Goal: Task Accomplishment & Management: Manage account settings

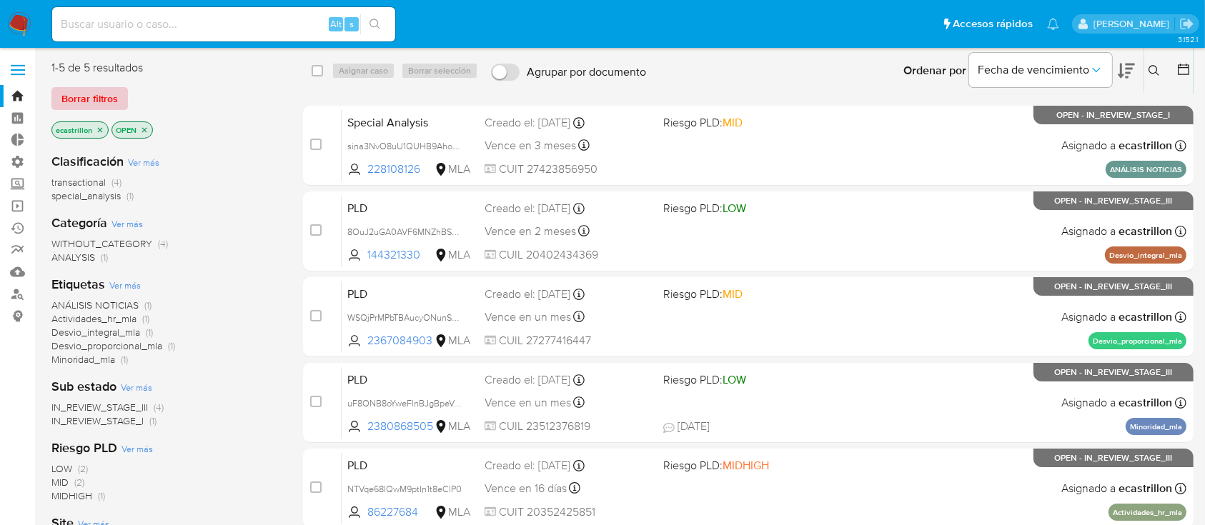
click at [102, 101] on span "Borrar filtros" at bounding box center [89, 99] width 56 height 20
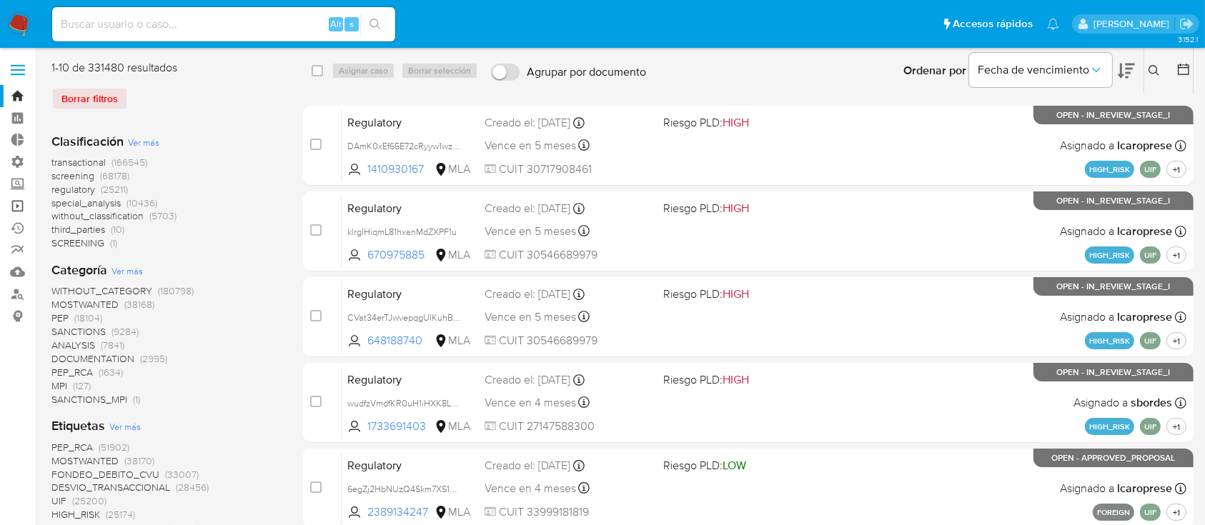
click at [15, 214] on link "Operaciones masivas" at bounding box center [85, 206] width 170 height 22
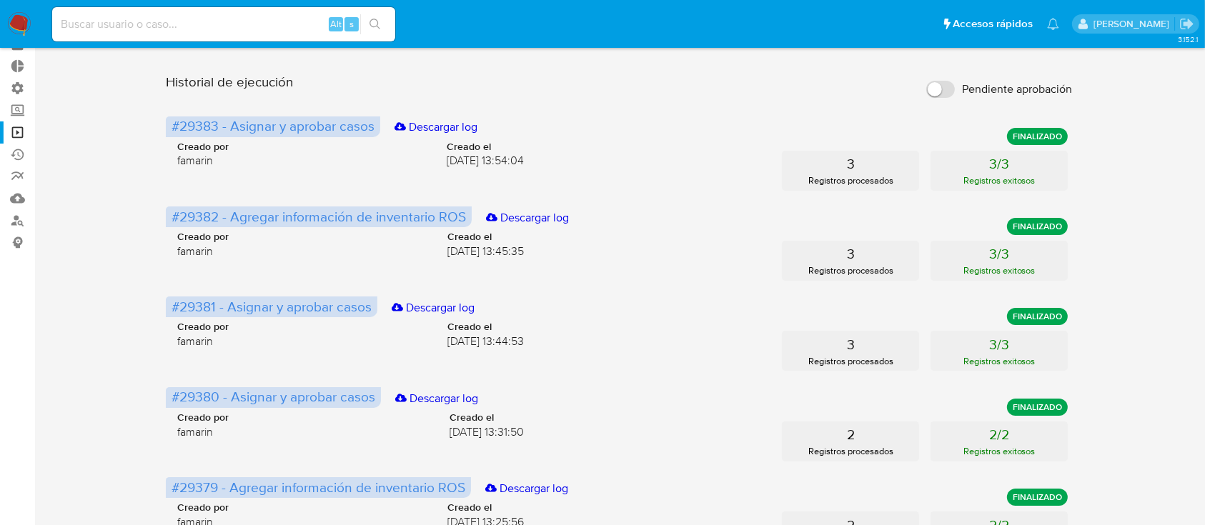
scroll to position [95, 0]
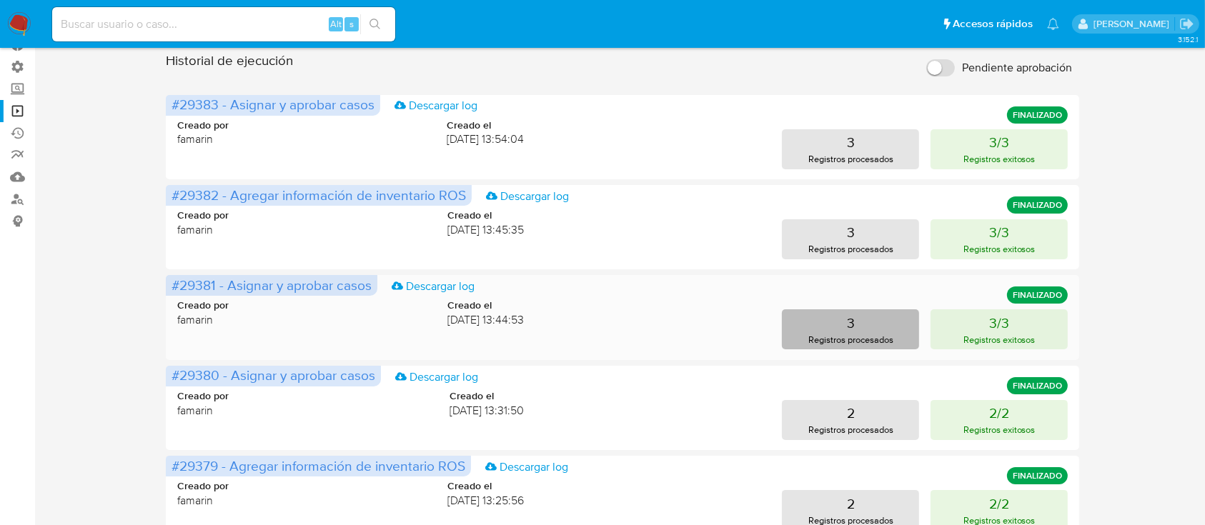
click at [866, 340] on p "Registros procesados" at bounding box center [850, 340] width 85 height 14
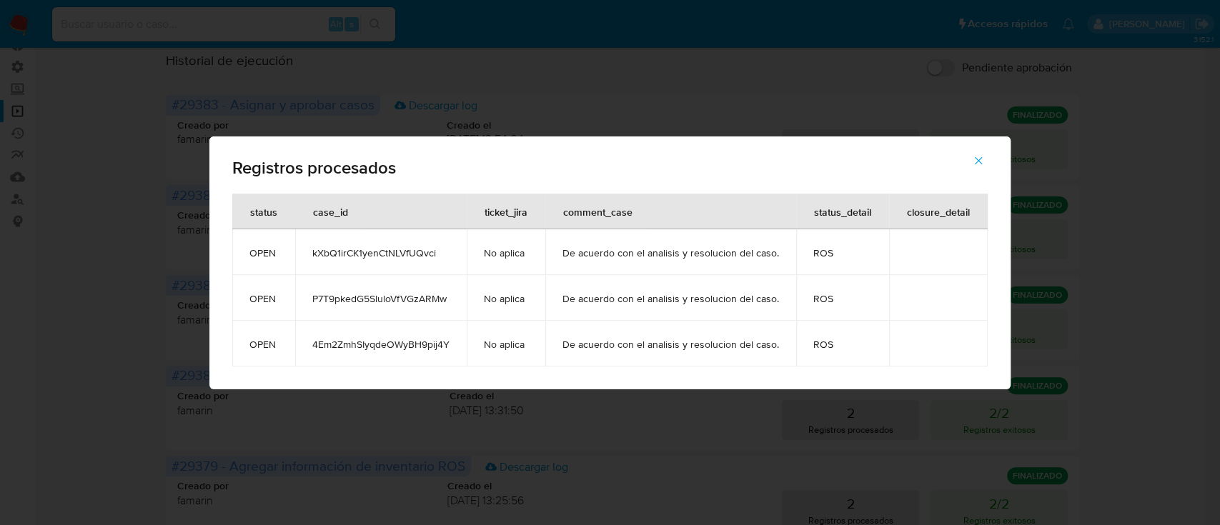
click at [972, 156] on icon "button" at bounding box center [978, 160] width 13 height 13
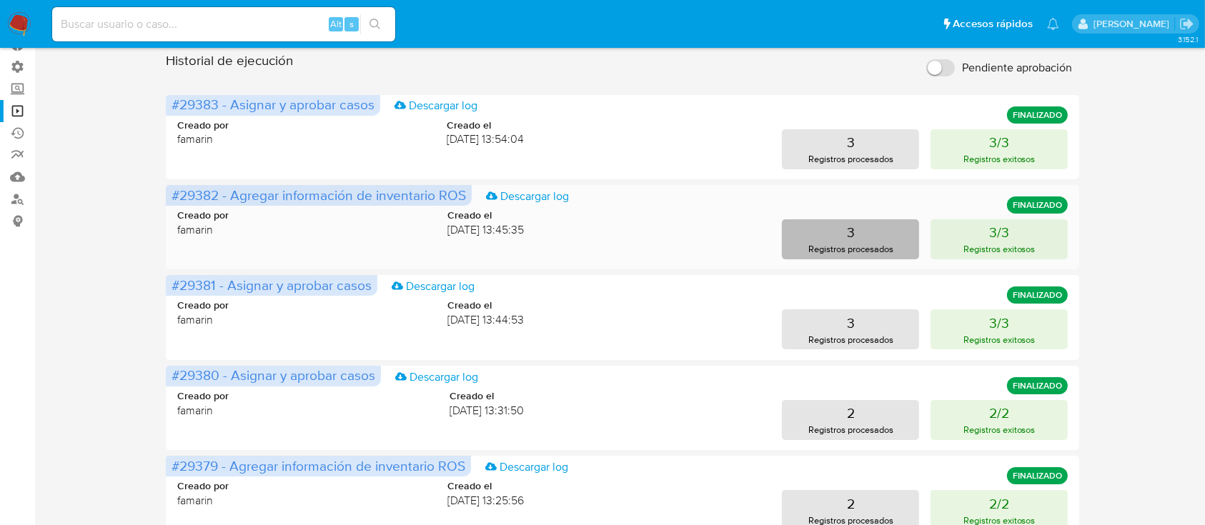
click at [861, 241] on button "3 Registros procesados" at bounding box center [850, 239] width 137 height 40
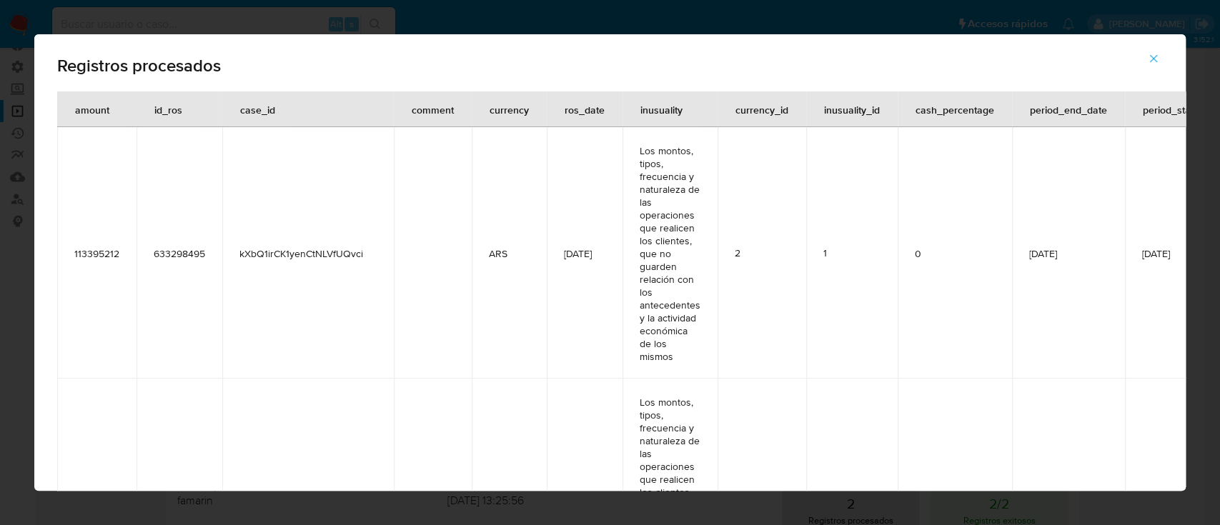
click at [1161, 68] on button "button" at bounding box center [1154, 58] width 50 height 34
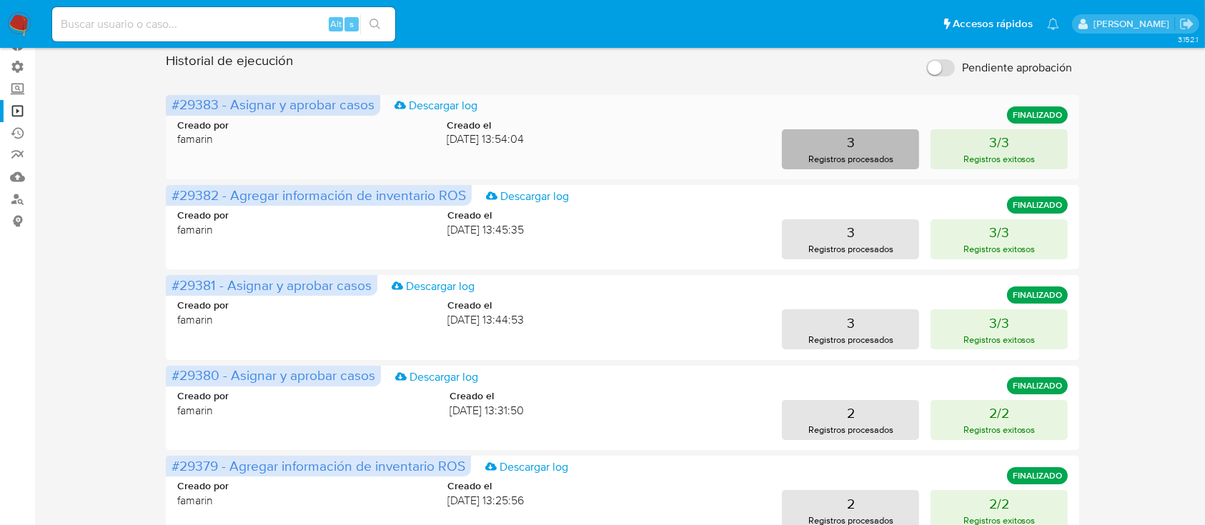
click at [879, 144] on button "3 Registros procesados" at bounding box center [850, 149] width 137 height 40
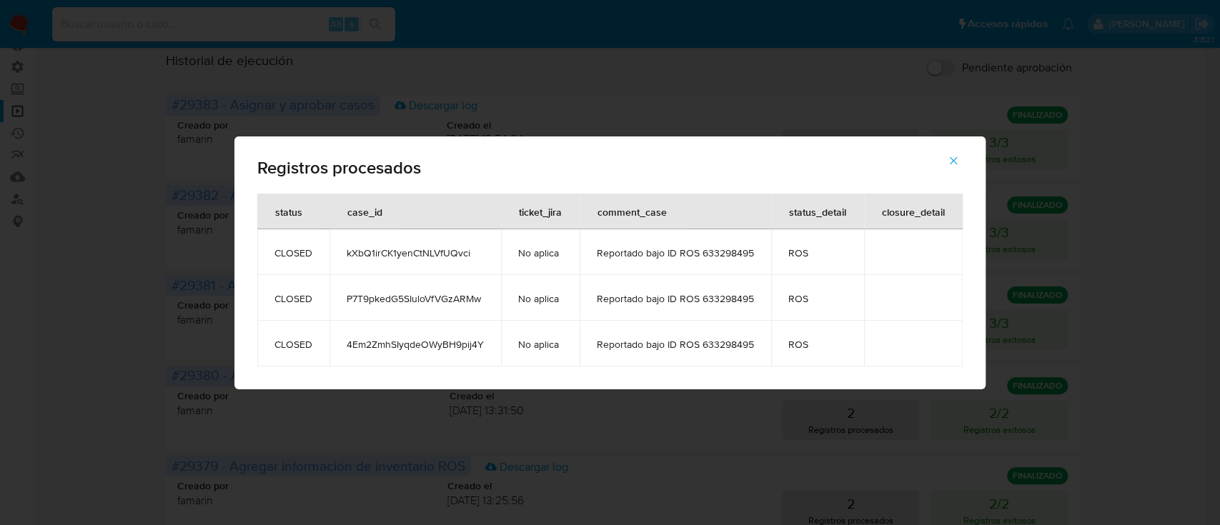
click at [949, 162] on icon "button" at bounding box center [953, 160] width 13 height 13
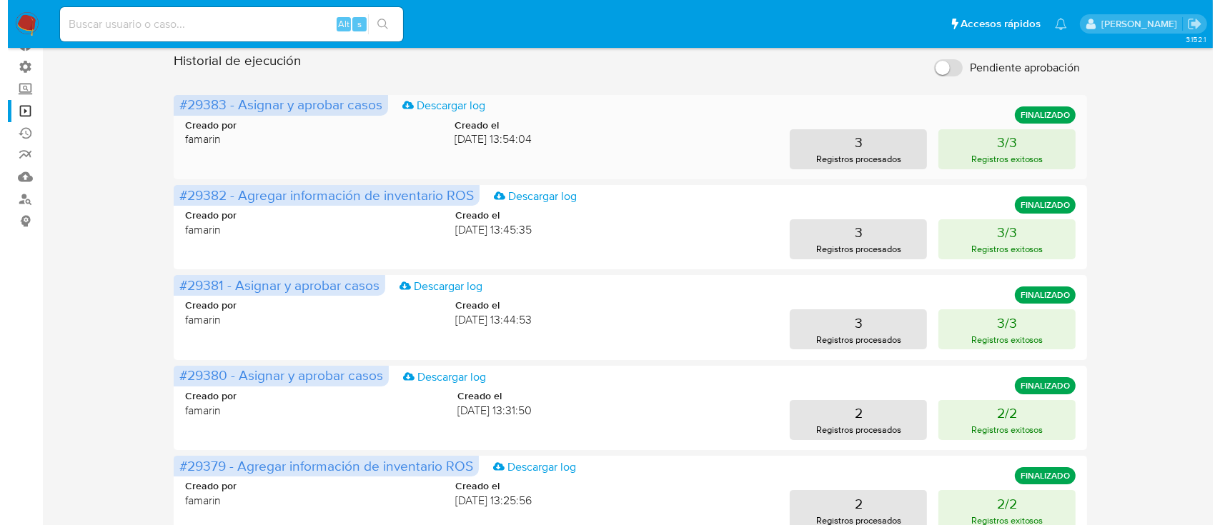
scroll to position [0, 0]
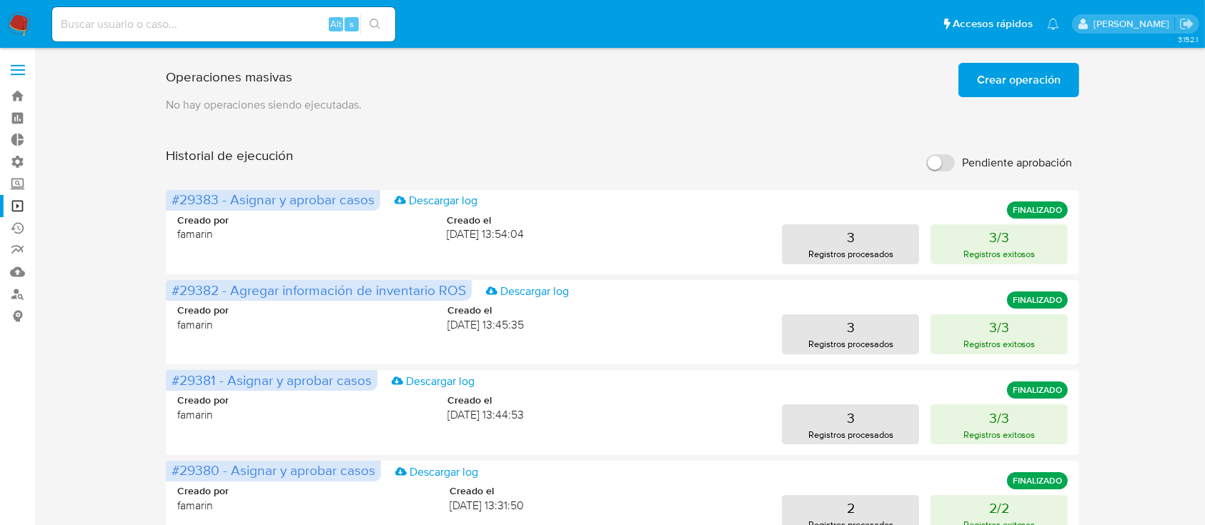
click at [1021, 78] on span "Crear operación" at bounding box center [1019, 79] width 84 height 31
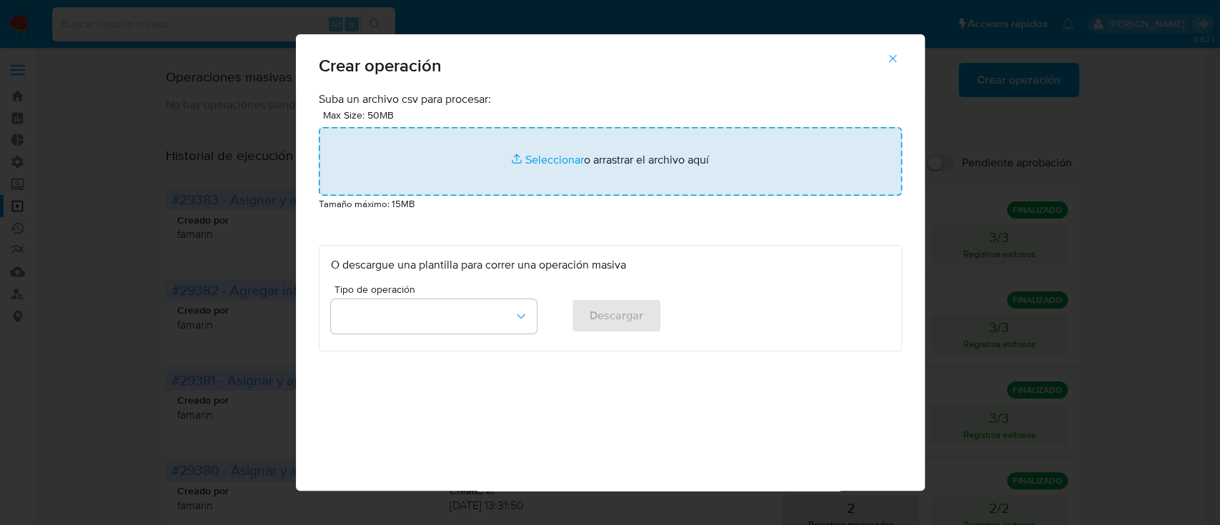
click at [653, 146] on input "file" at bounding box center [610, 161] width 583 height 69
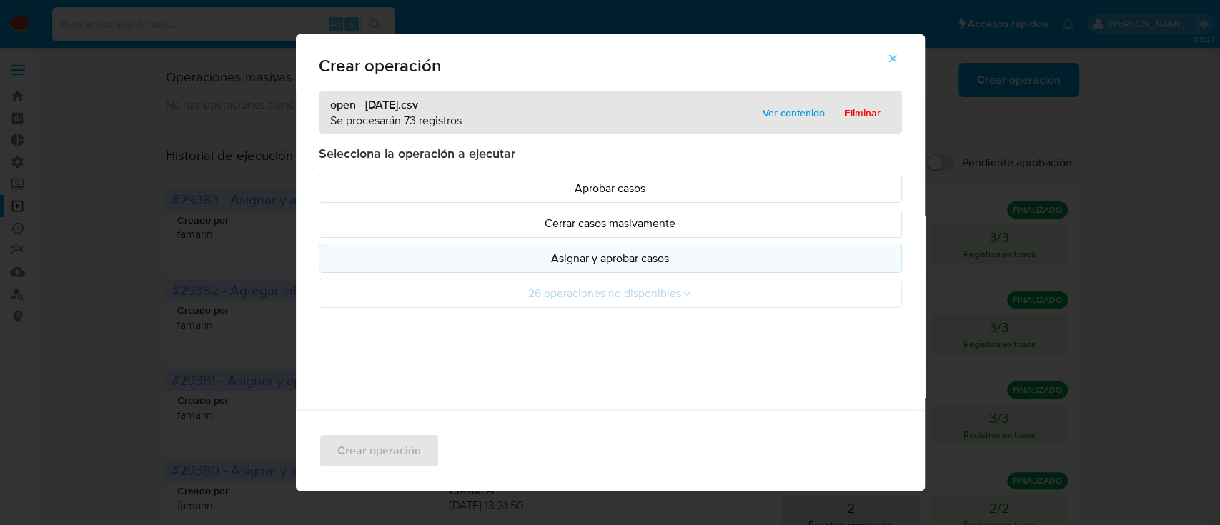
click at [648, 254] on p "Asignar y aprobar casos" at bounding box center [610, 258] width 559 height 16
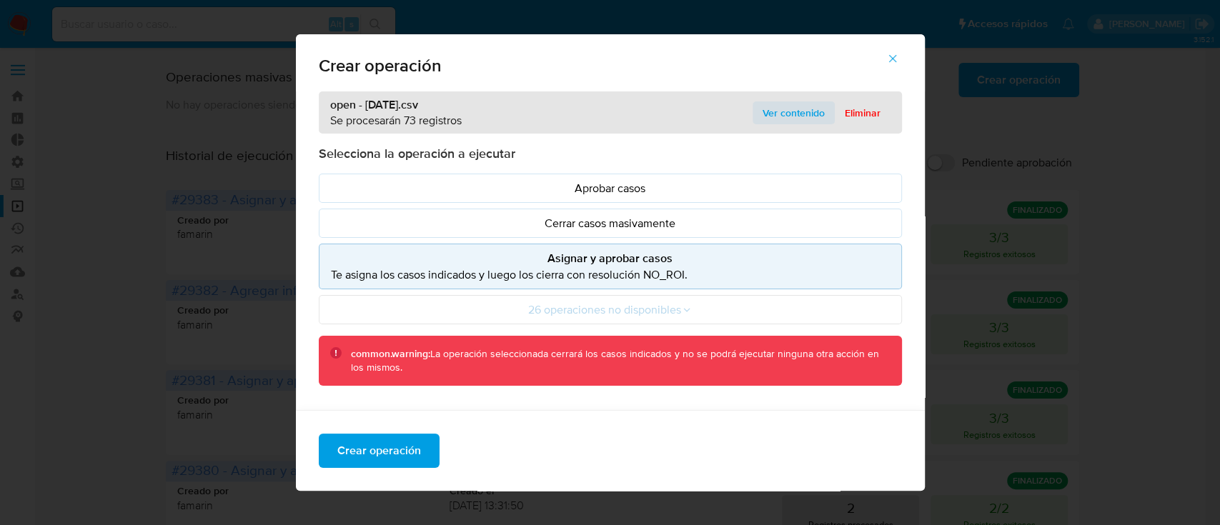
click at [764, 123] on span "Ver contenido" at bounding box center [794, 113] width 62 height 20
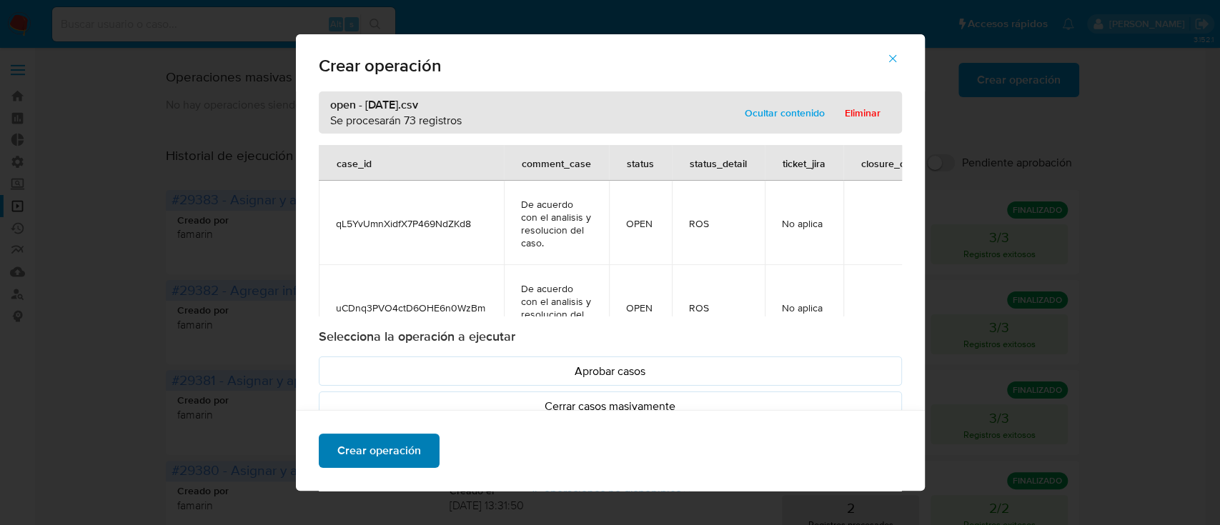
click at [372, 439] on span "Crear operación" at bounding box center [379, 450] width 84 height 31
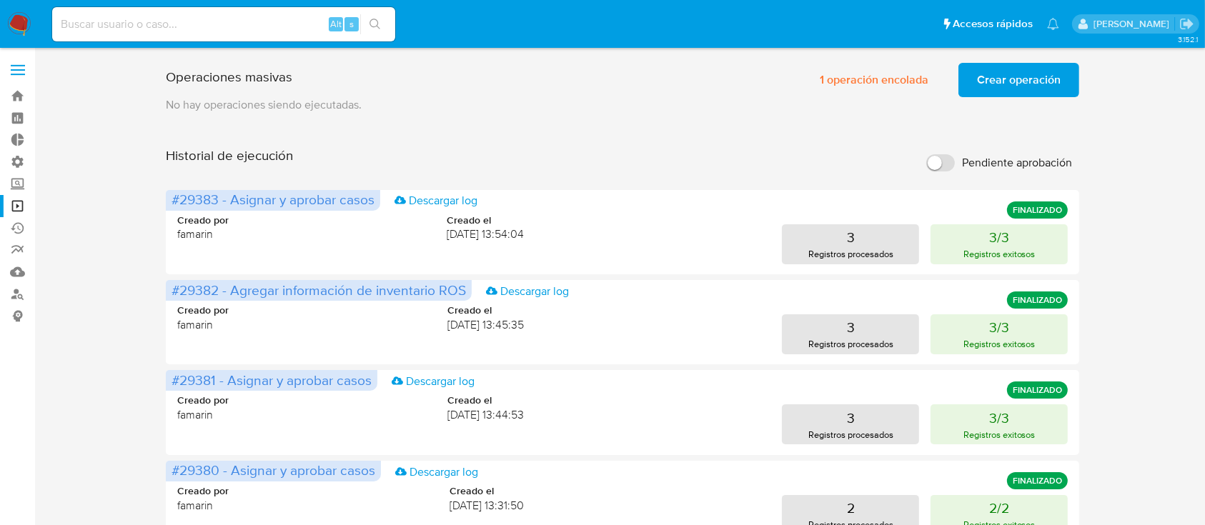
click at [1061, 66] on span "Crear operación" at bounding box center [1019, 79] width 84 height 31
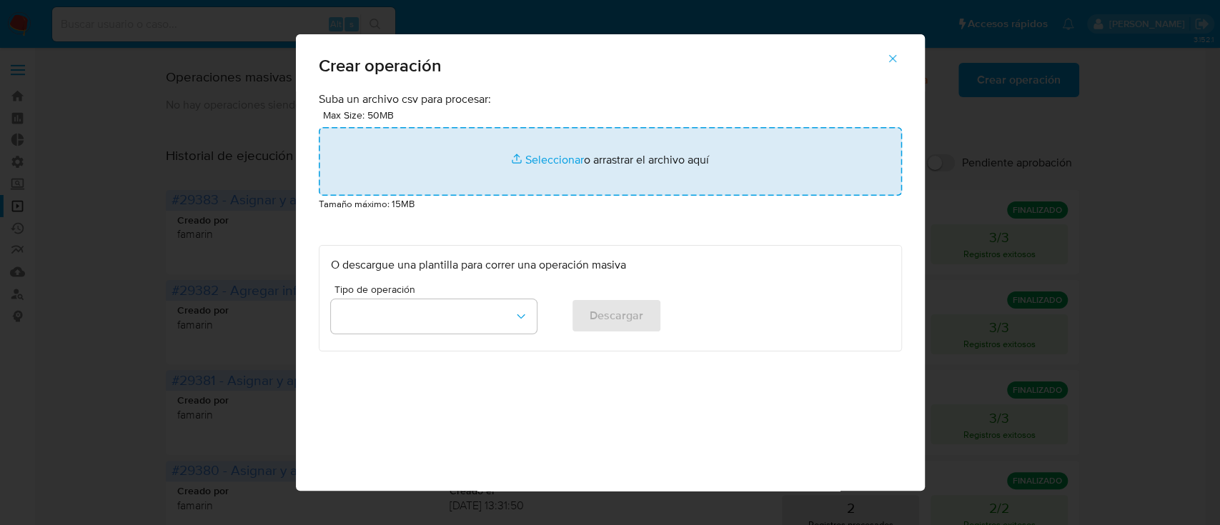
click at [637, 174] on input "file" at bounding box center [610, 161] width 583 height 69
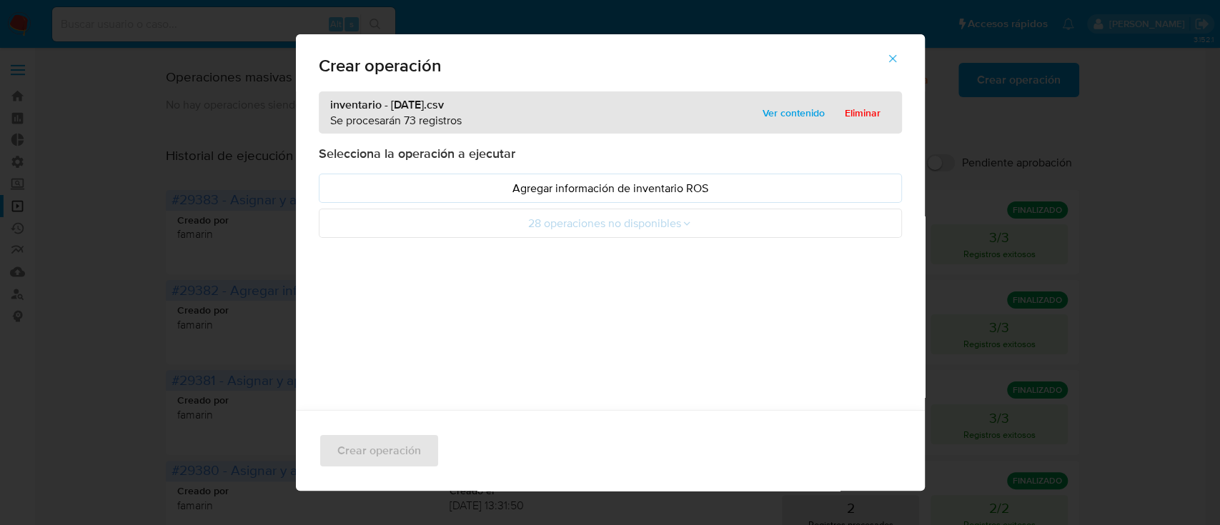
click at [379, 203] on ul "Agregar información de inventario ROS 28 operaciones no disponibles" at bounding box center [610, 206] width 583 height 64
click at [382, 191] on p "Agregar información de inventario ROS" at bounding box center [610, 188] width 559 height 16
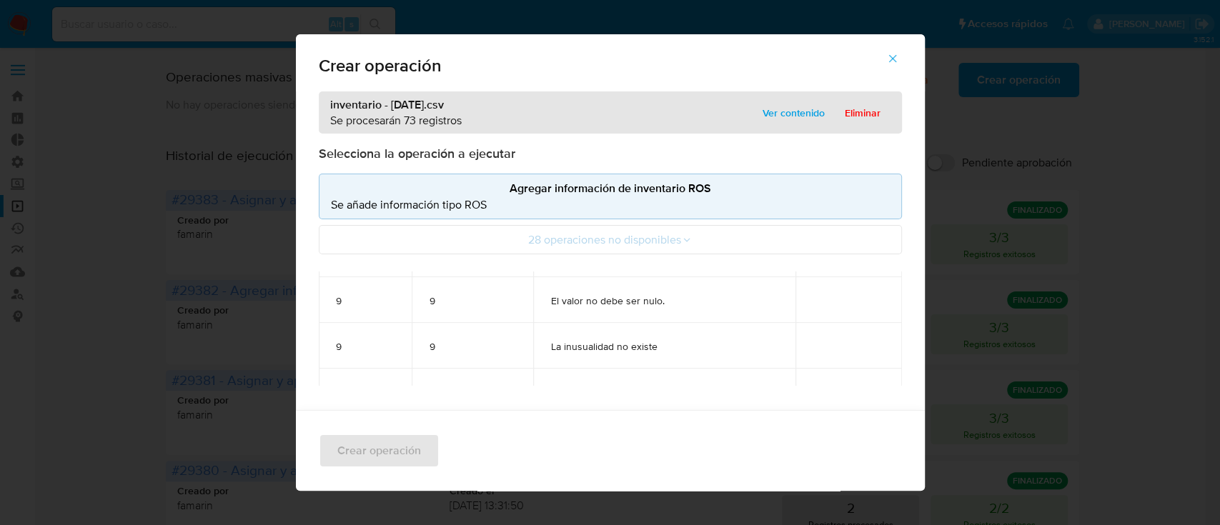
scroll to position [1048, 0]
click at [845, 111] on span "Eliminar" at bounding box center [863, 113] width 36 height 20
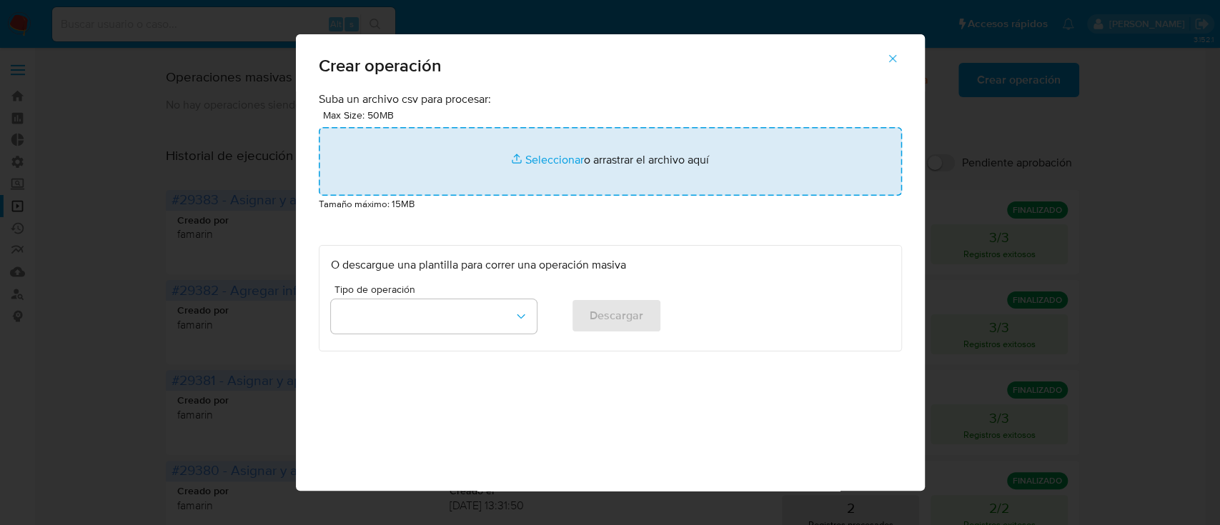
click at [675, 163] on input "file" at bounding box center [610, 161] width 583 height 69
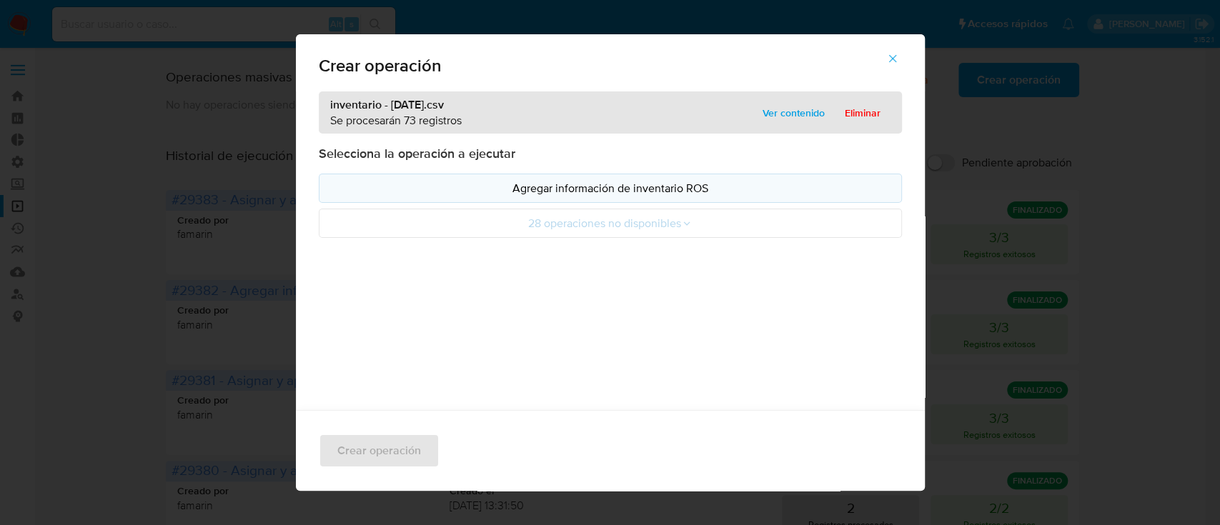
click at [395, 187] on p "Agregar información de inventario ROS" at bounding box center [610, 188] width 559 height 16
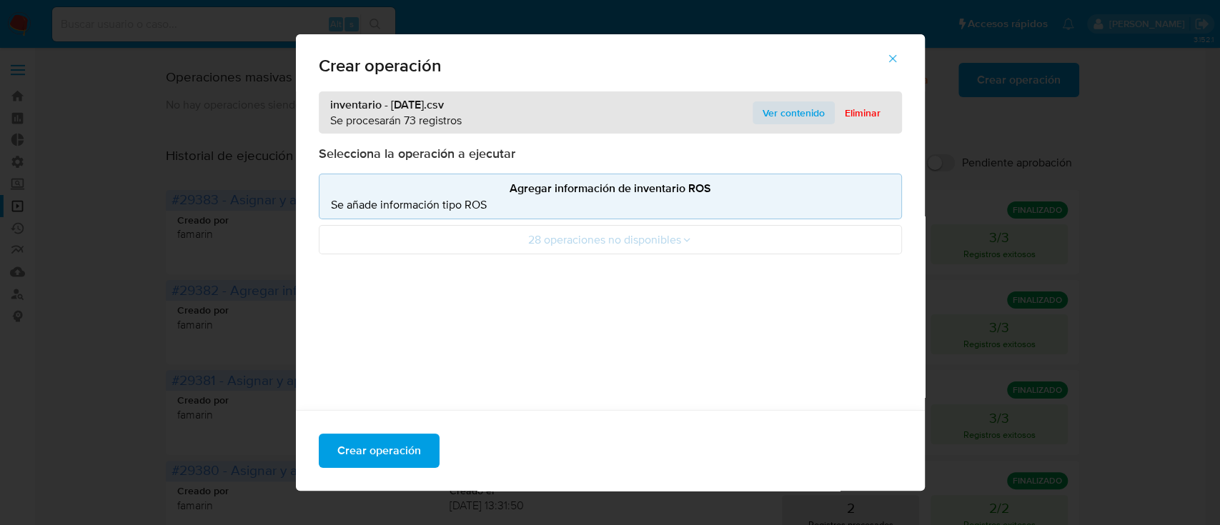
click at [789, 114] on span "Ver contenido" at bounding box center [794, 113] width 62 height 20
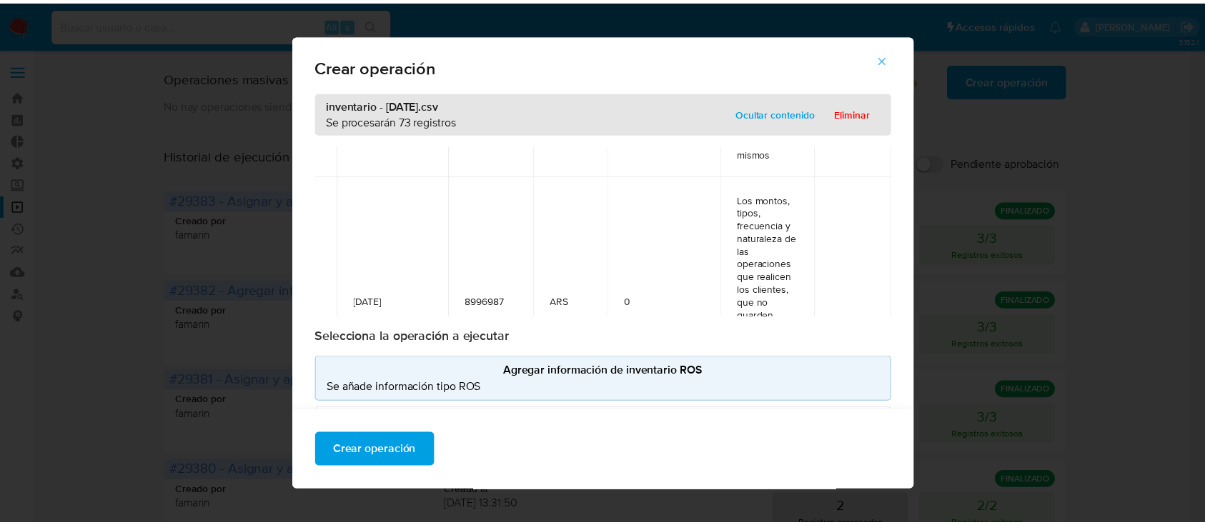
scroll to position [286, 455]
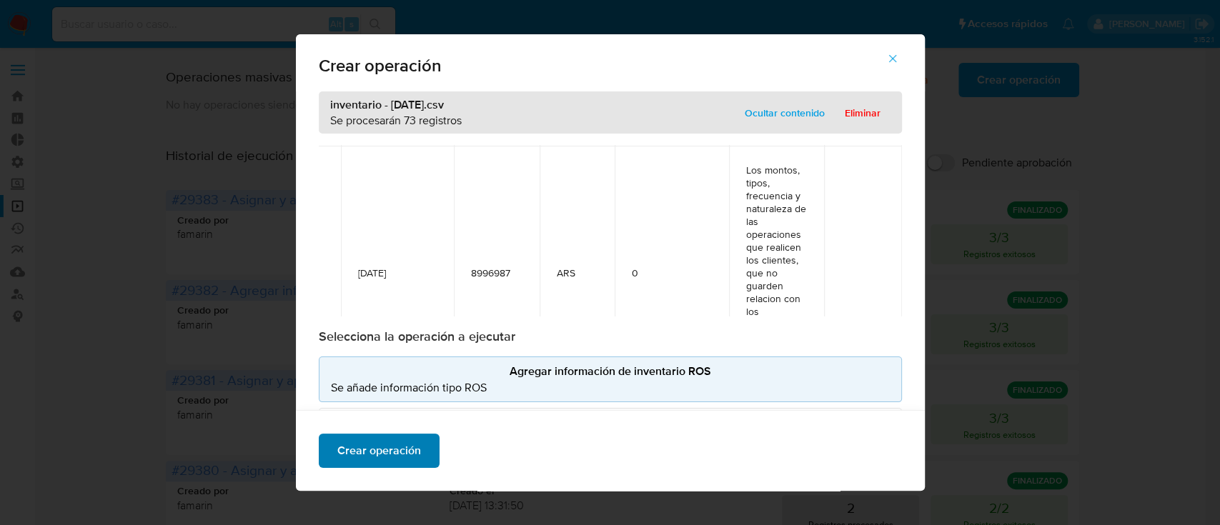
click at [392, 447] on span "Crear operación" at bounding box center [379, 450] width 84 height 31
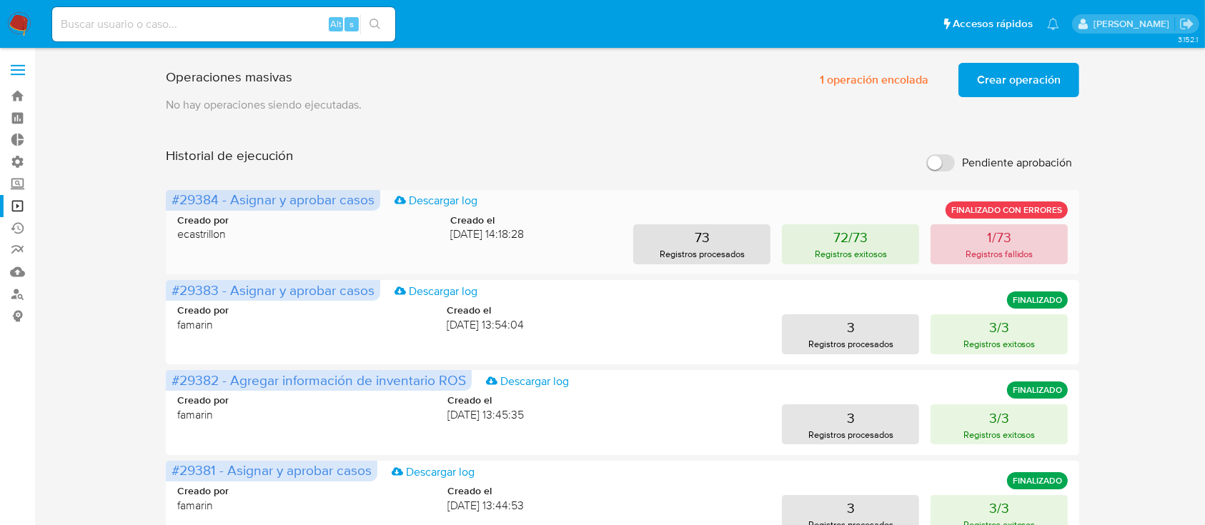
click at [1011, 259] on p "Registros fallidos" at bounding box center [1000, 254] width 68 height 14
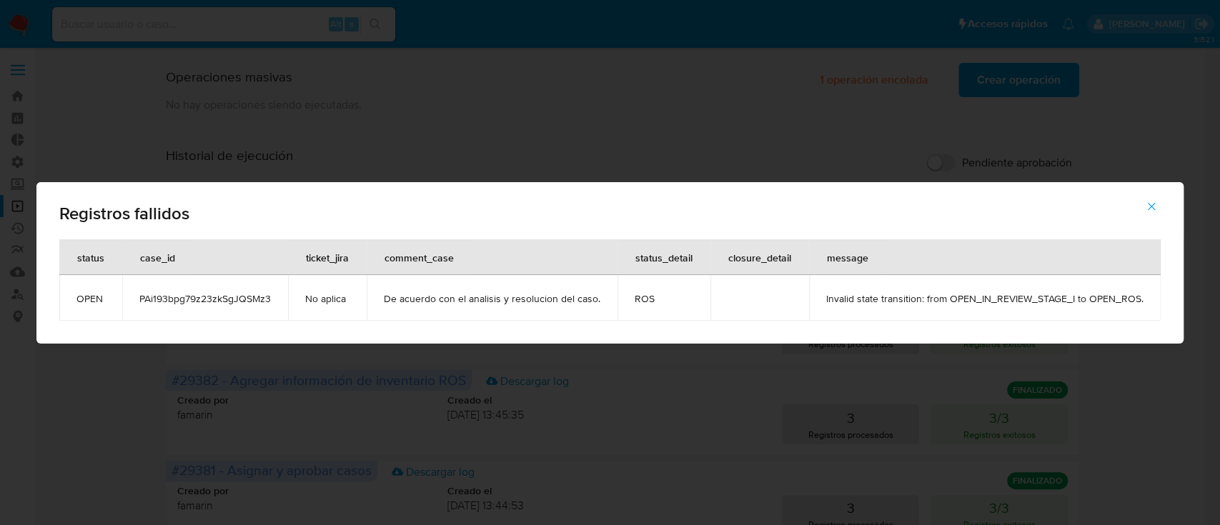
click at [1153, 207] on icon "button" at bounding box center [1151, 206] width 13 height 13
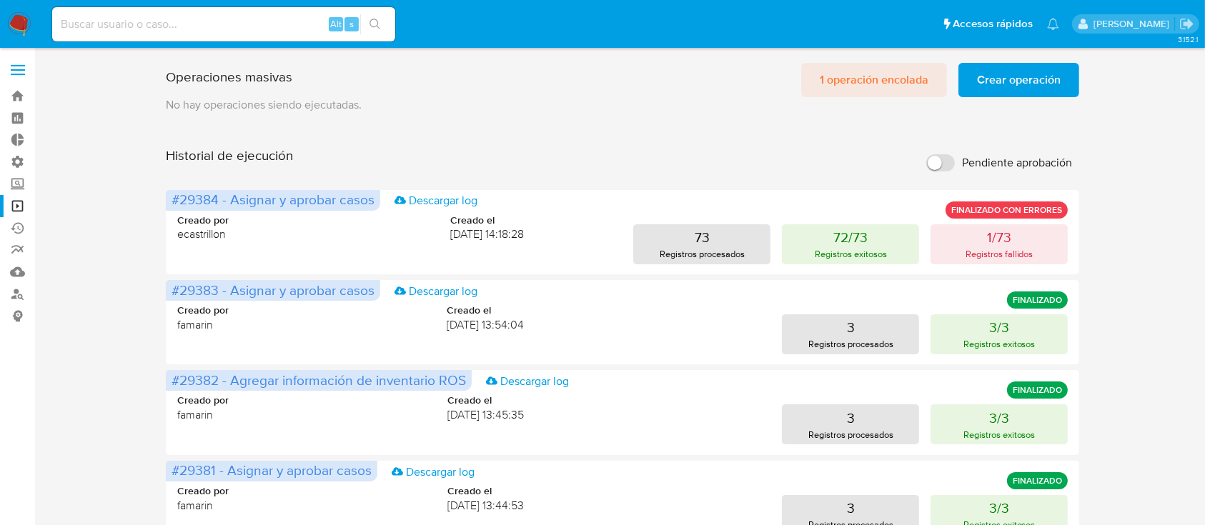
click at [886, 88] on span "1 operación encolada" at bounding box center [874, 79] width 109 height 31
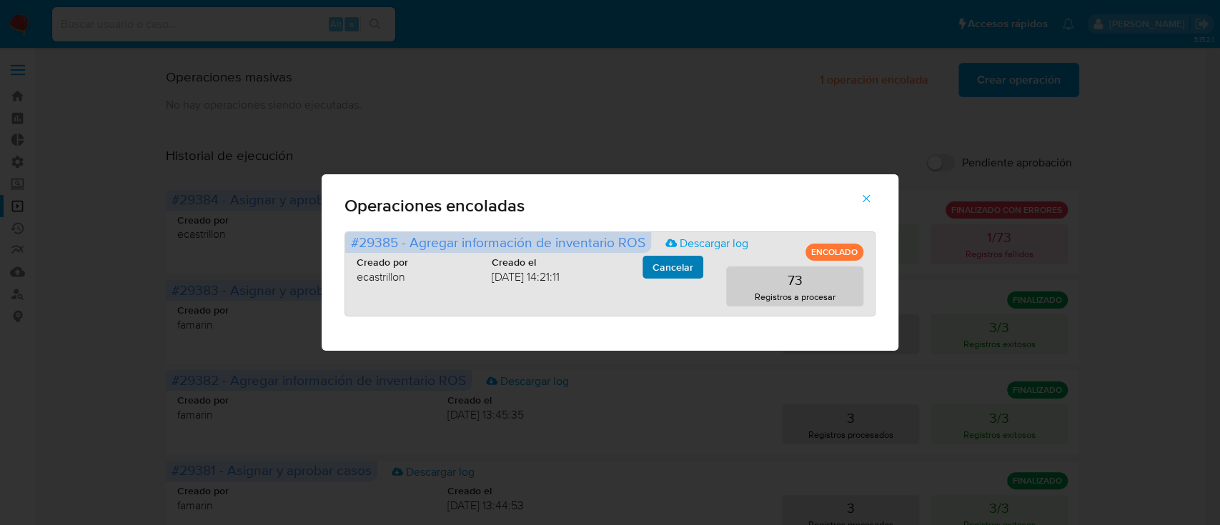
click at [675, 269] on span "Cancelar" at bounding box center [673, 267] width 41 height 20
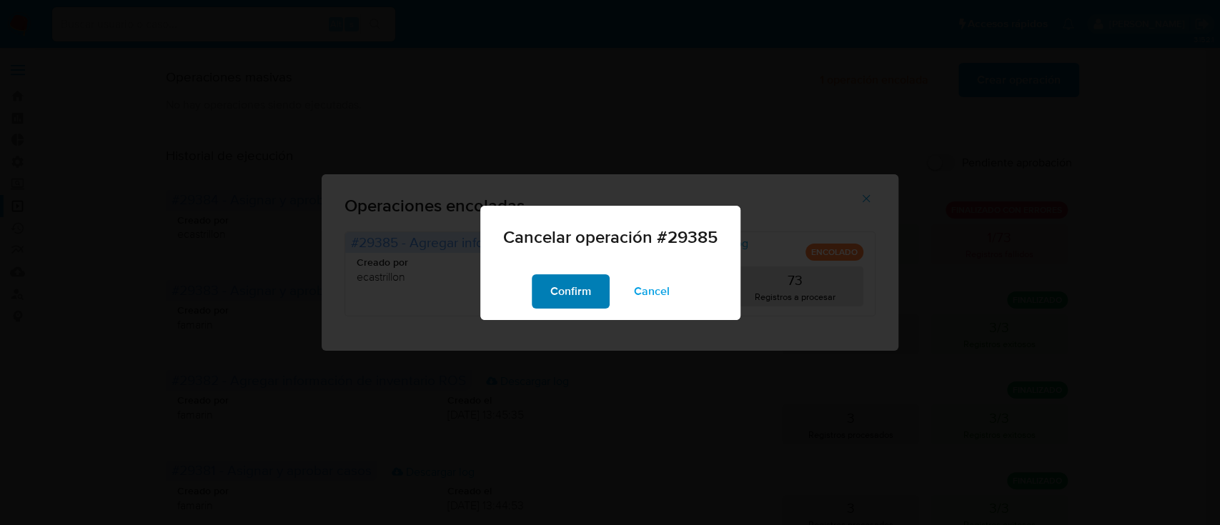
click at [551, 296] on span "Confirm" at bounding box center [570, 291] width 41 height 31
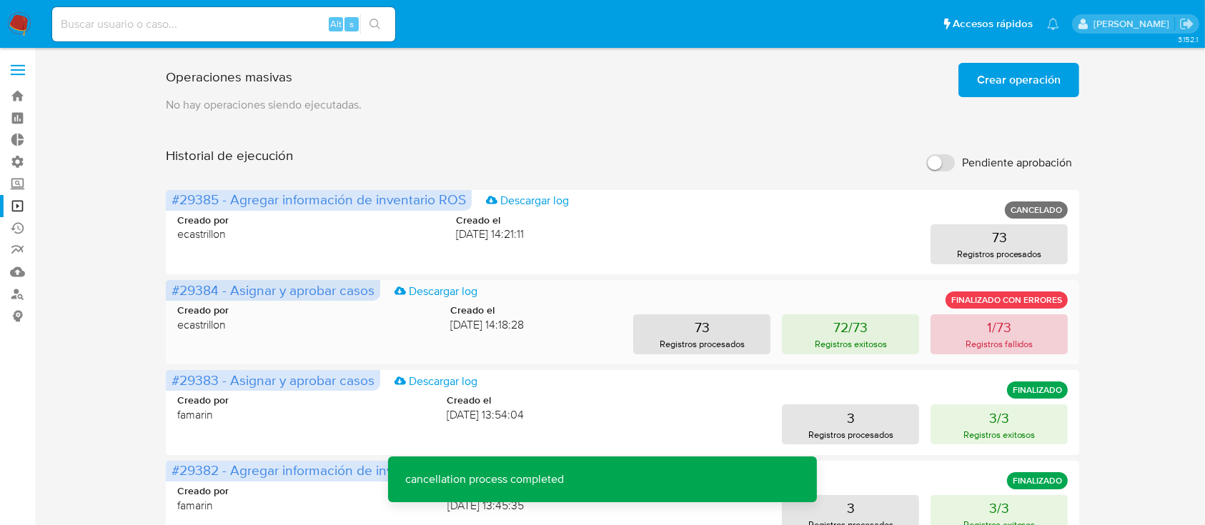
click at [1015, 334] on button "1/73 Registros fallidos" at bounding box center [999, 334] width 137 height 40
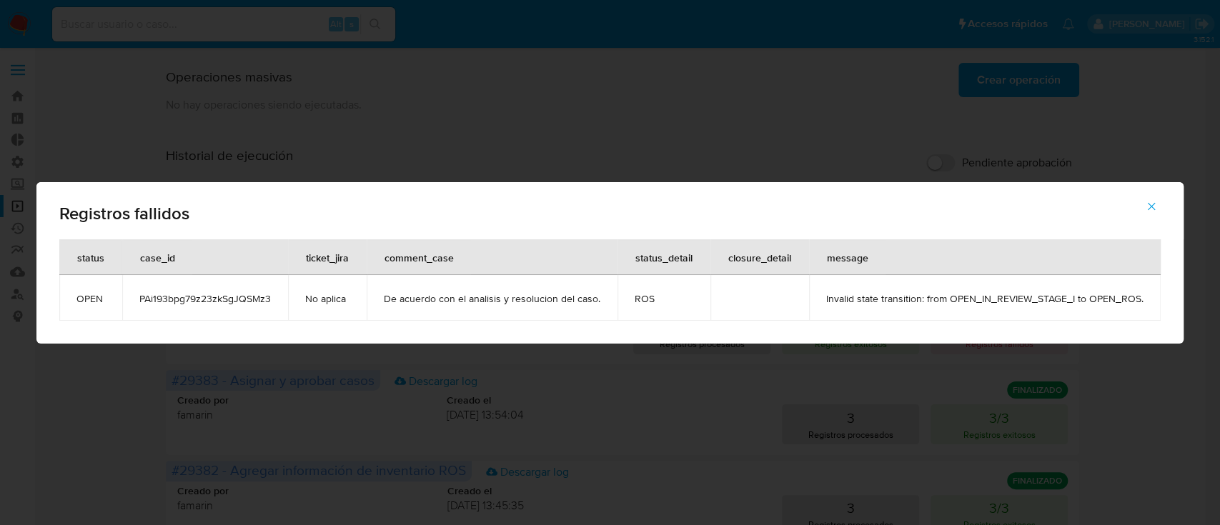
click at [178, 301] on span "PAi193bpg79z23zkSgJQSMz3" at bounding box center [205, 298] width 132 height 13
click at [1164, 204] on button "button" at bounding box center [1151, 206] width 50 height 34
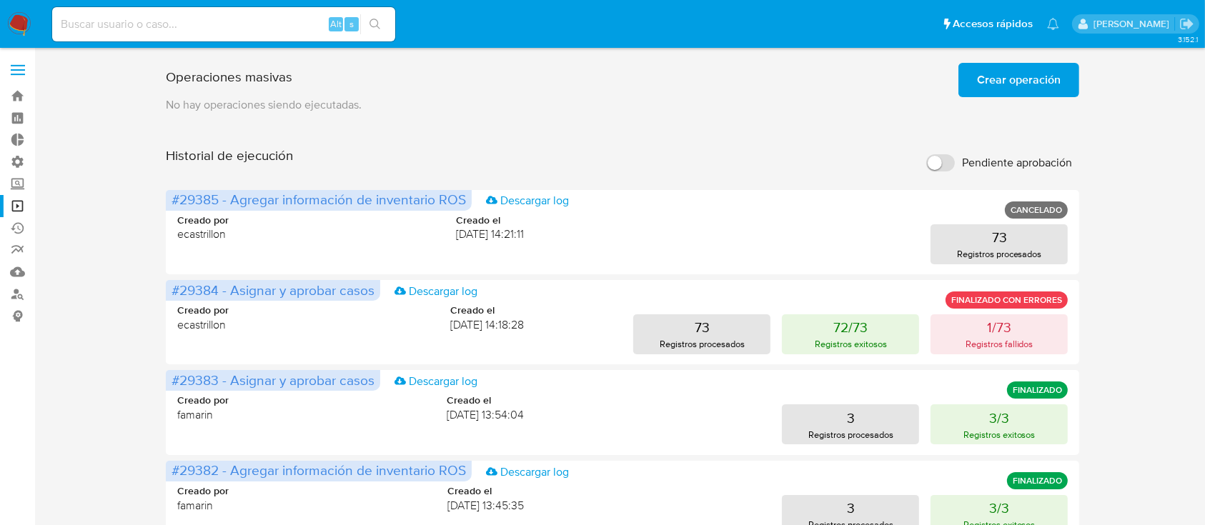
click at [103, 29] on input at bounding box center [223, 24] width 343 height 19
paste input "PAi193bpg79z23zkSgJQSMz3"
type input "PAi193bpg79z23zkSgJQSMz3"
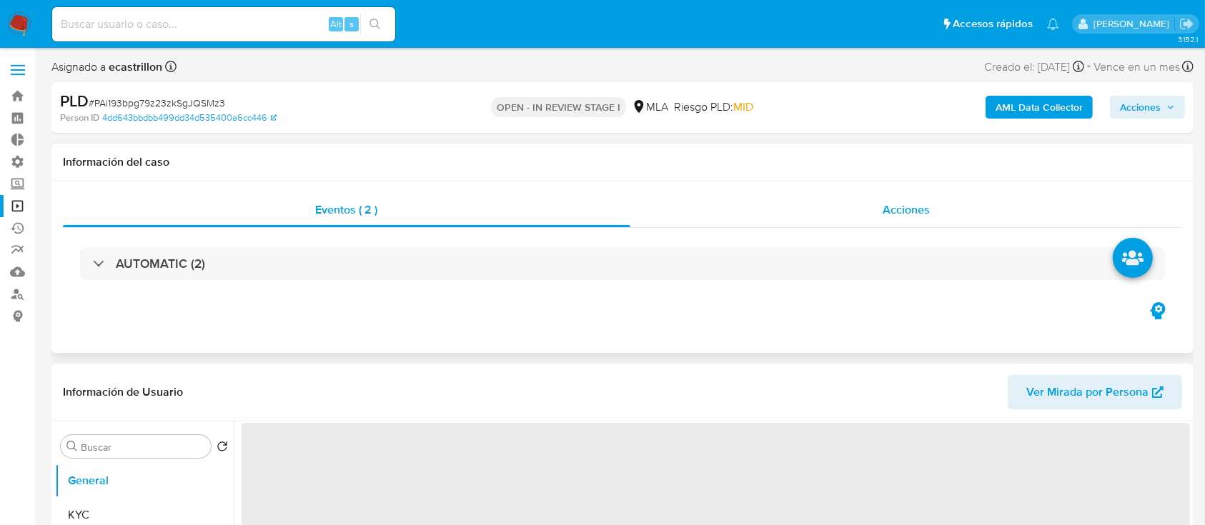
click at [682, 216] on div "Acciones" at bounding box center [906, 210] width 552 height 34
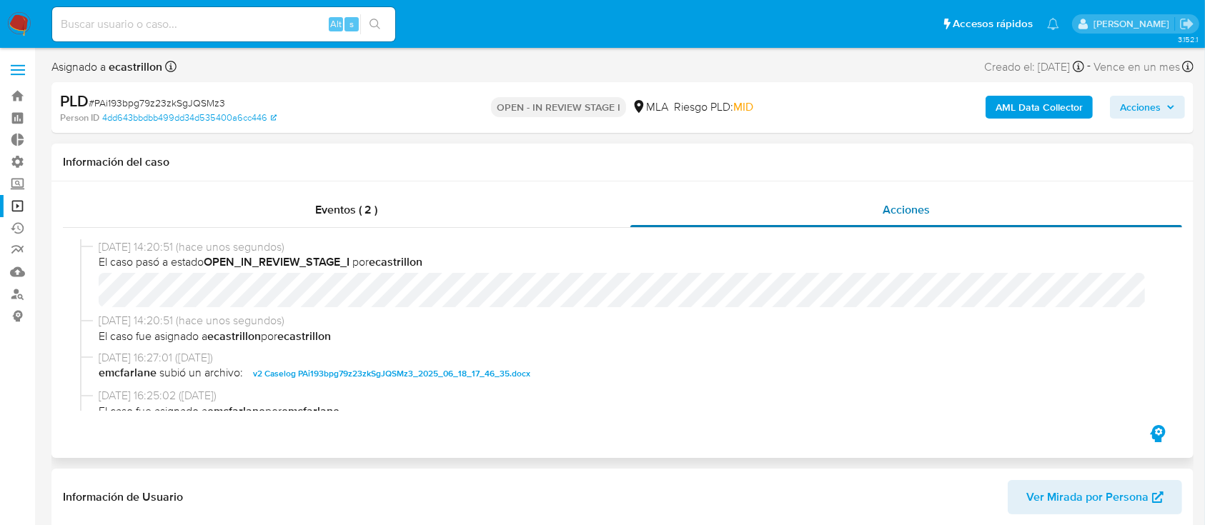
select select "10"
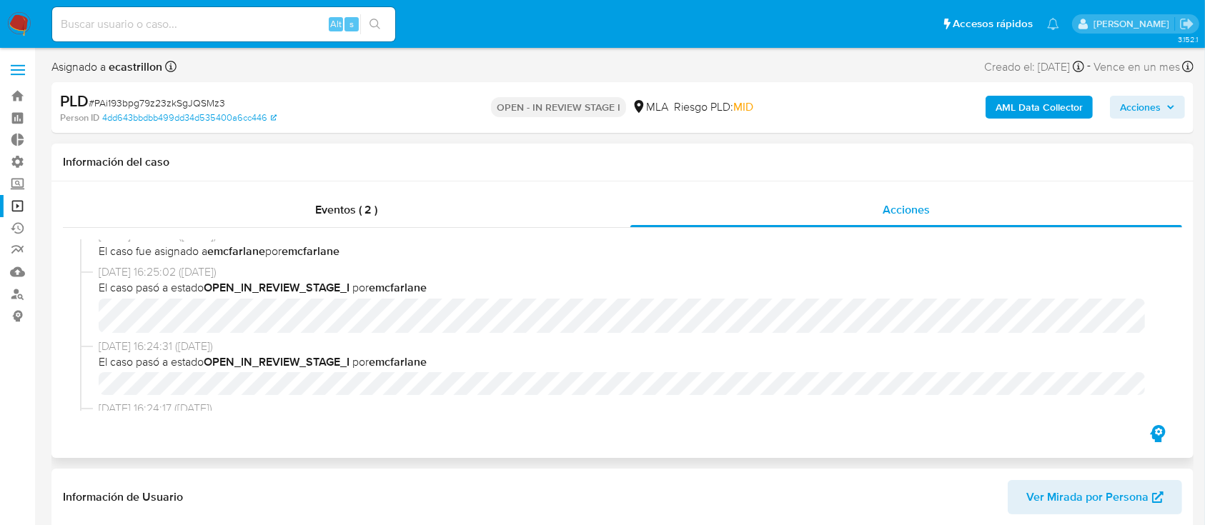
scroll to position [190, 0]
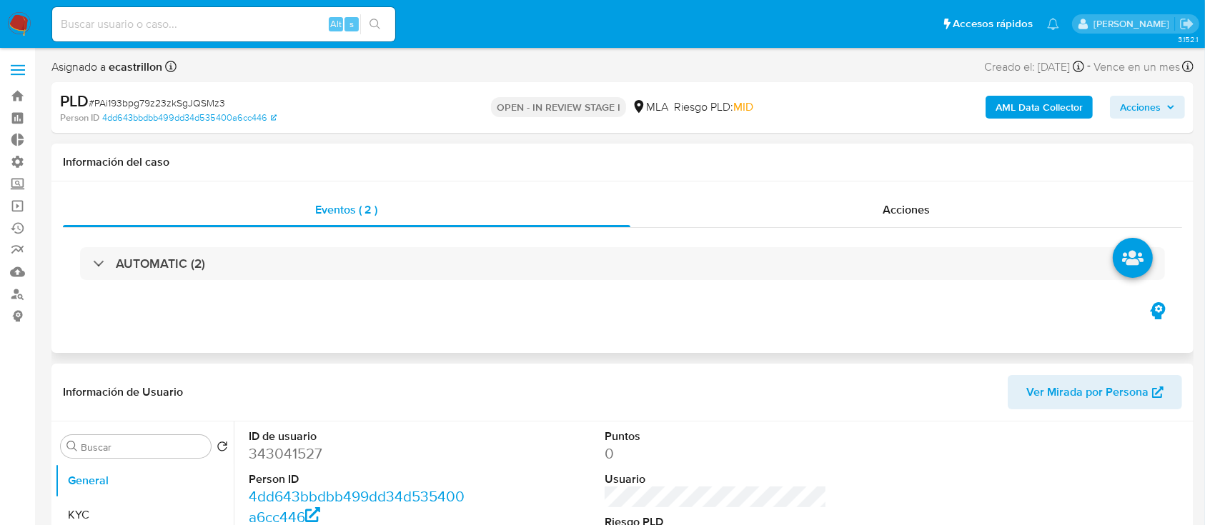
select select "10"
click at [6, 90] on link "Bandeja" at bounding box center [85, 96] width 170 height 22
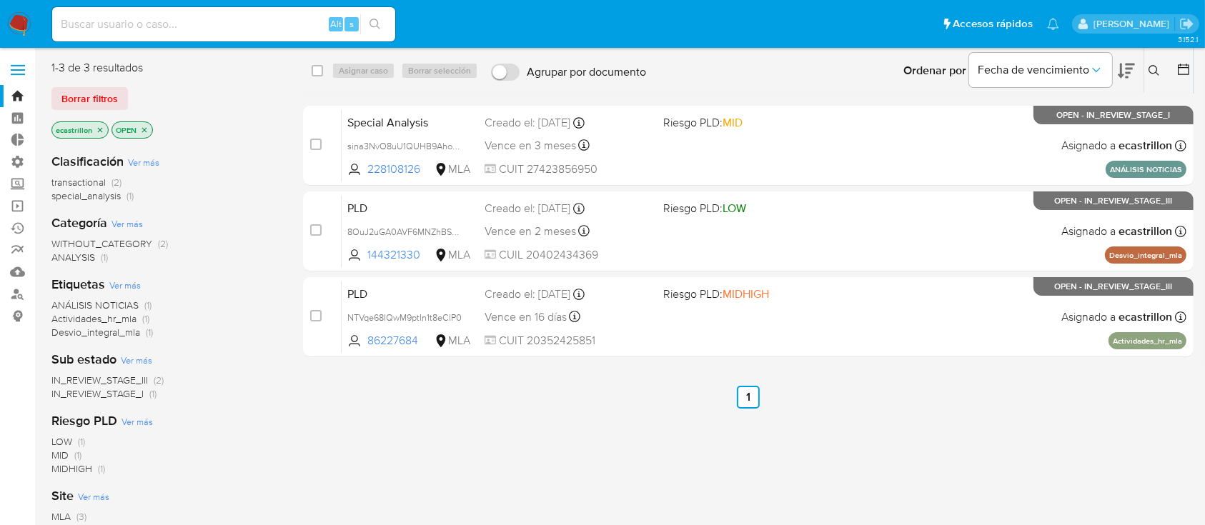
click at [76, 86] on div "1-3 de 3 resultados Borrar filtros ecastrillon OPEN" at bounding box center [165, 100] width 229 height 81
click at [80, 100] on span "Borrar filtros" at bounding box center [89, 99] width 56 height 20
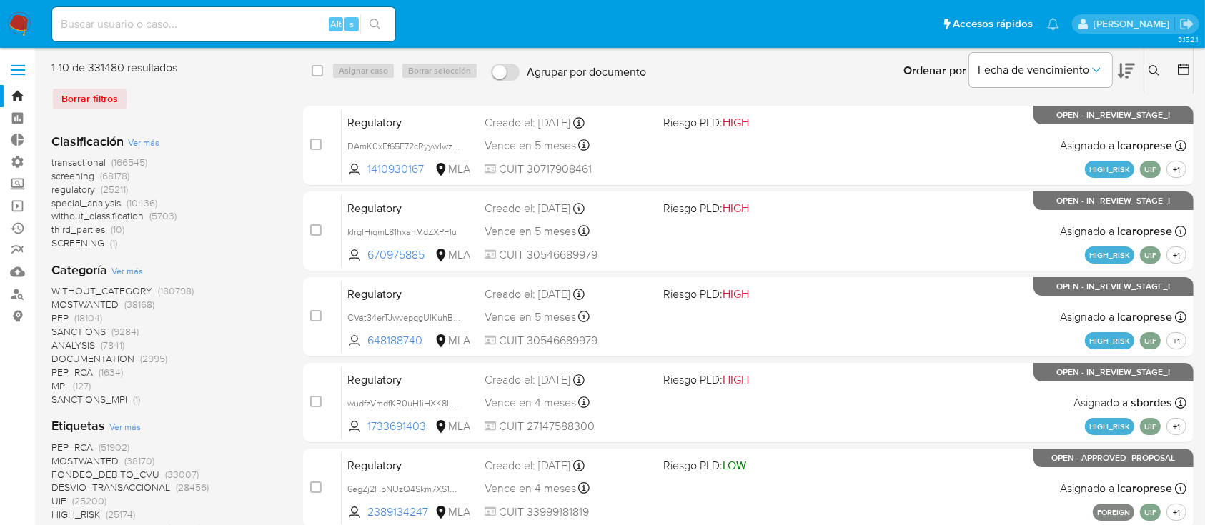
click at [1148, 70] on button at bounding box center [1156, 70] width 24 height 17
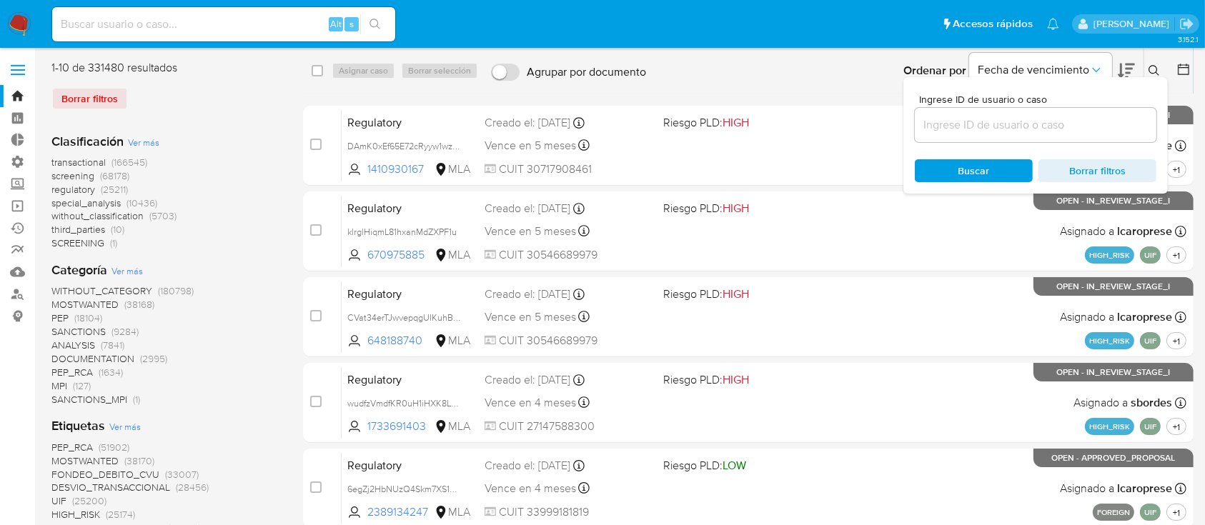
click at [1108, 127] on input at bounding box center [1036, 125] width 242 height 19
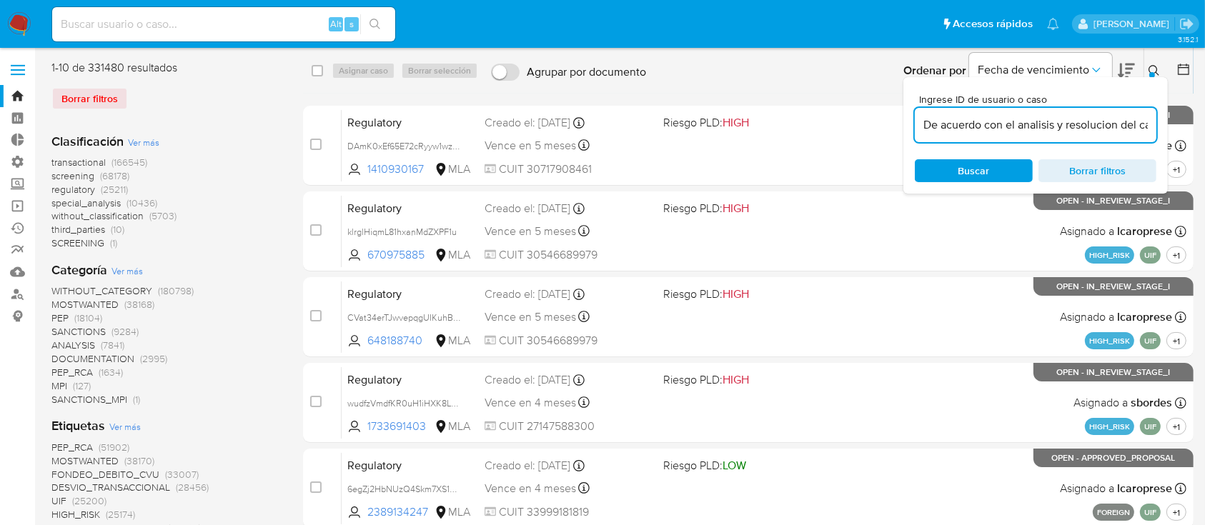
scroll to position [0, 18]
type input "De acuerdo con el analisis y resolucion del caso."
click at [1093, 132] on input at bounding box center [1036, 125] width 242 height 19
paste input "PAi193bpg79z23zkSgJQSMz3"
type input "PAi193bpg79z23zkSgJQSMz3"
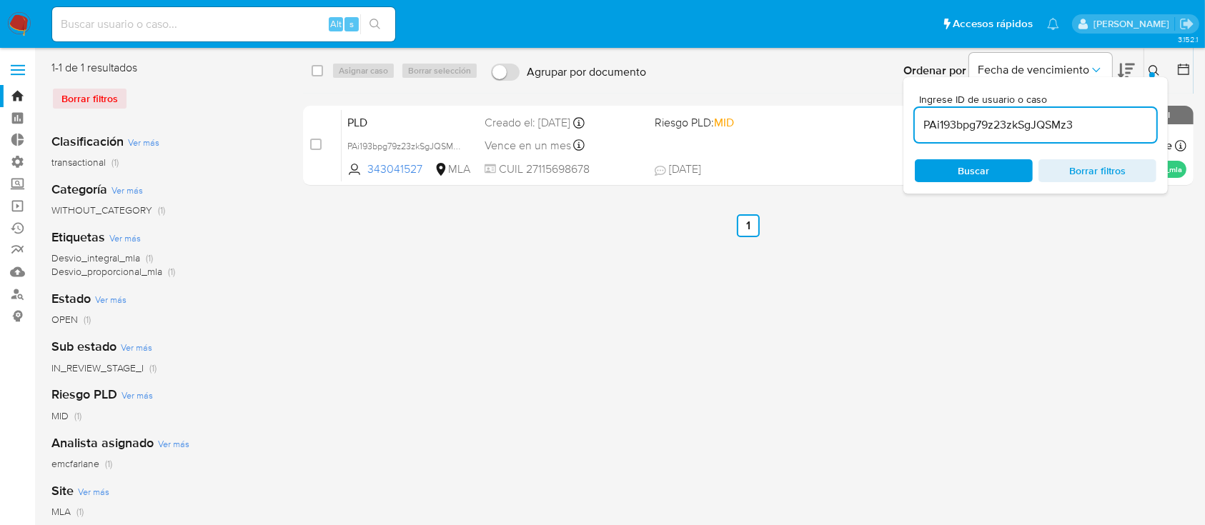
click at [1149, 62] on button at bounding box center [1156, 70] width 24 height 17
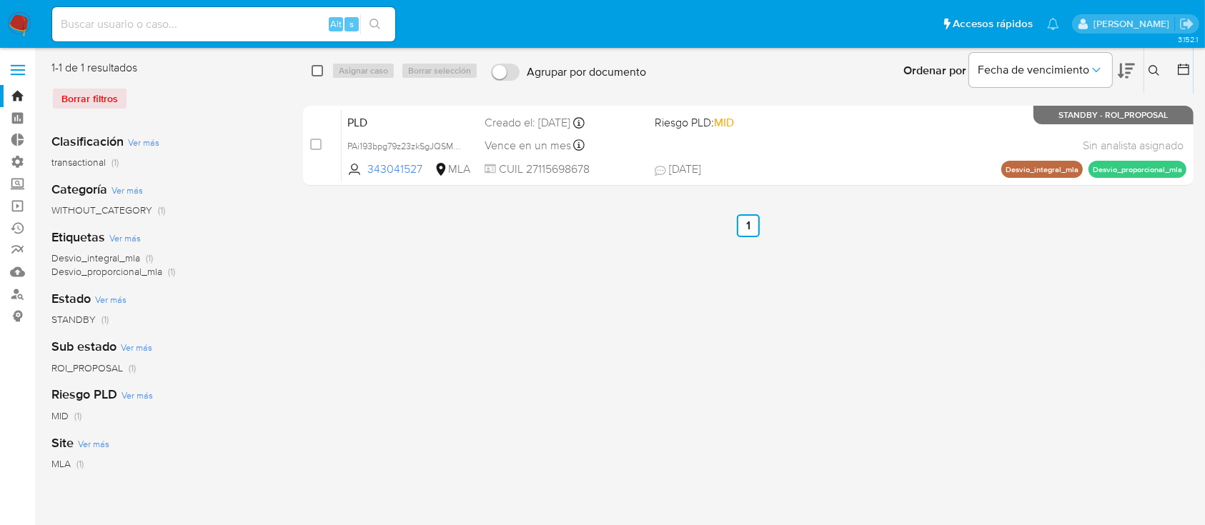
click at [314, 74] on input "checkbox" at bounding box center [317, 70] width 11 height 11
checkbox input "true"
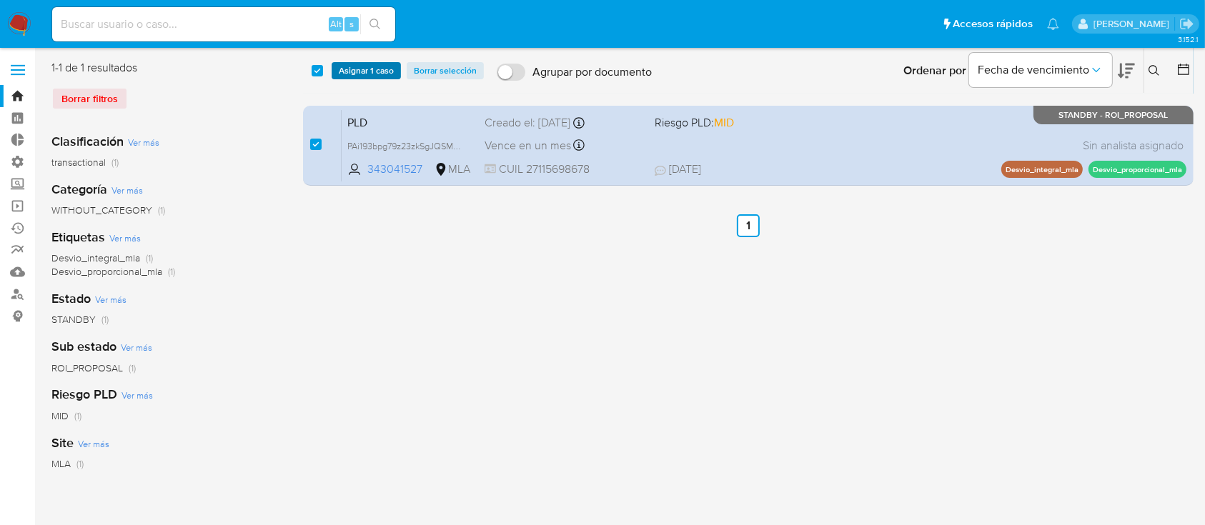
click at [382, 65] on span "Asignar 1 caso" at bounding box center [366, 71] width 55 height 14
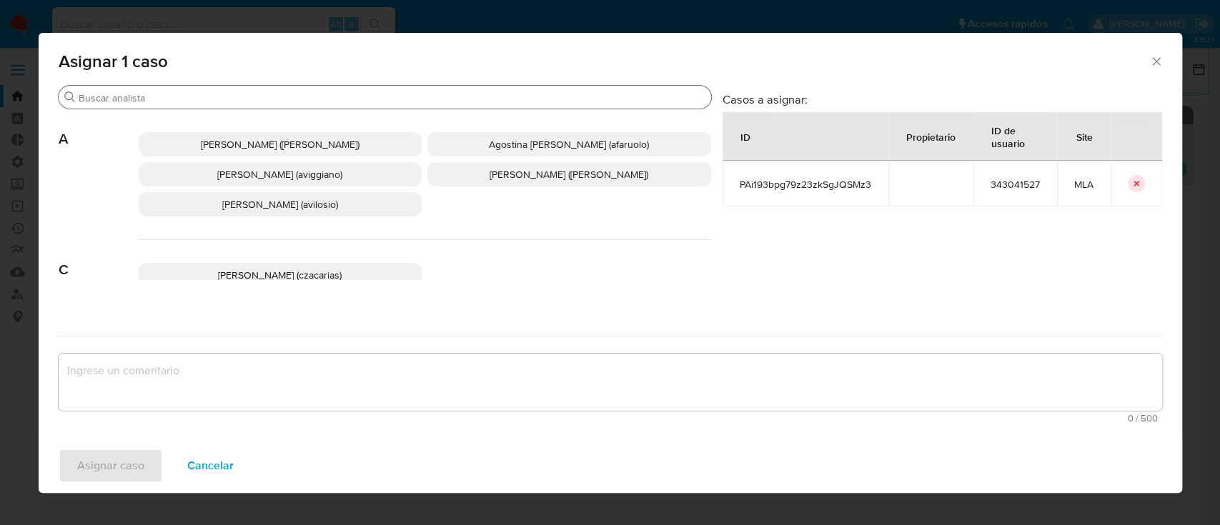
click at [367, 99] on input "Buscar" at bounding box center [392, 97] width 627 height 13
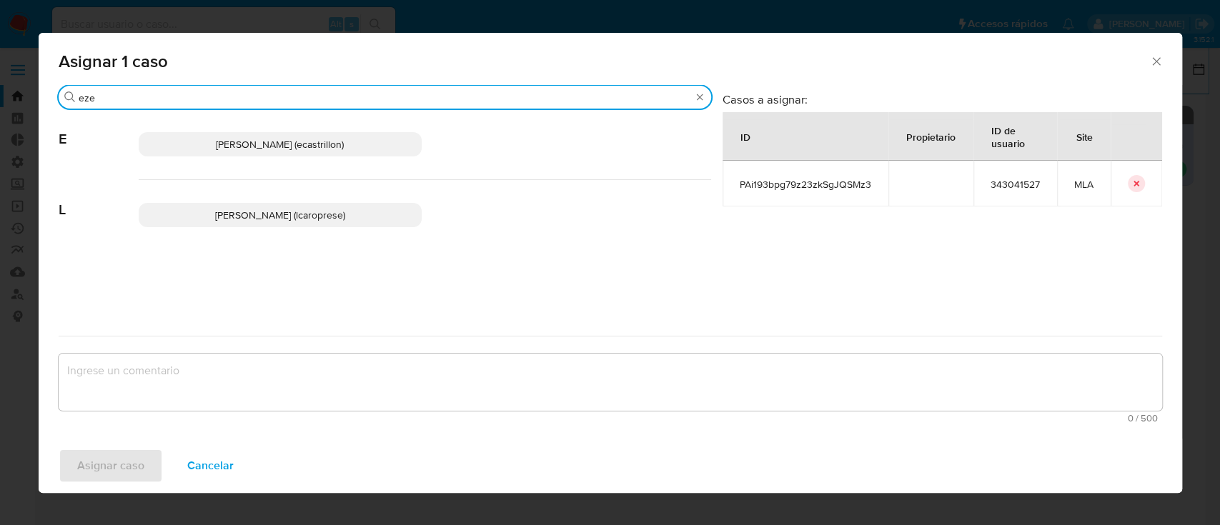
type input "eze"
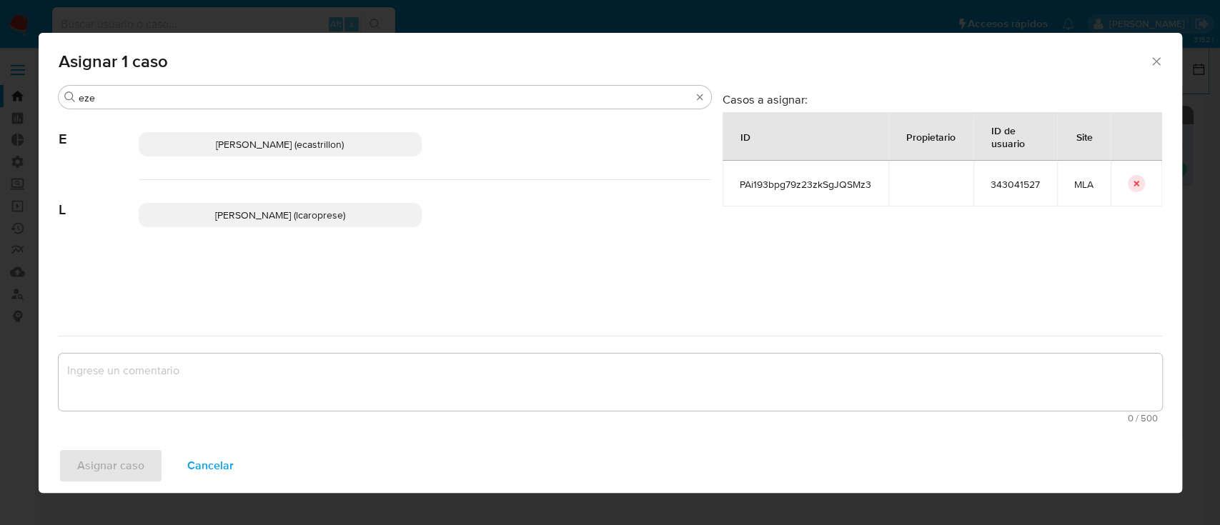
click at [333, 139] on span "Ezequiel Gonzalo Castrillon (ecastrillon)" at bounding box center [280, 144] width 128 height 14
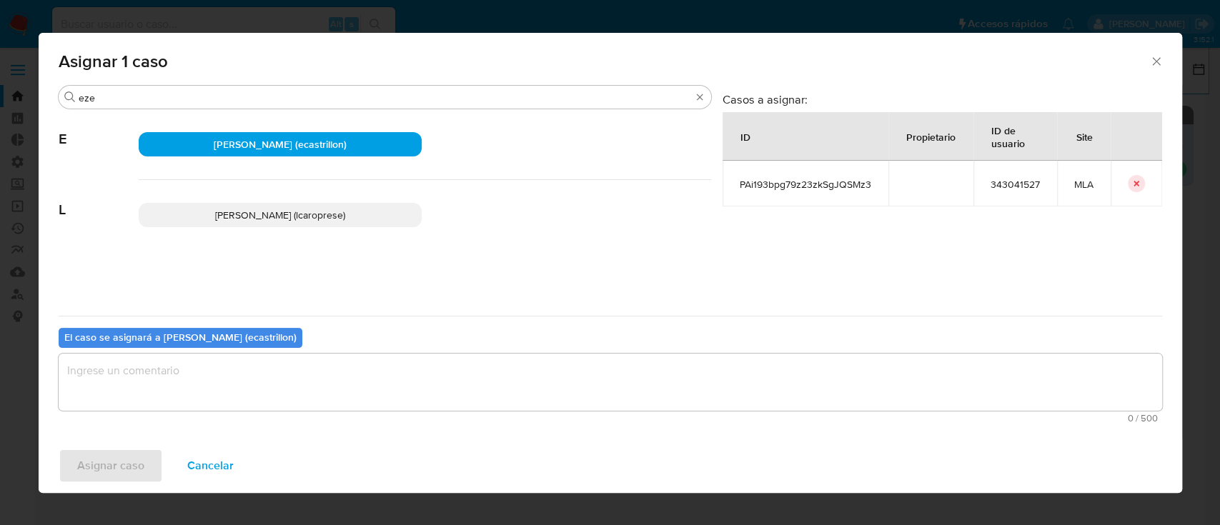
click at [280, 403] on textarea "assign-modal" at bounding box center [610, 382] width 1103 height 57
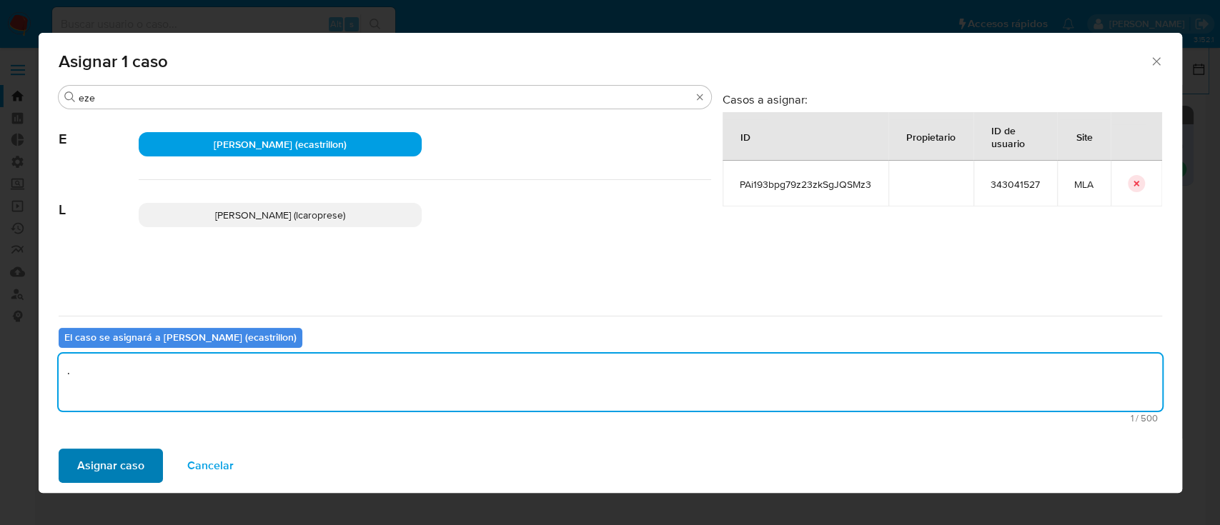
type textarea "."
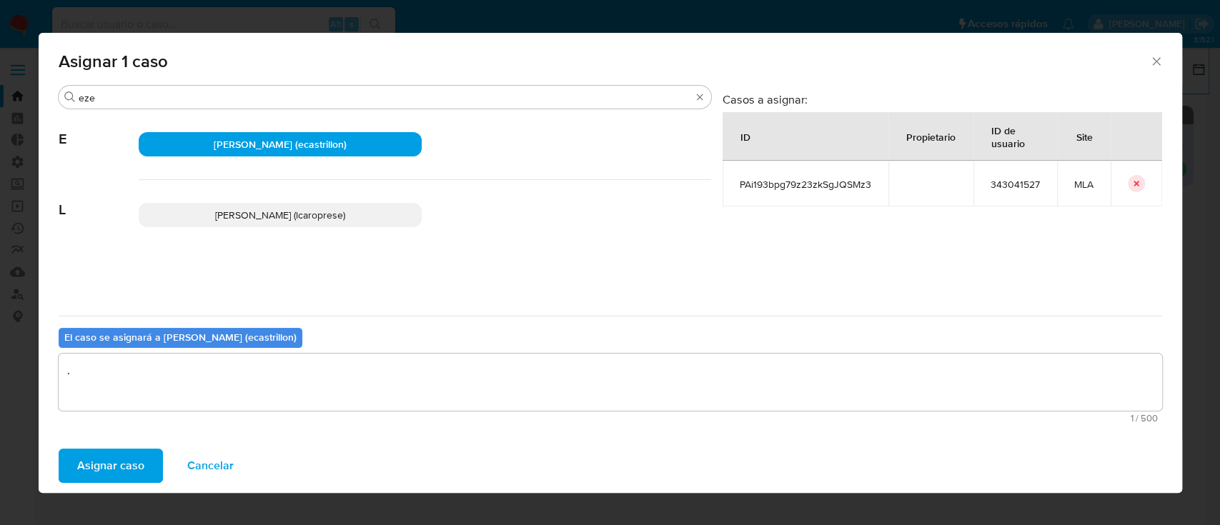
click at [151, 470] on button "Asignar caso" at bounding box center [111, 466] width 104 height 34
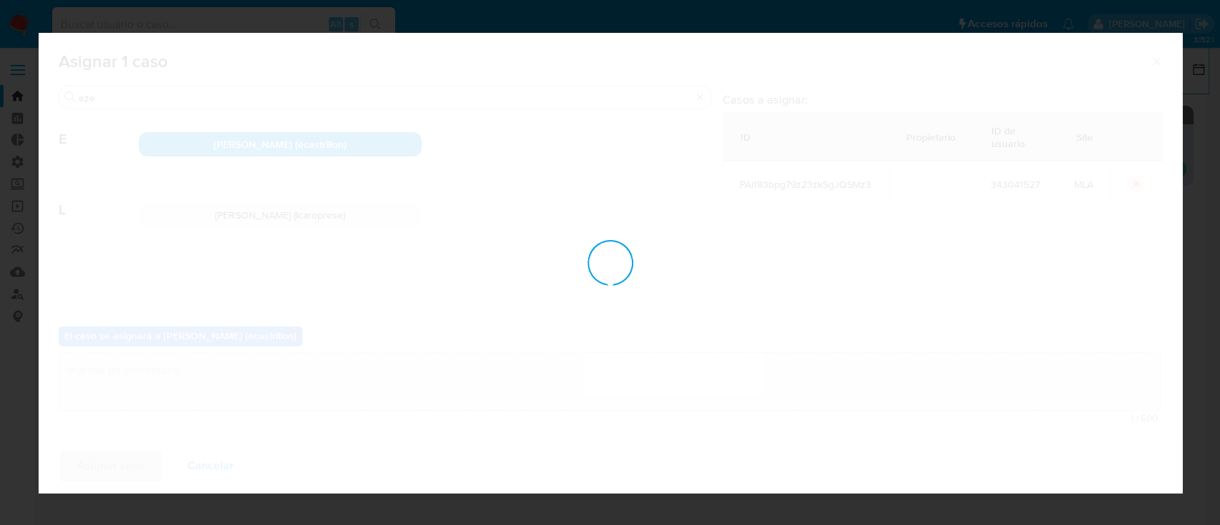
checkbox input "false"
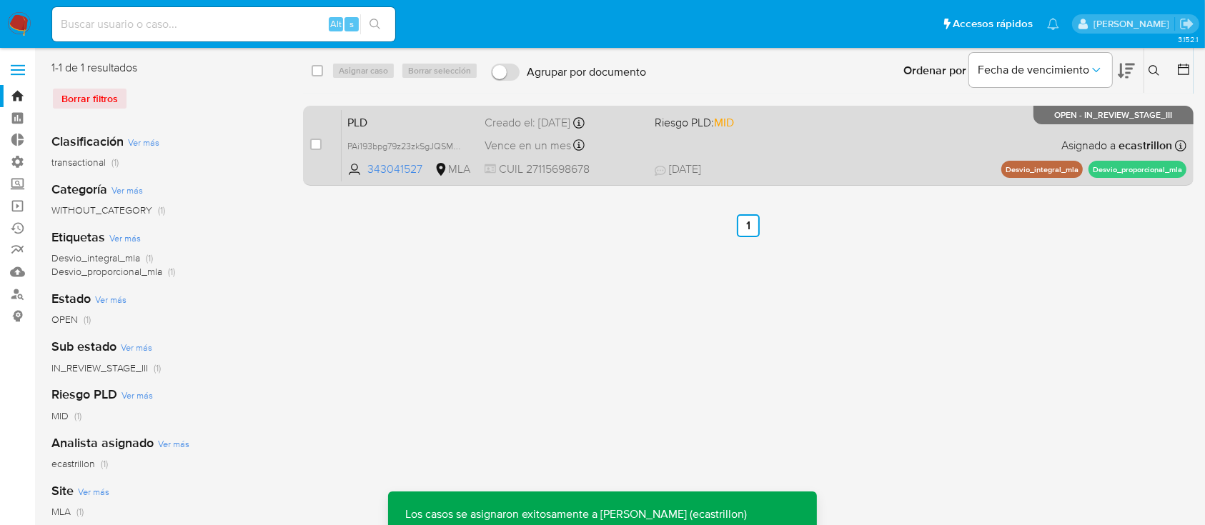
click at [904, 157] on div "PLD PAi193bpg79z23zkSgJQSMz3 343041527 MLA Riesgo PLD: MID Creado el: 12/06/202…" at bounding box center [764, 145] width 845 height 72
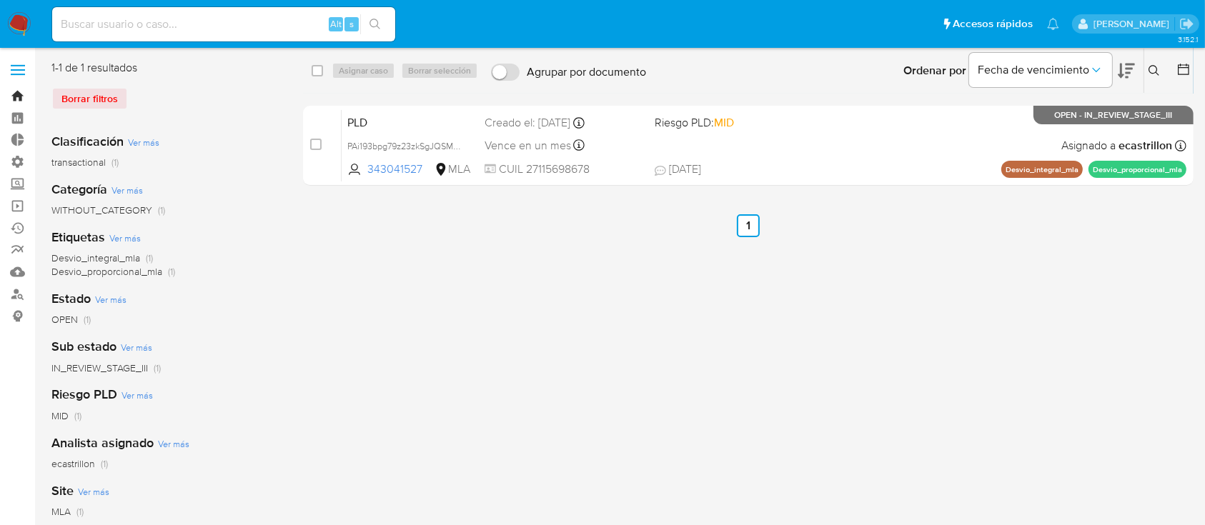
click at [6, 103] on link "Bandeja" at bounding box center [85, 96] width 170 height 22
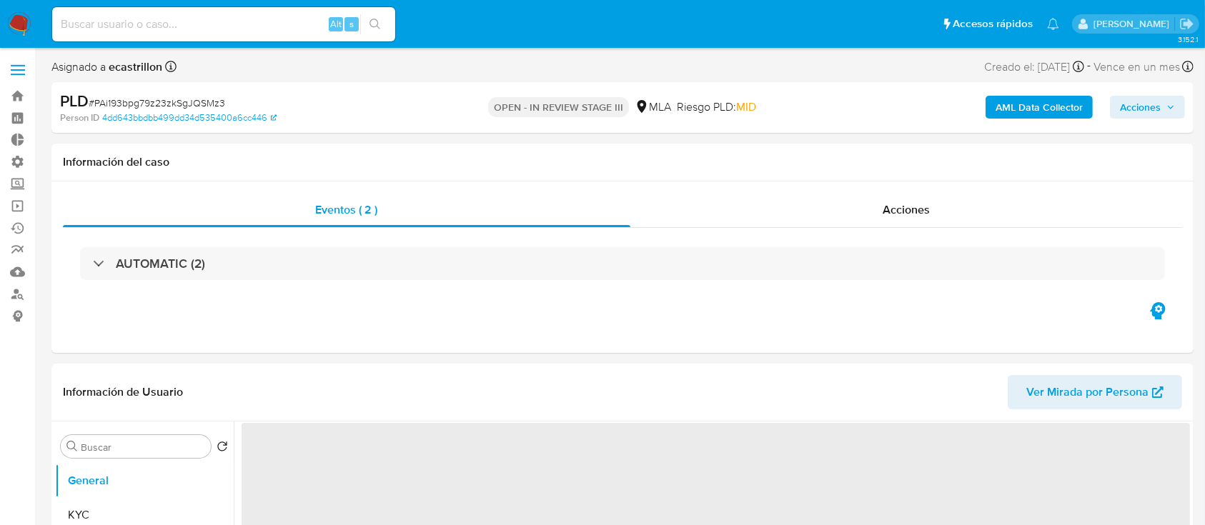
click at [1114, 114] on button "Acciones" at bounding box center [1147, 107] width 75 height 23
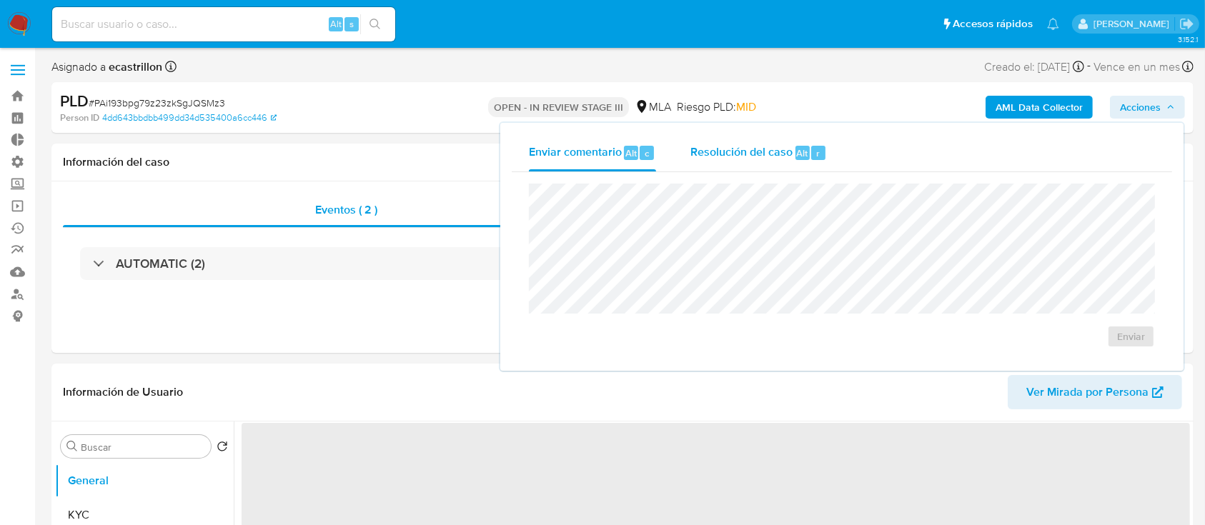
click at [790, 157] on span "Resolución del caso" at bounding box center [741, 152] width 102 height 16
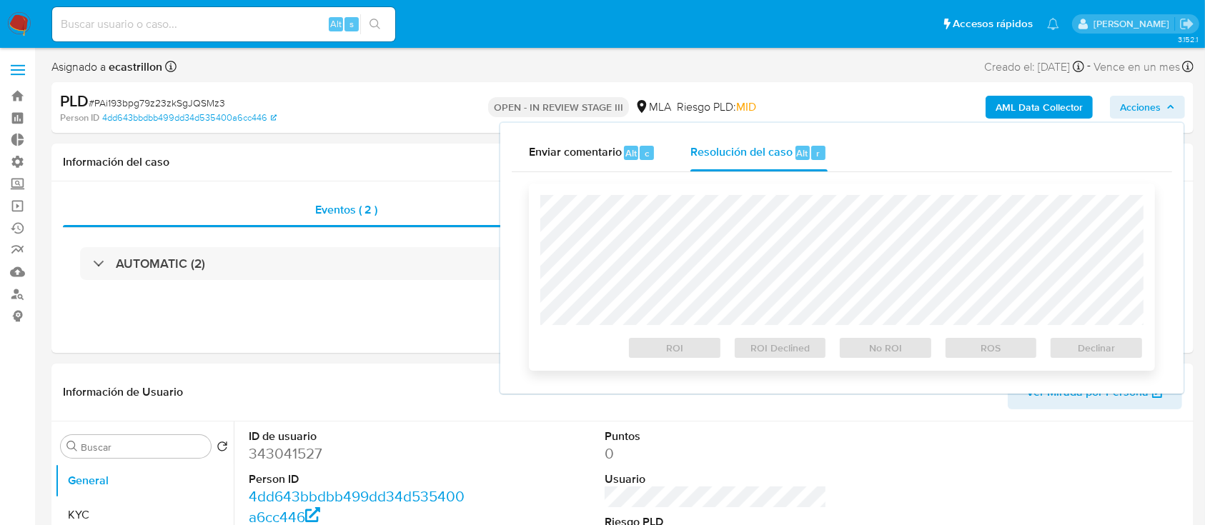
select select "10"
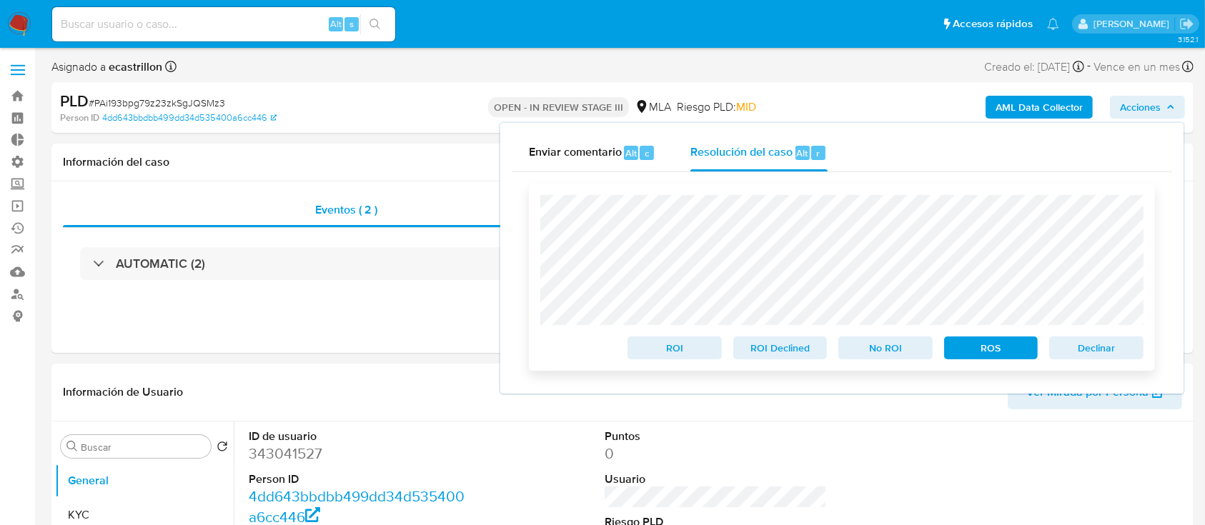
click at [981, 352] on span "ROS" at bounding box center [991, 348] width 74 height 20
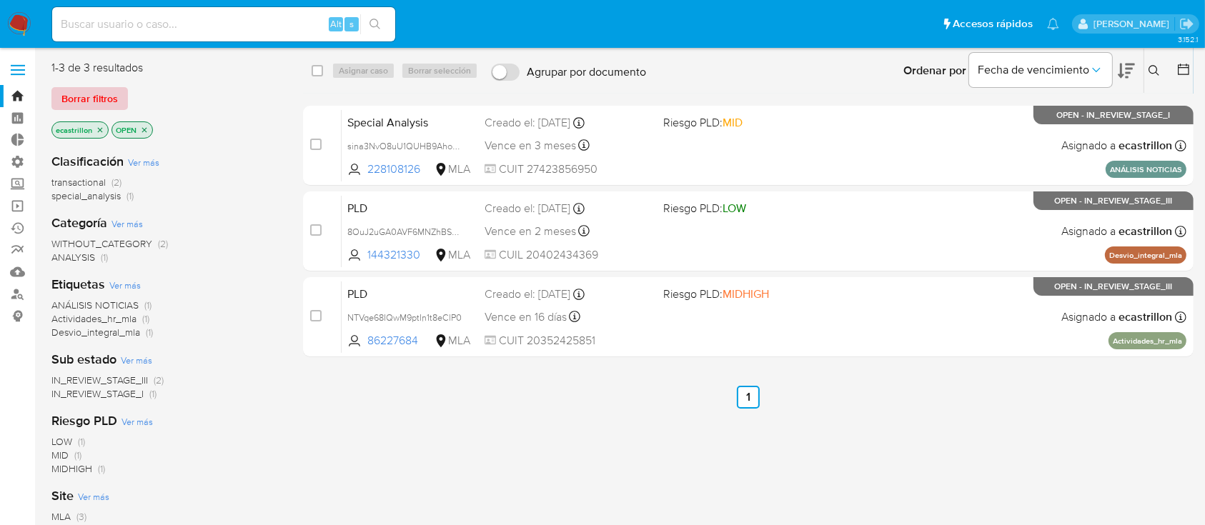
click at [84, 99] on span "Borrar filtros" at bounding box center [89, 99] width 56 height 20
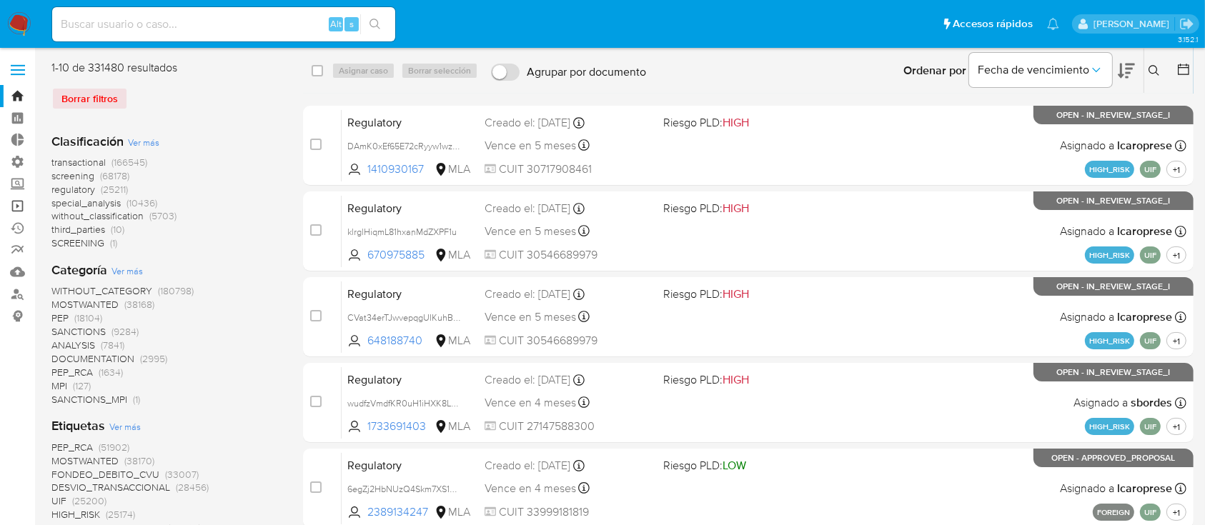
click at [9, 209] on link "Operaciones masivas" at bounding box center [85, 206] width 170 height 22
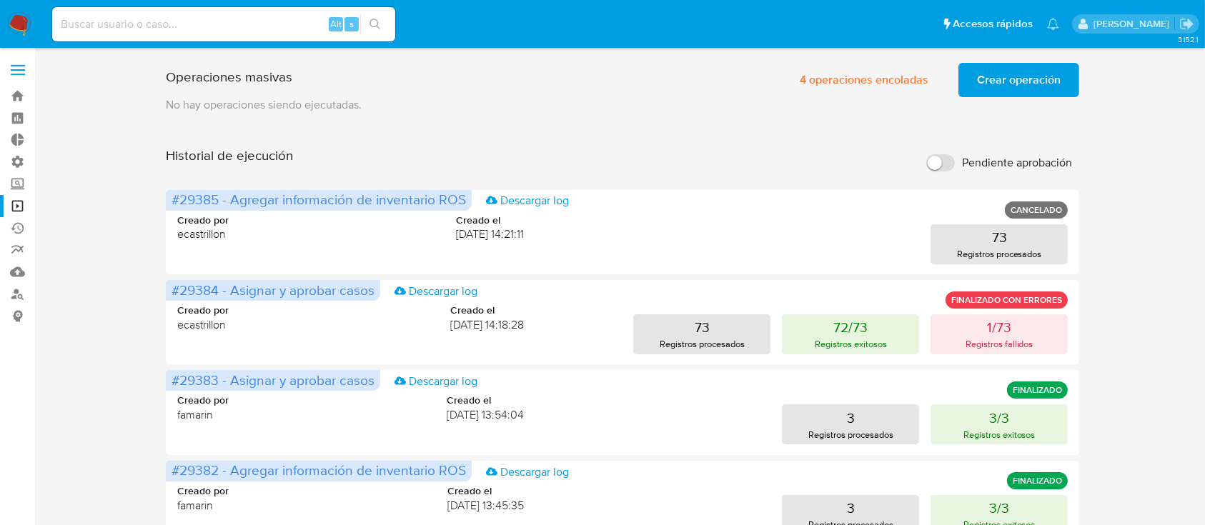
click at [1037, 73] on span "Crear operación" at bounding box center [1019, 79] width 84 height 31
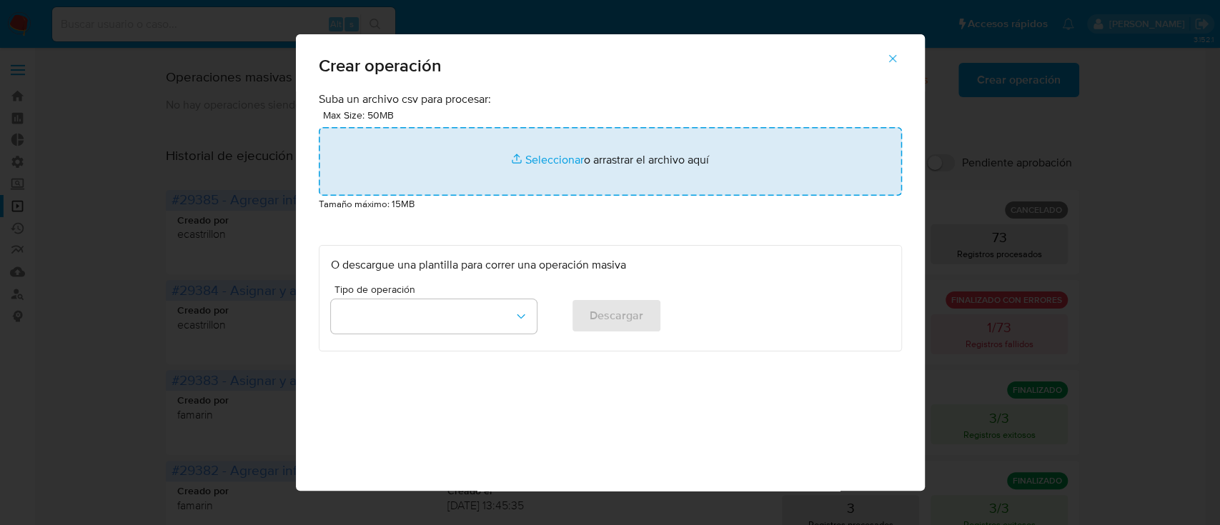
click at [609, 169] on input "file" at bounding box center [610, 161] width 583 height 69
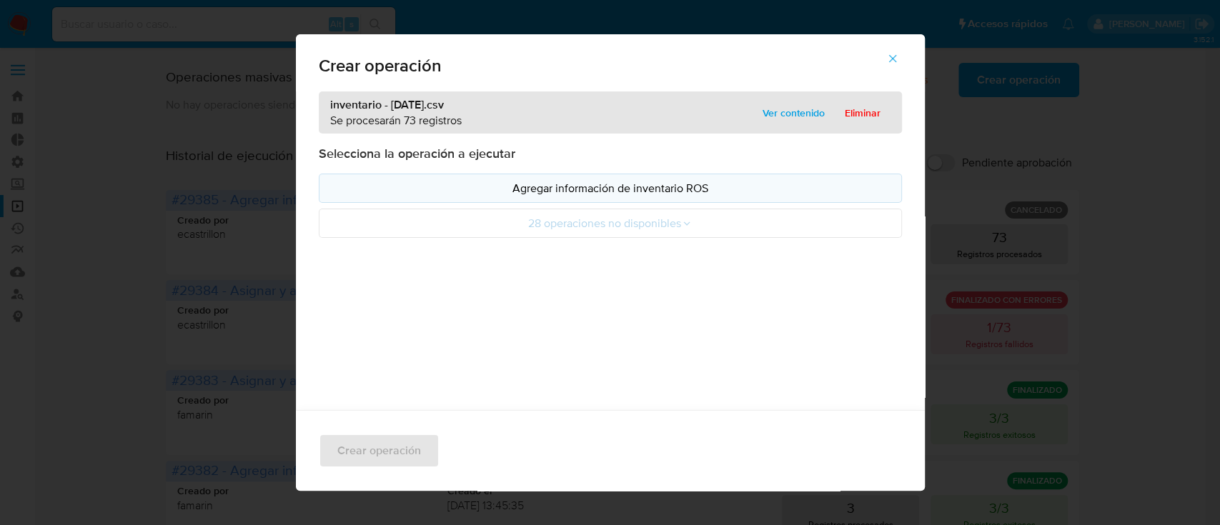
click at [358, 194] on p "Agregar información de inventario ROS" at bounding box center [610, 188] width 559 height 16
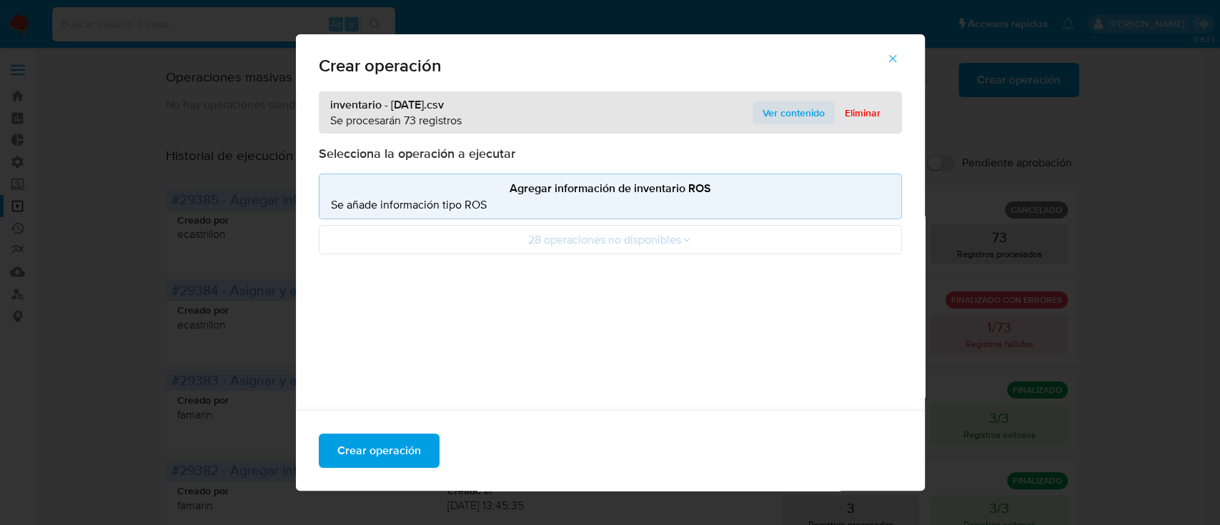
click at [777, 114] on span "Ver contenido" at bounding box center [794, 113] width 62 height 20
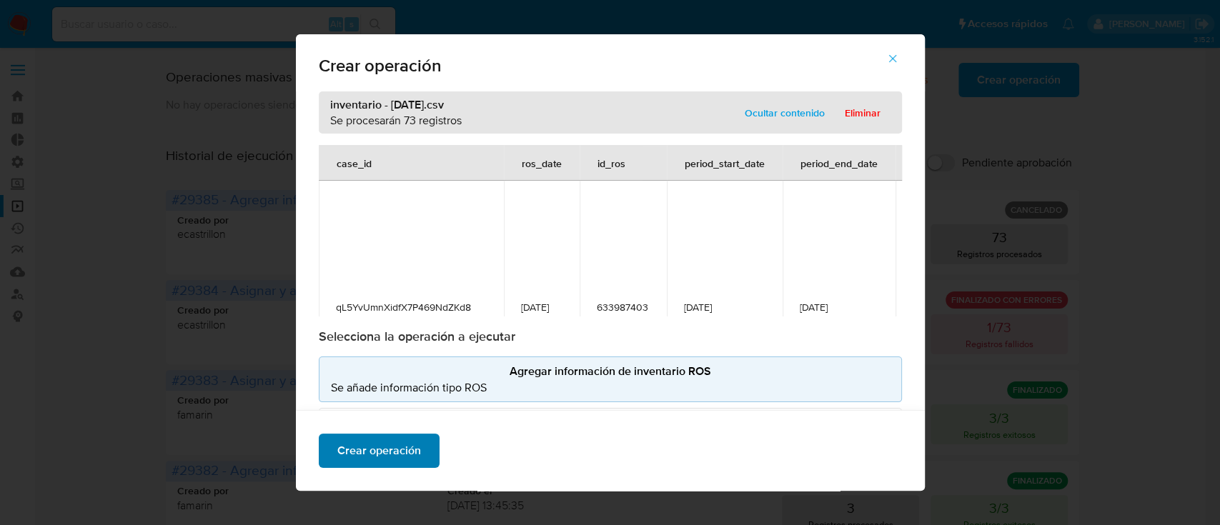
click at [415, 455] on button "Crear operación" at bounding box center [379, 451] width 121 height 34
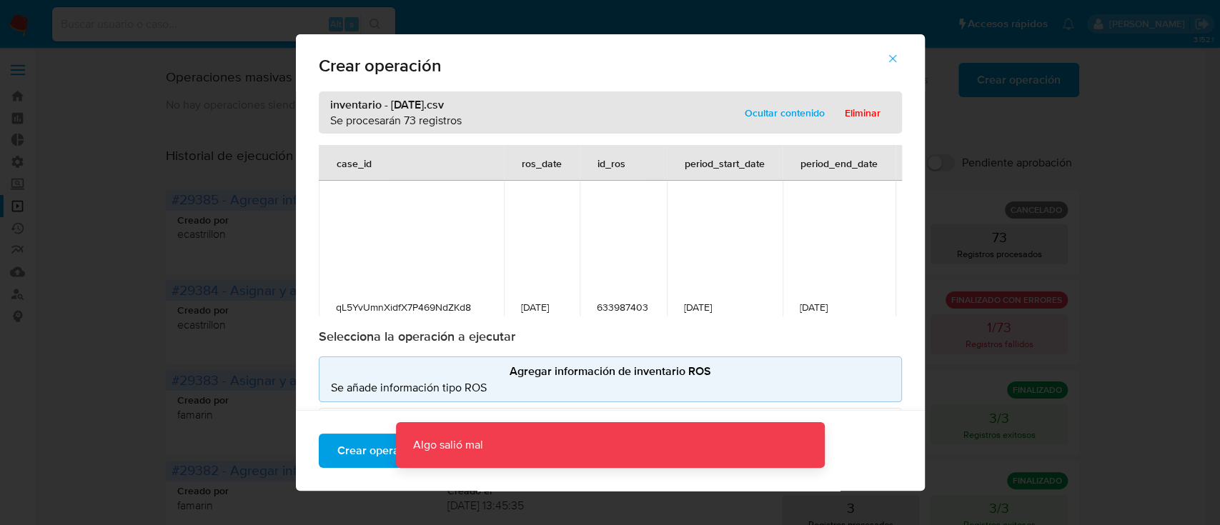
click at [899, 49] on span "button" at bounding box center [892, 58] width 13 height 31
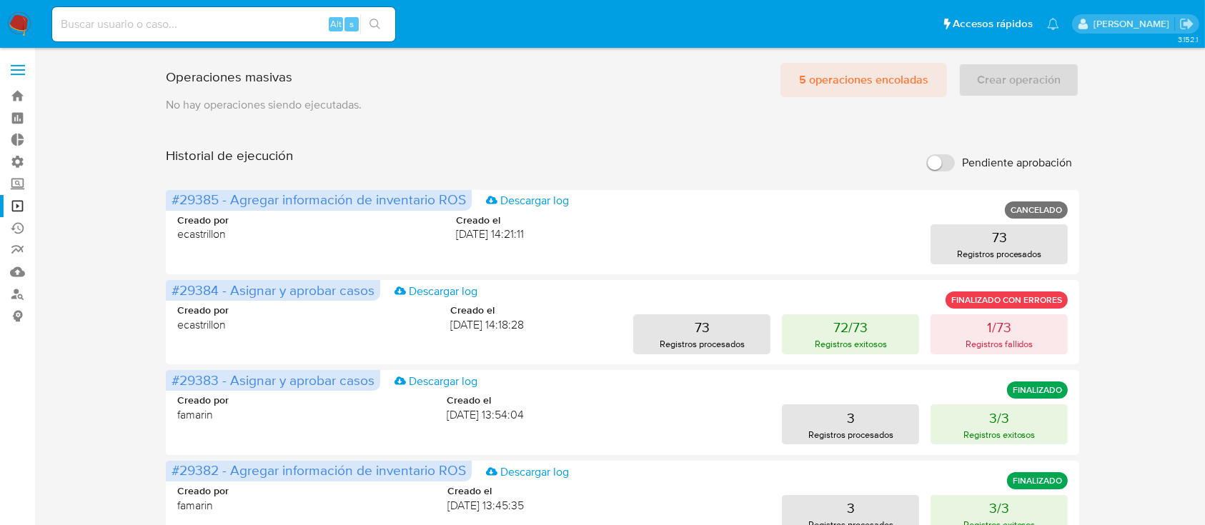
click at [898, 88] on span "5 operaciones encoladas" at bounding box center [863, 79] width 129 height 31
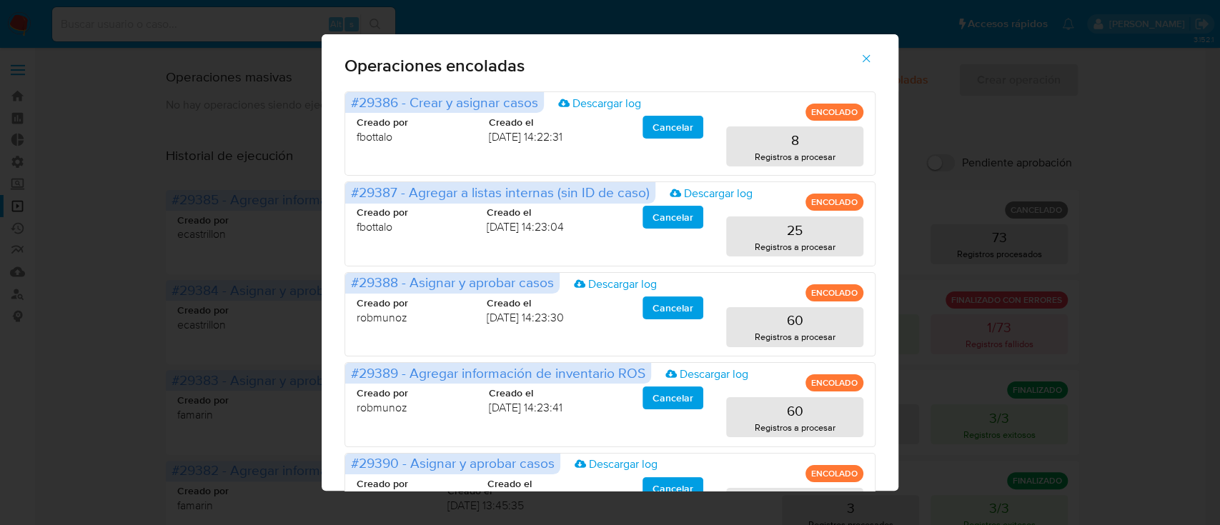
click at [865, 60] on button "button" at bounding box center [866, 58] width 50 height 34
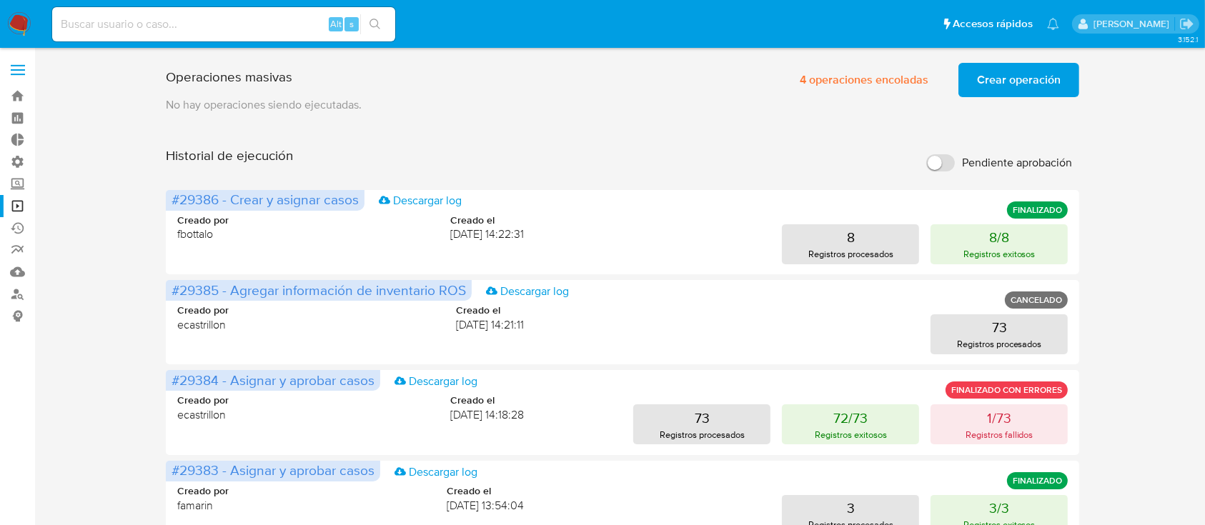
click at [1002, 83] on span "Crear operación" at bounding box center [1019, 79] width 84 height 31
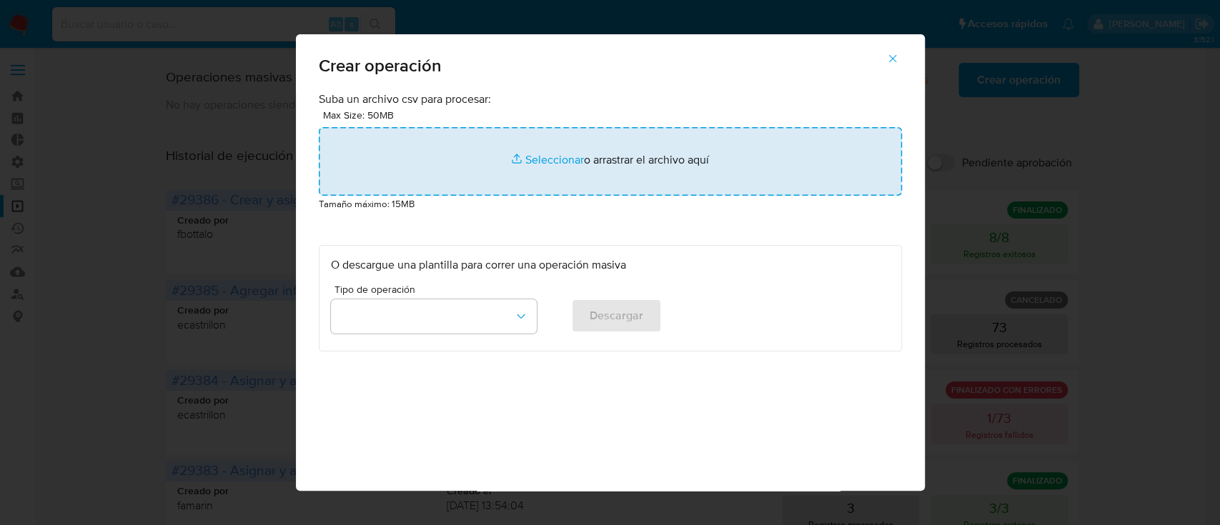
click at [728, 172] on input "file" at bounding box center [610, 161] width 583 height 69
type input "C:\fakepath\inventario - [DATE].csv"
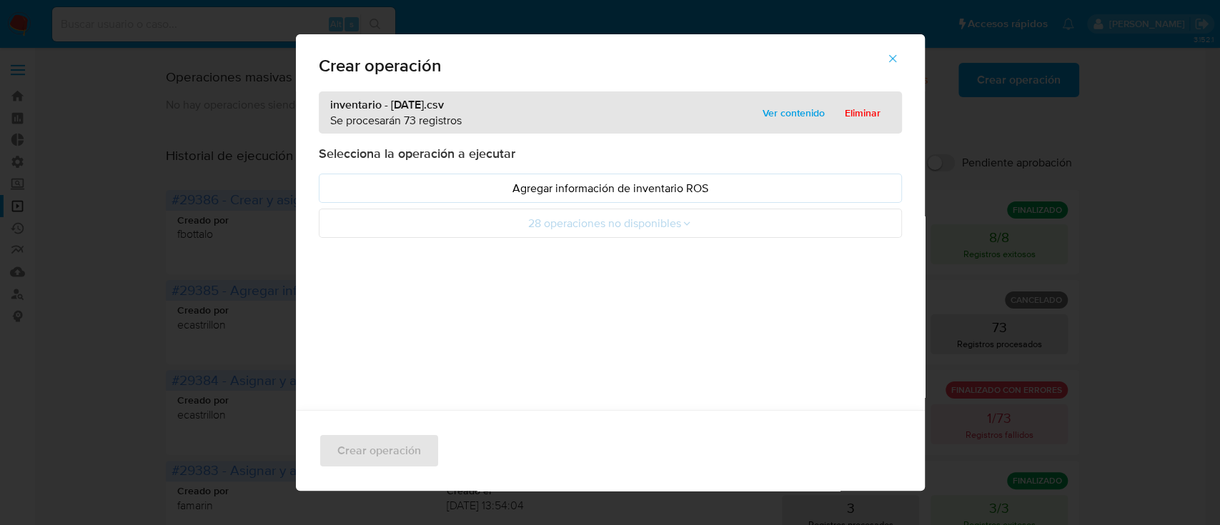
click at [363, 186] on p "Agregar información de inventario ROS" at bounding box center [610, 188] width 559 height 16
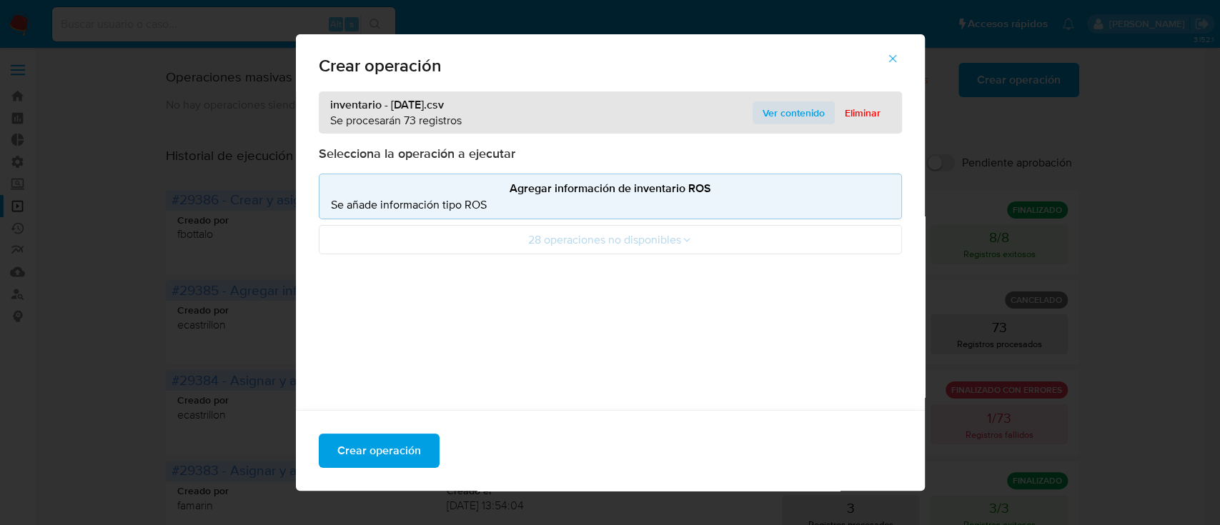
click at [763, 111] on span "Ver contenido" at bounding box center [794, 113] width 62 height 20
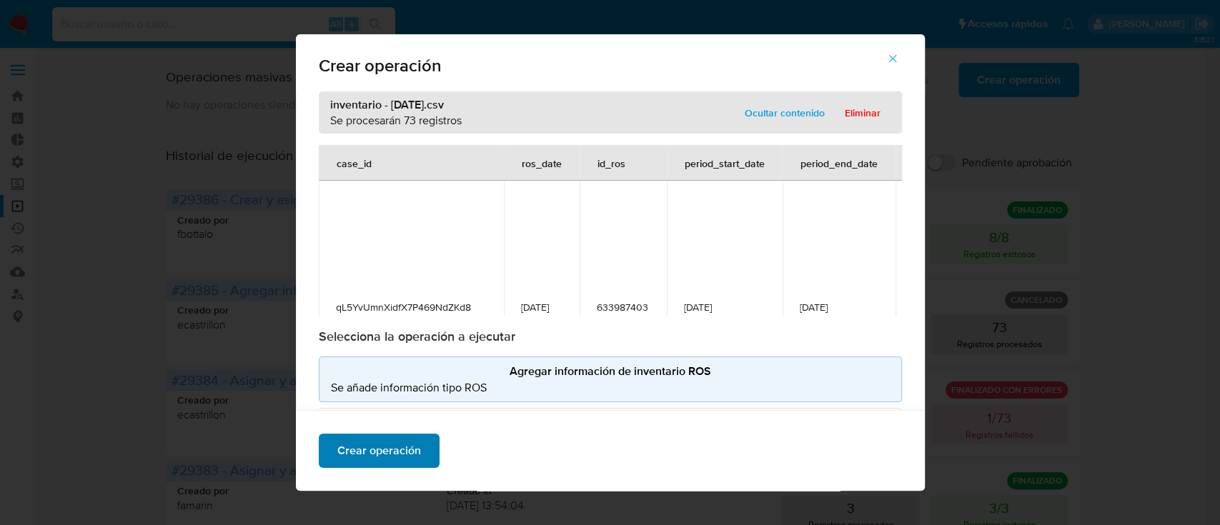
click at [380, 436] on span "Crear operación" at bounding box center [379, 450] width 84 height 31
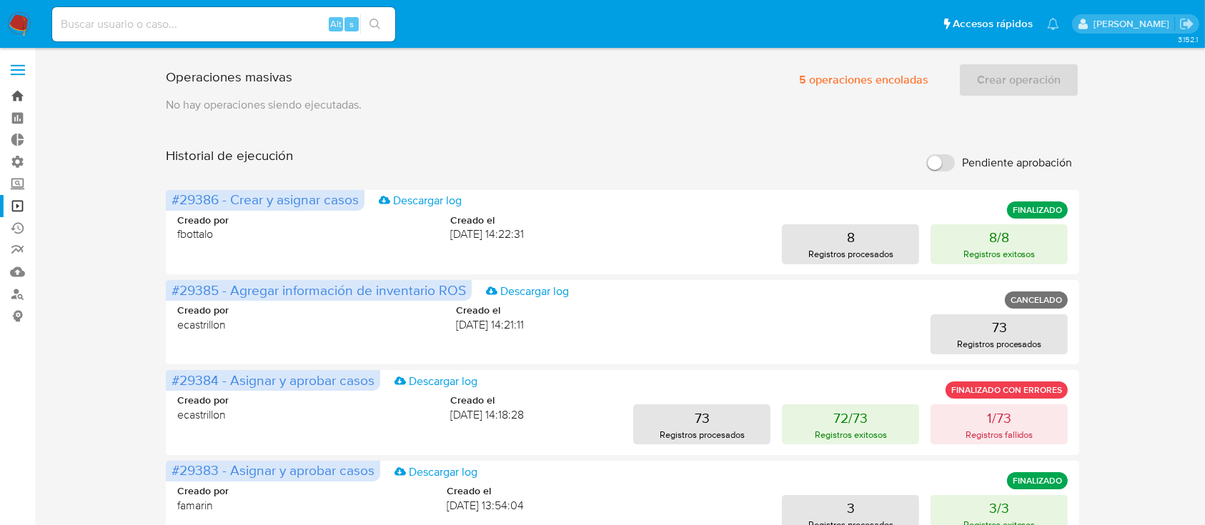
click at [29, 92] on link "Bandeja" at bounding box center [85, 96] width 170 height 22
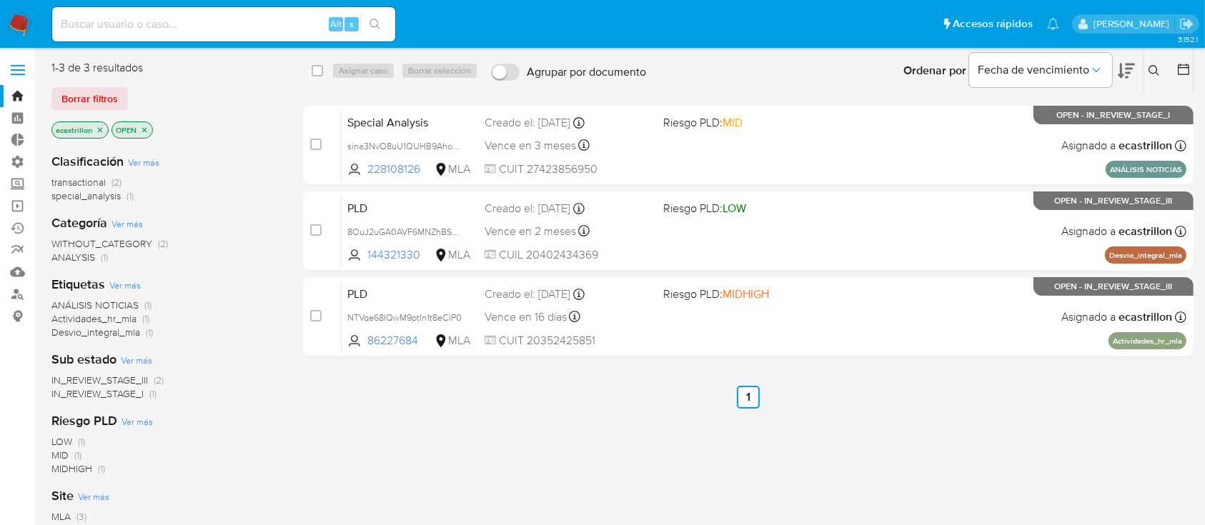
click at [80, 100] on span "Borrar filtros" at bounding box center [89, 99] width 56 height 20
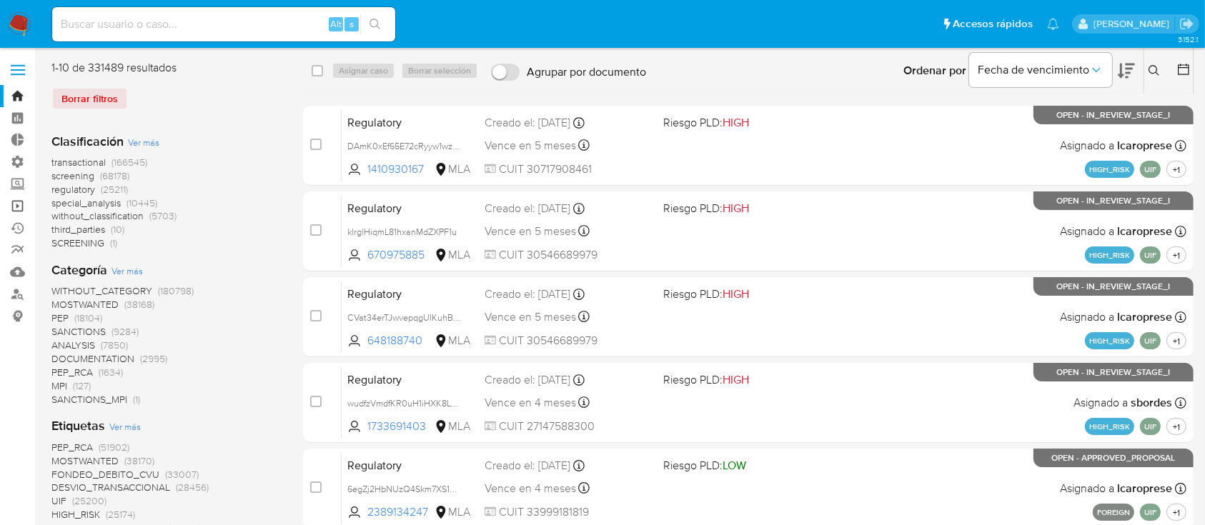
click at [14, 205] on link "Operaciones masivas" at bounding box center [85, 206] width 170 height 22
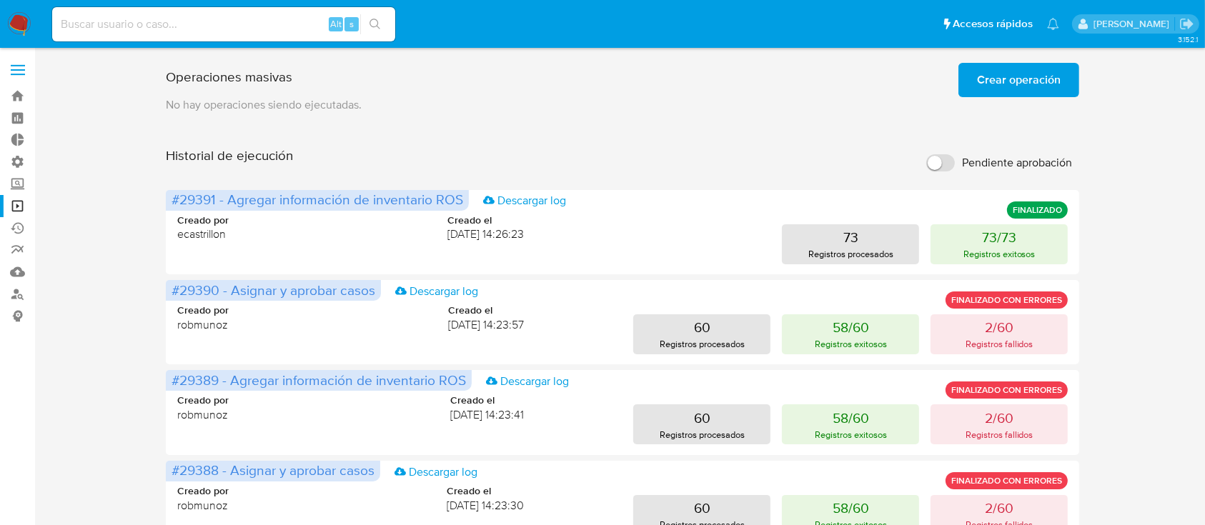
click at [1019, 101] on p "No hay operaciones siendo ejecutadas." at bounding box center [622, 105] width 913 height 16
click at [989, 91] on span "Crear operación" at bounding box center [1019, 79] width 84 height 31
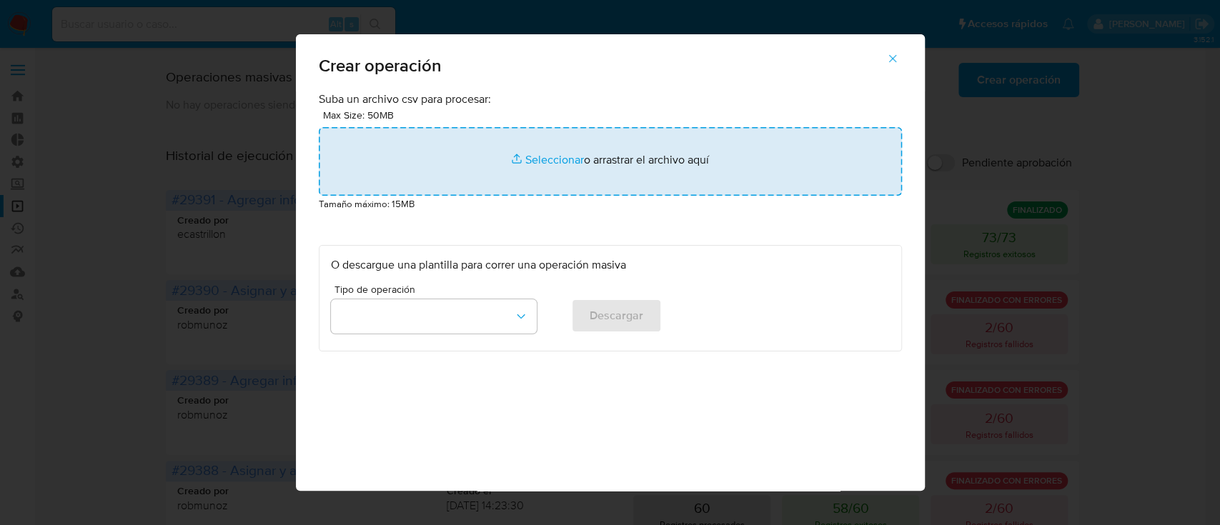
click at [540, 133] on input "file" at bounding box center [610, 161] width 583 height 69
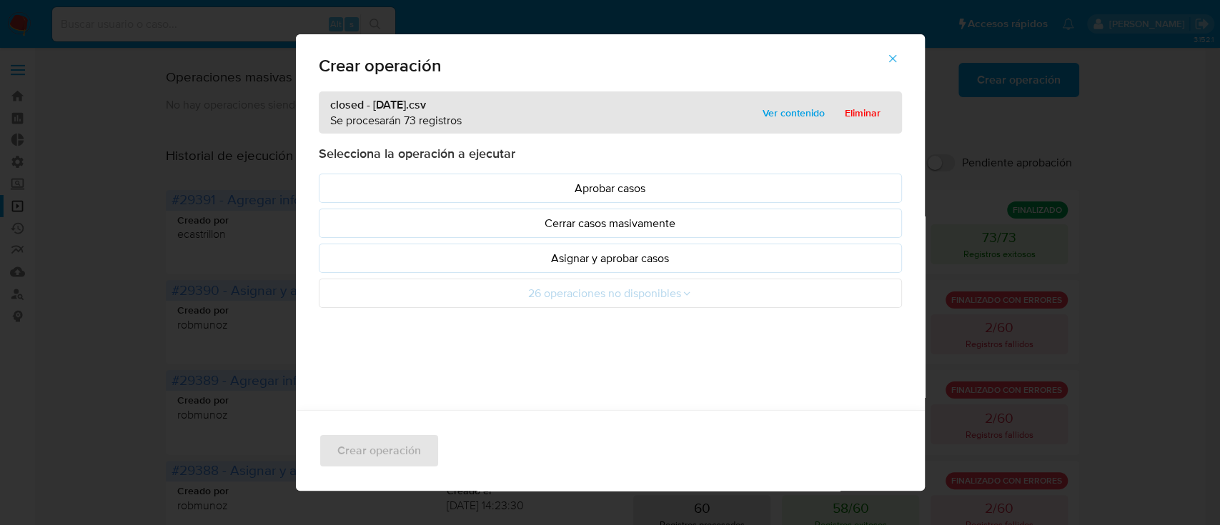
click at [385, 257] on p "Asignar y aprobar casos" at bounding box center [610, 258] width 559 height 16
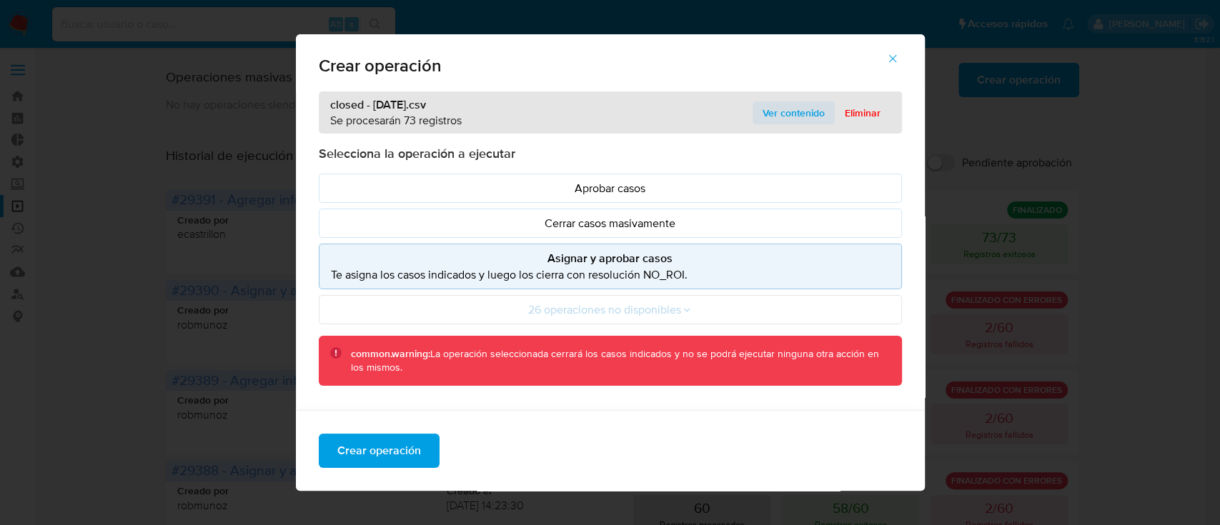
click at [783, 106] on span "Ver contenido" at bounding box center [794, 113] width 62 height 20
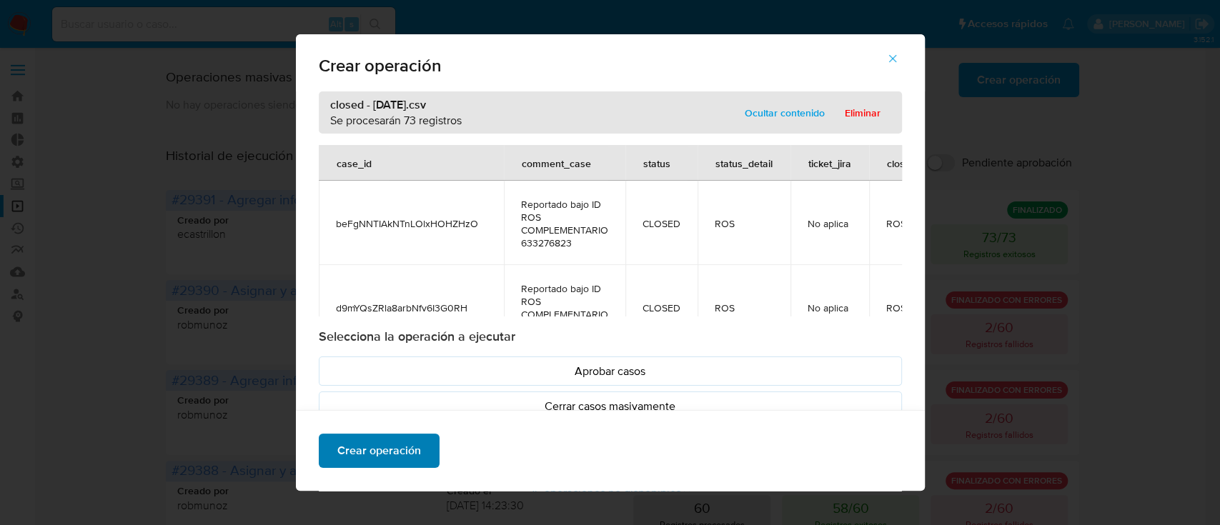
click at [403, 447] on span "Crear operación" at bounding box center [379, 450] width 84 height 31
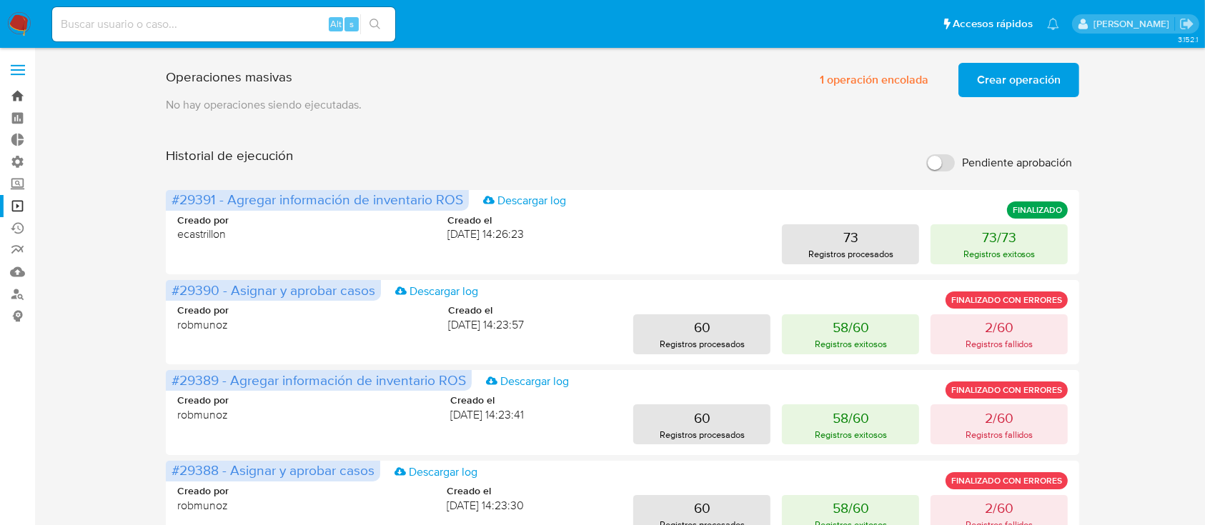
click at [0, 99] on link "Bandeja" at bounding box center [85, 96] width 170 height 22
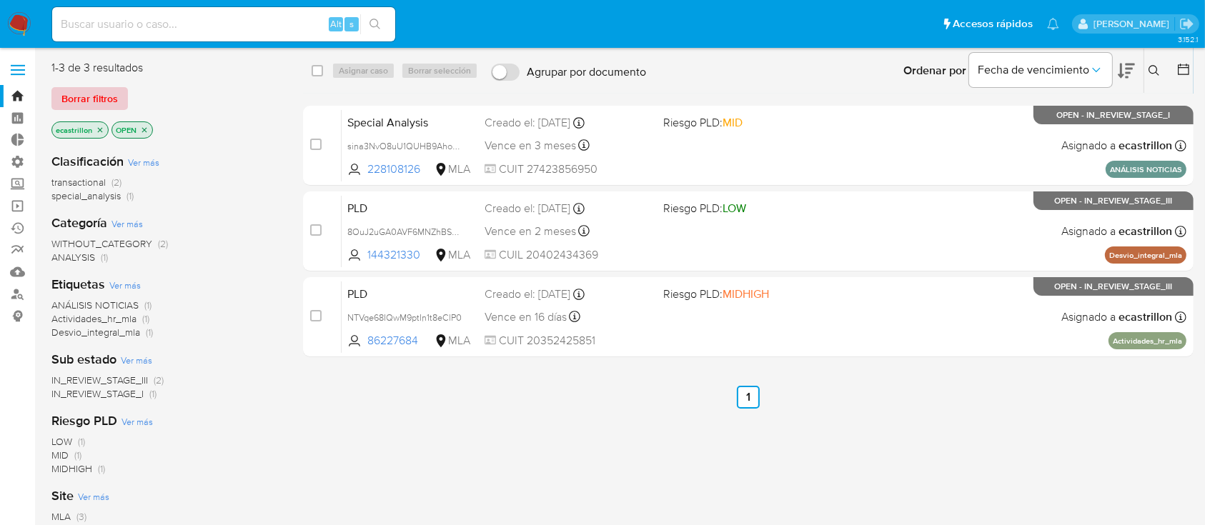
click at [91, 97] on span "Borrar filtros" at bounding box center [89, 99] width 56 height 20
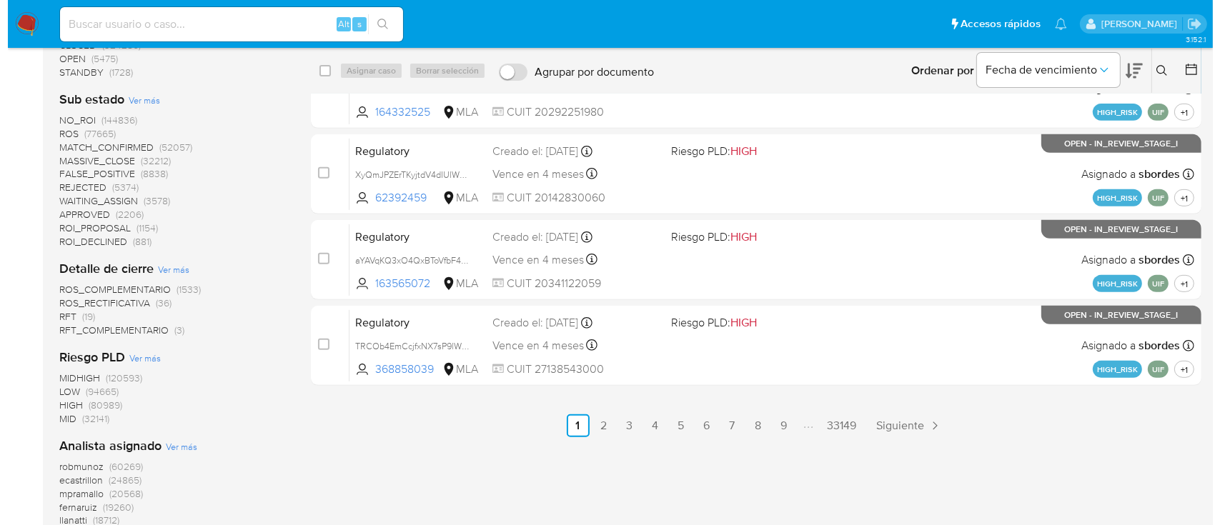
scroll to position [667, 0]
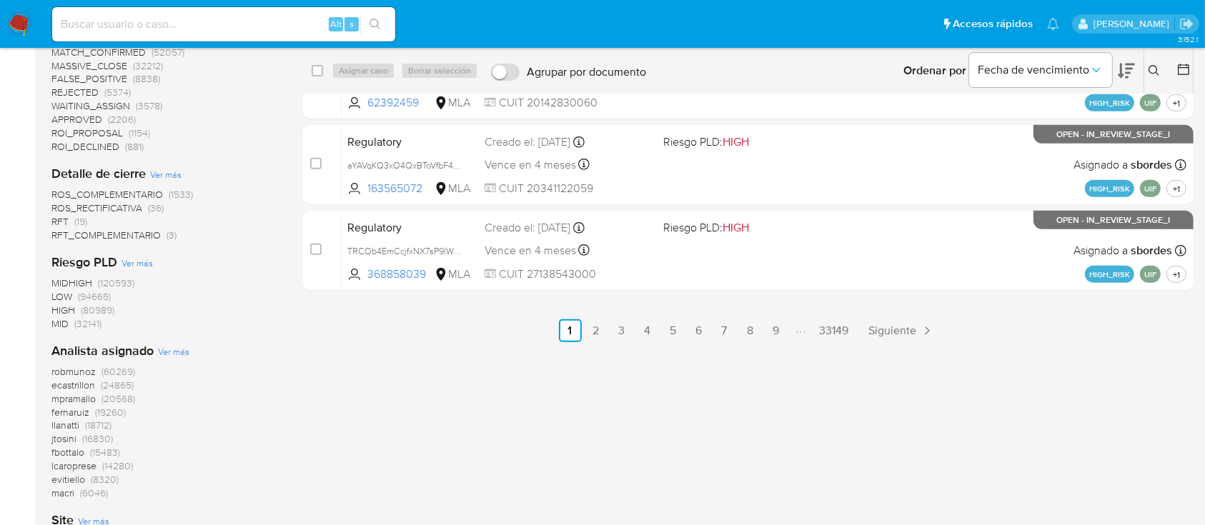
click at [172, 348] on span "Ver más" at bounding box center [173, 351] width 31 height 13
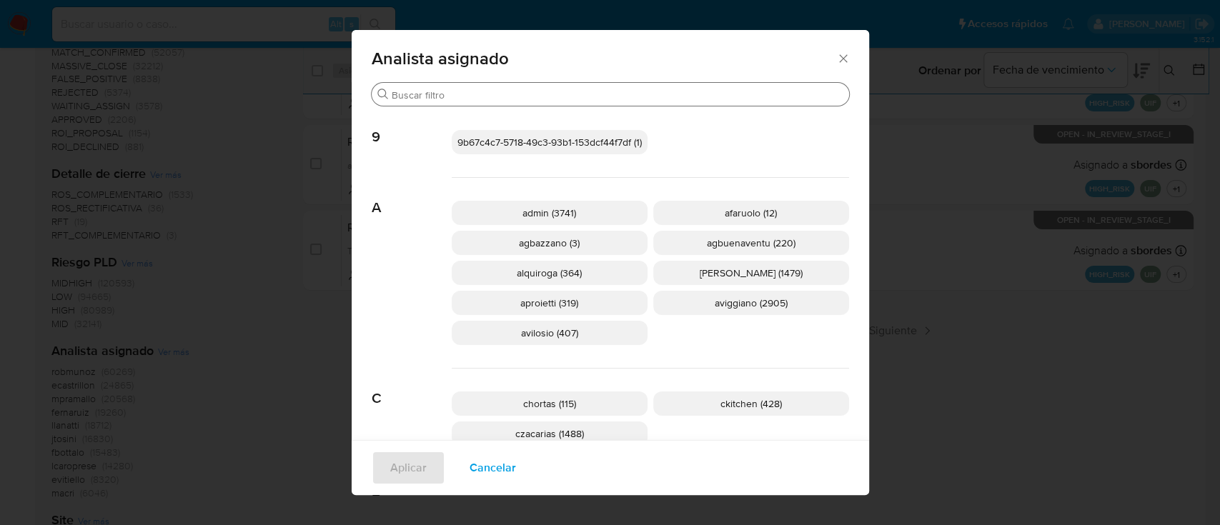
click at [442, 87] on div "Buscar" at bounding box center [610, 94] width 477 height 23
click at [440, 99] on input "Buscar" at bounding box center [618, 95] width 452 height 13
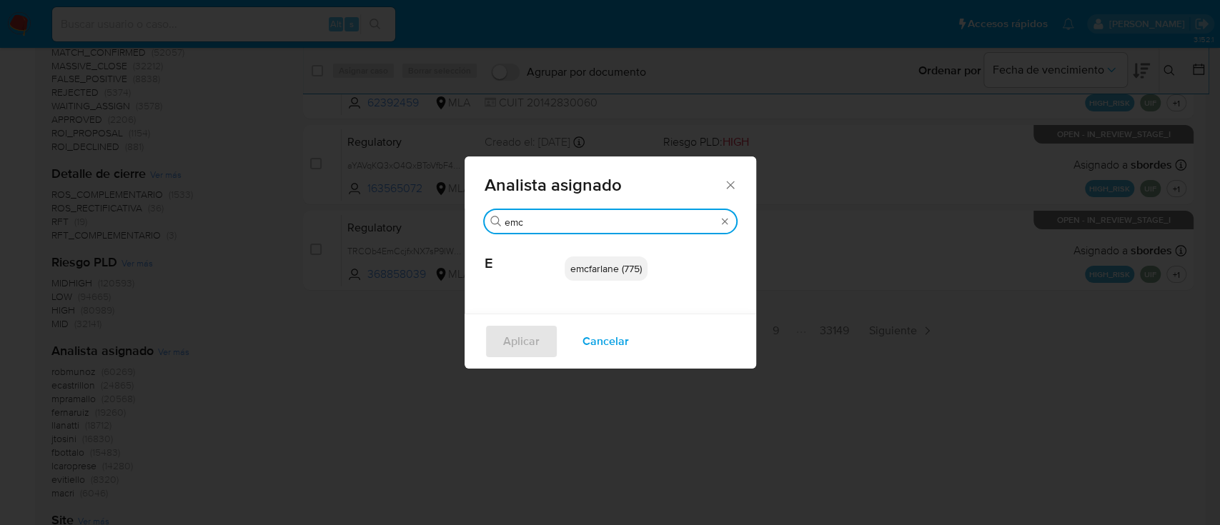
type input "emc"
click at [605, 283] on div "emcfarlane (775)" at bounding box center [651, 269] width 172 height 70
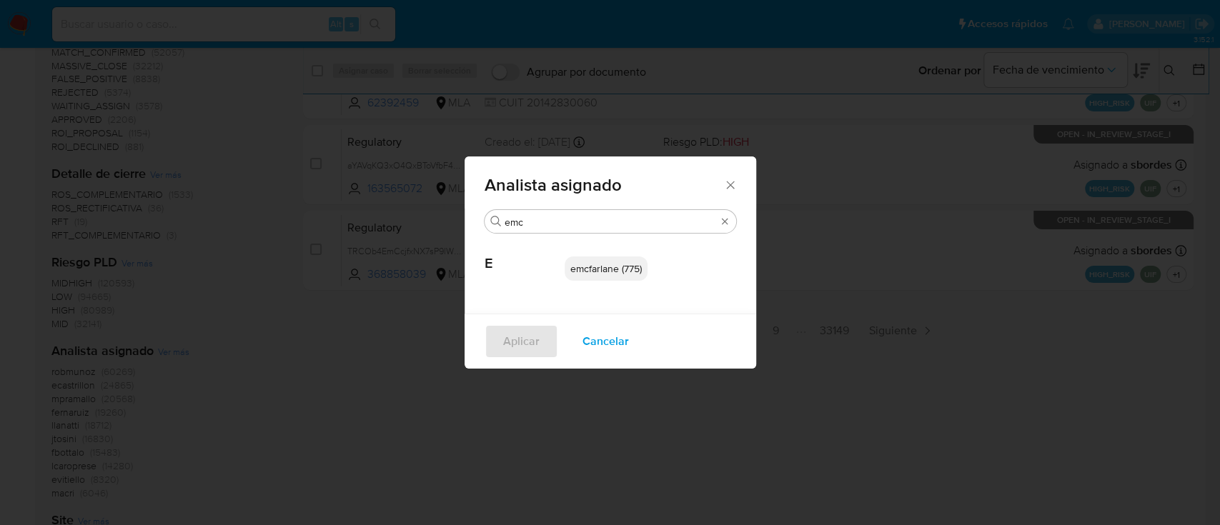
click at [608, 267] on span "emcfarlane (775)" at bounding box center [605, 269] width 71 height 14
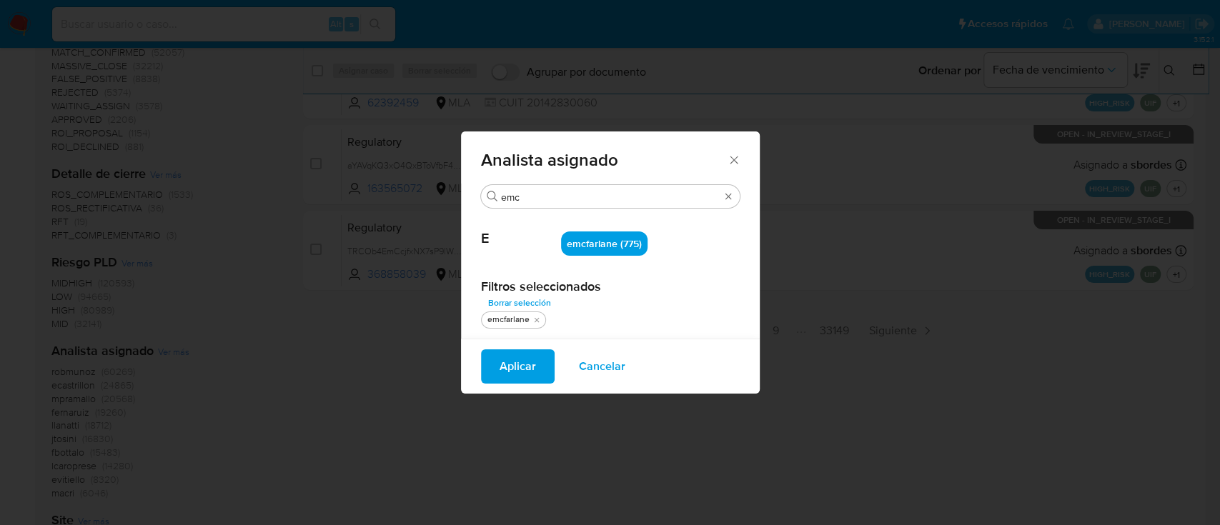
click at [516, 369] on span "Aplicar" at bounding box center [518, 366] width 36 height 31
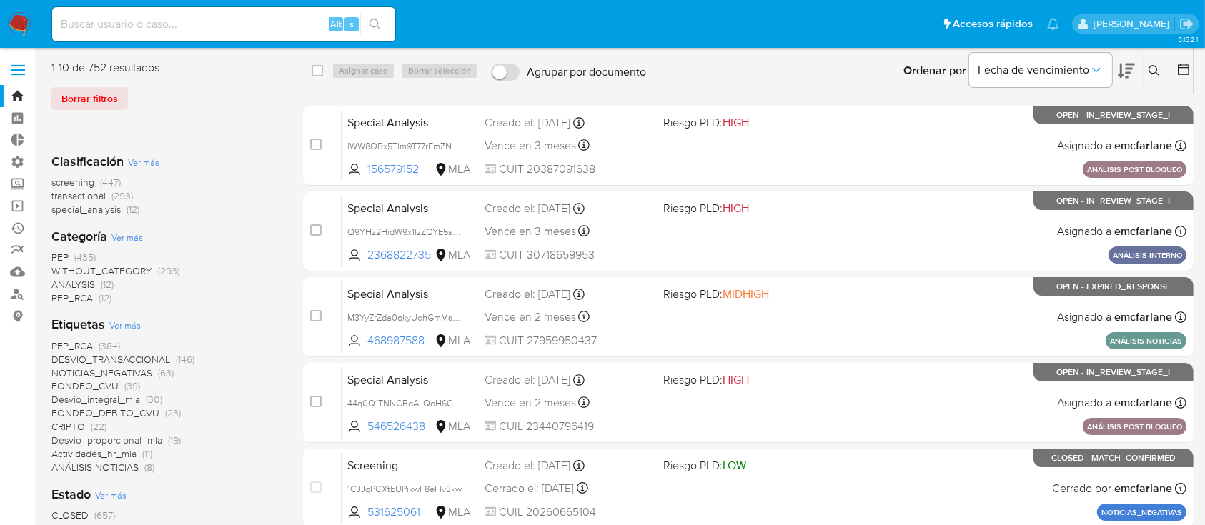
scroll to position [95, 0]
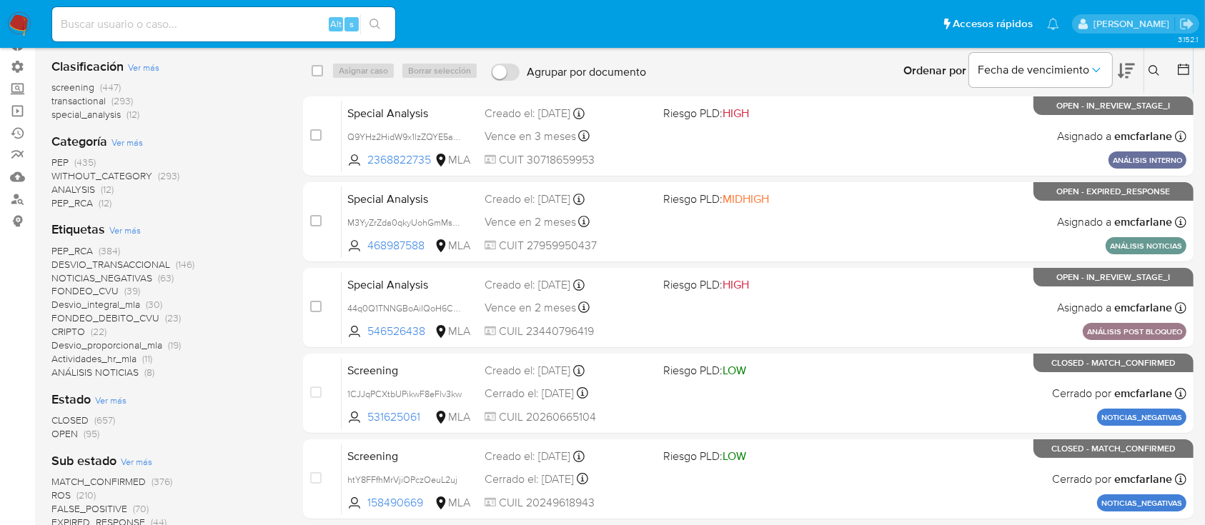
click at [71, 433] on span "OPEN" at bounding box center [64, 434] width 26 height 14
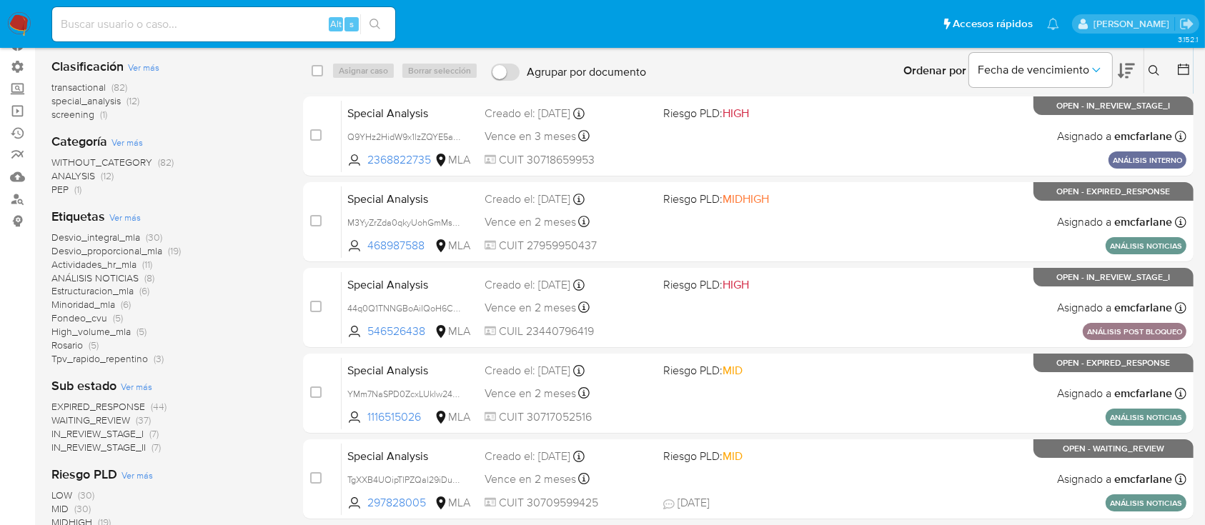
click at [72, 99] on span "special_analysis" at bounding box center [85, 101] width 69 height 14
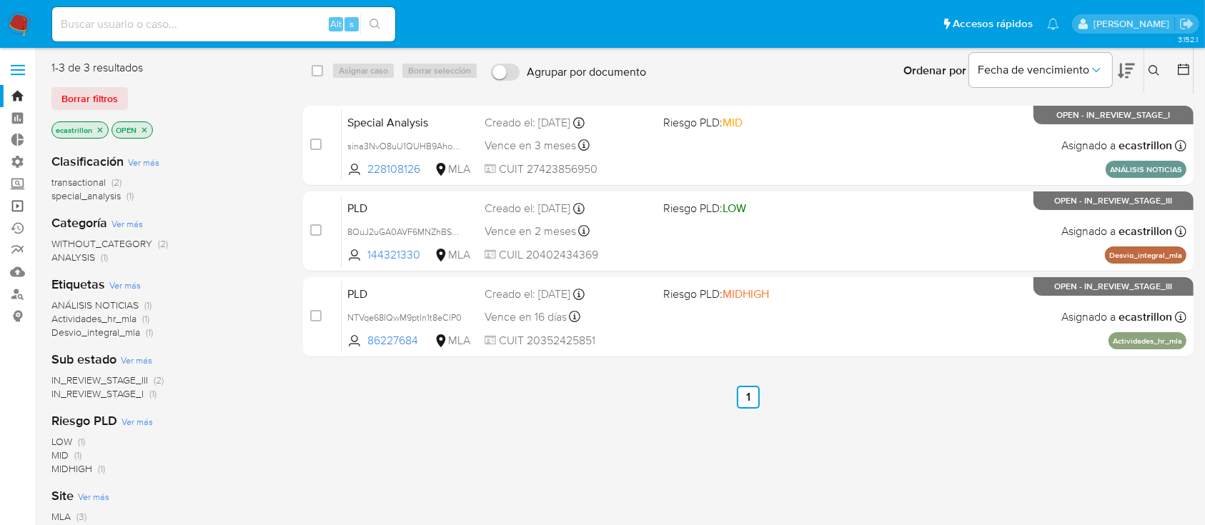
click at [24, 201] on link "Operaciones masivas" at bounding box center [85, 206] width 170 height 22
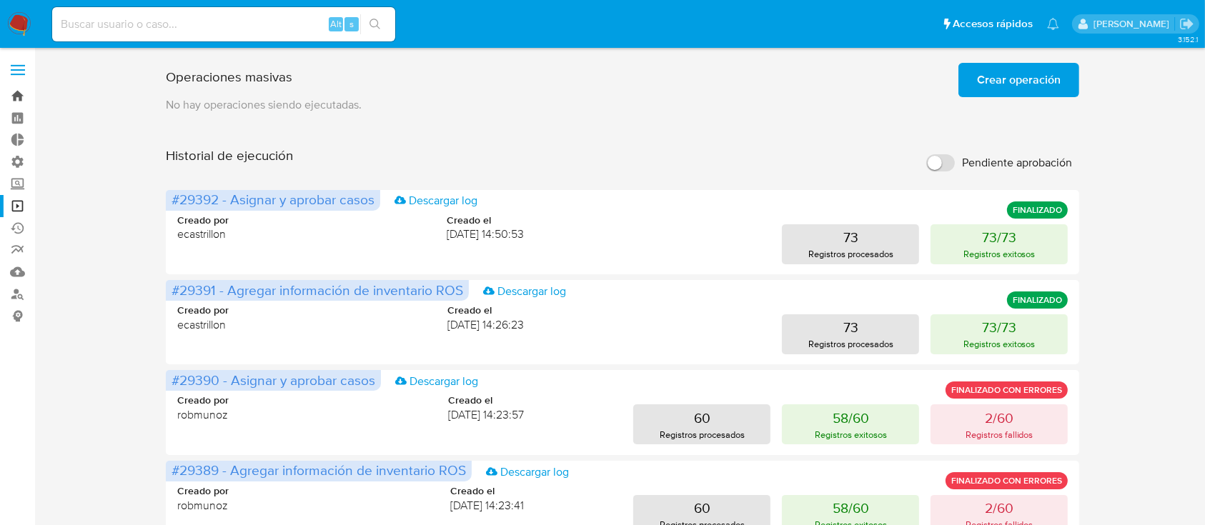
click at [14, 99] on link "Bandeja" at bounding box center [85, 96] width 170 height 22
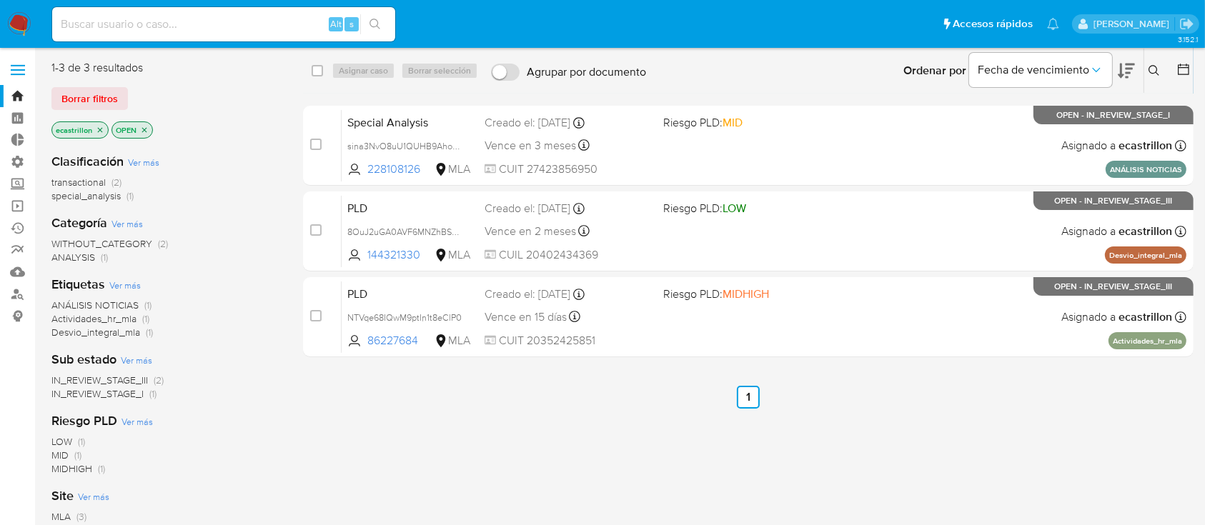
click at [99, 94] on span "Borrar filtros" at bounding box center [89, 99] width 56 height 20
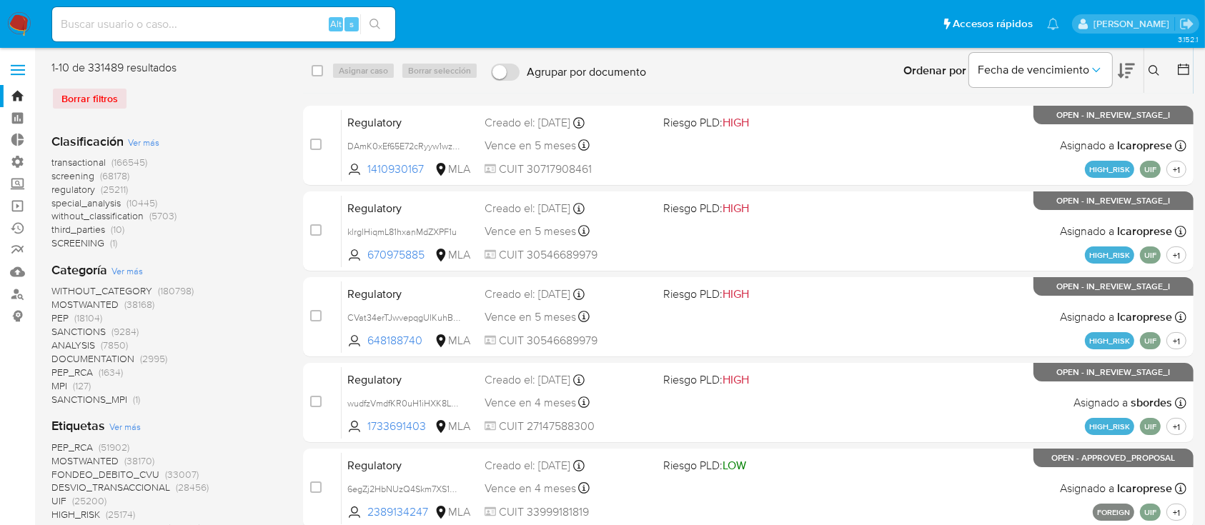
click at [1181, 83] on div at bounding box center [1181, 71] width 26 height 44
click at [1186, 57] on div at bounding box center [1181, 71] width 26 height 44
click at [1178, 71] on icon at bounding box center [1183, 69] width 11 height 11
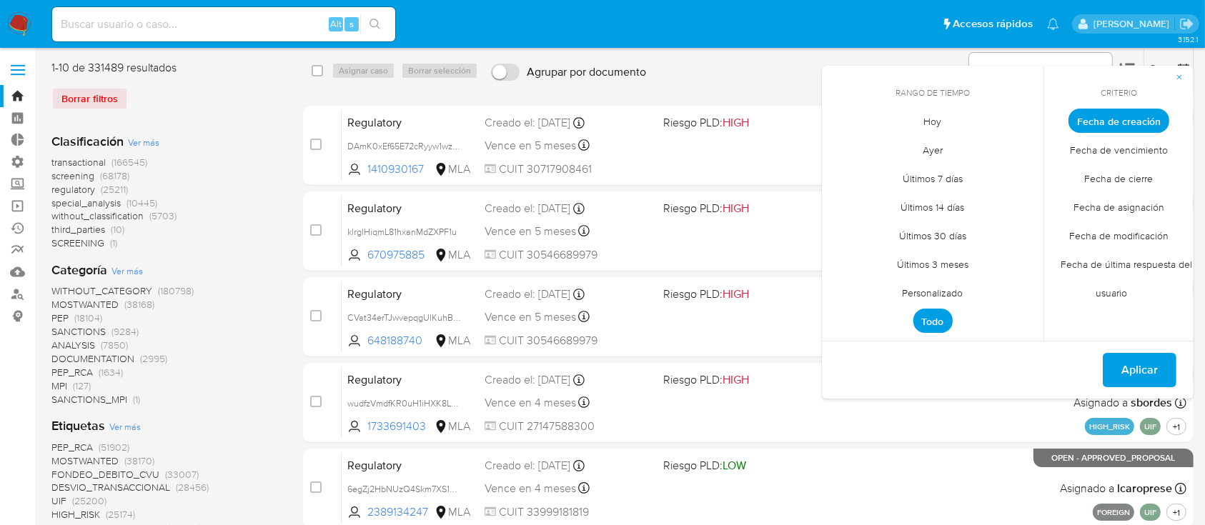
click at [919, 293] on span "Personalizado" at bounding box center [933, 293] width 91 height 29
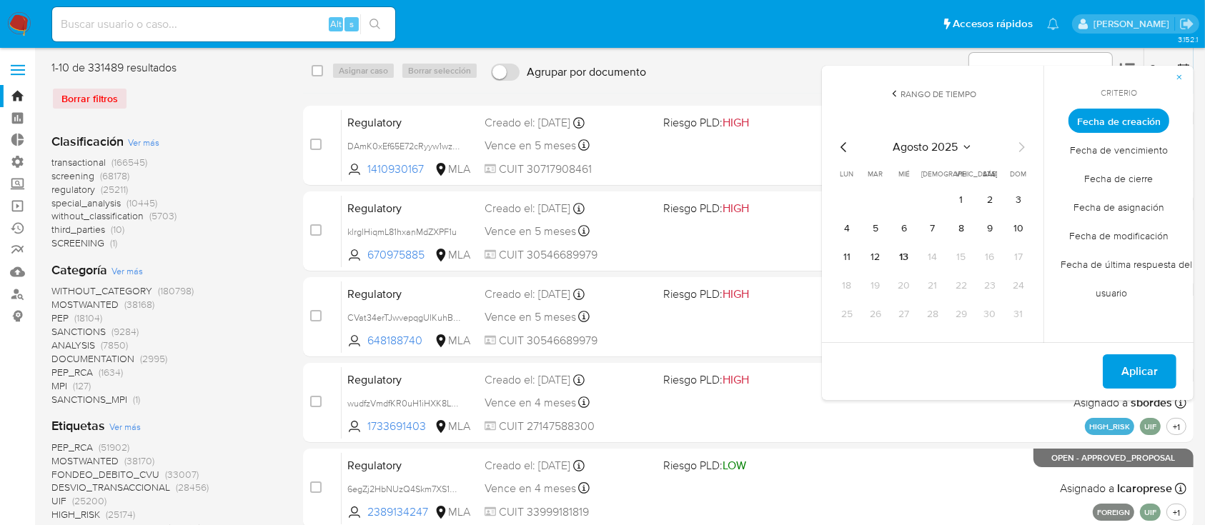
click at [840, 152] on icon "Mes anterior" at bounding box center [843, 147] width 17 height 17
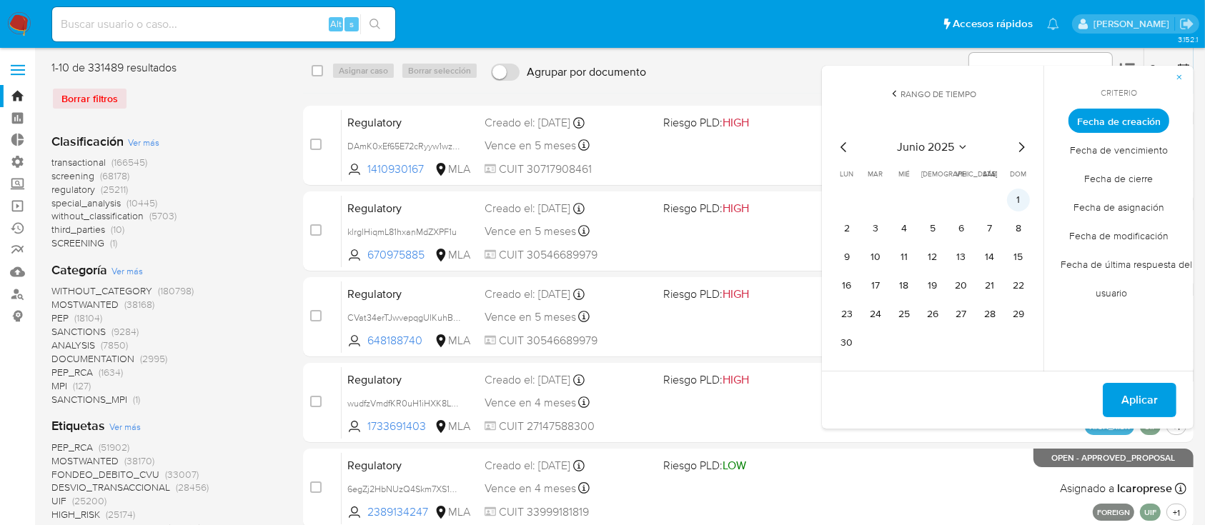
click at [1023, 200] on button "1" at bounding box center [1018, 200] width 23 height 23
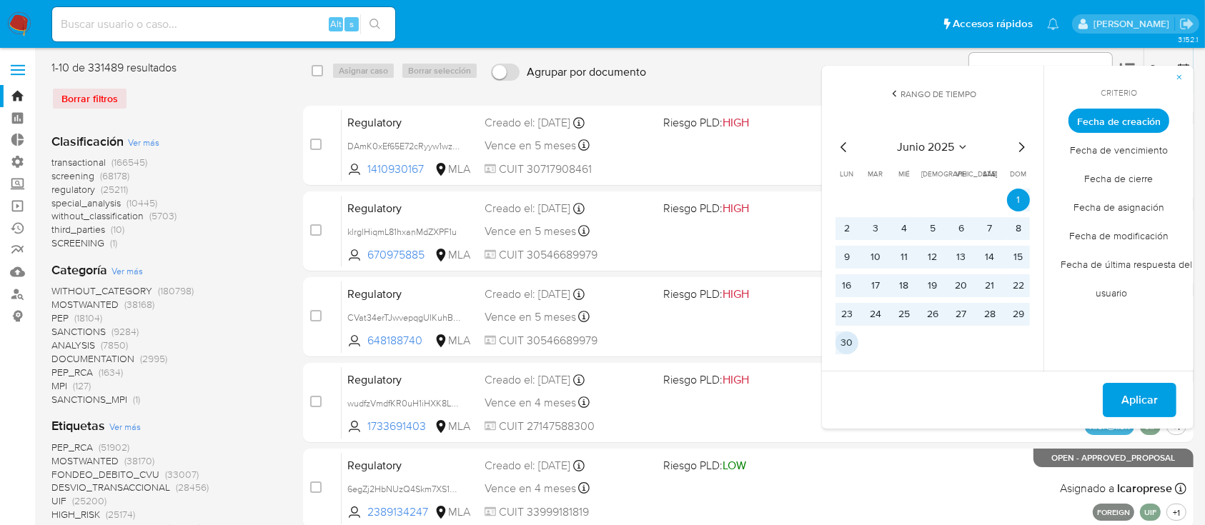
click at [850, 351] on button "30" at bounding box center [846, 343] width 23 height 23
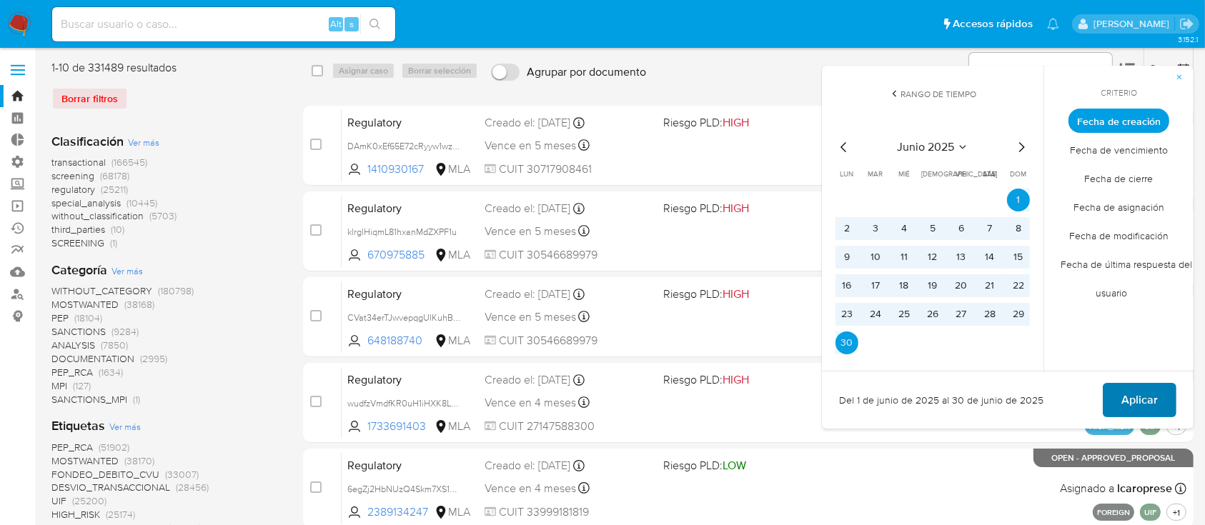
click at [1131, 403] on span "Aplicar" at bounding box center [1139, 400] width 36 height 31
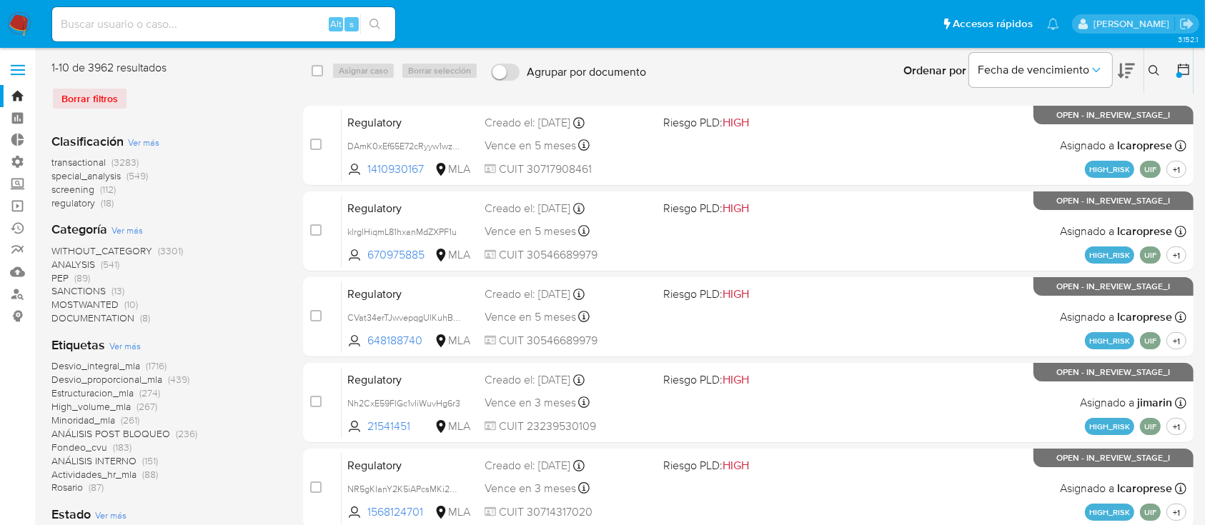
click at [76, 163] on span "transactional" at bounding box center [78, 162] width 54 height 14
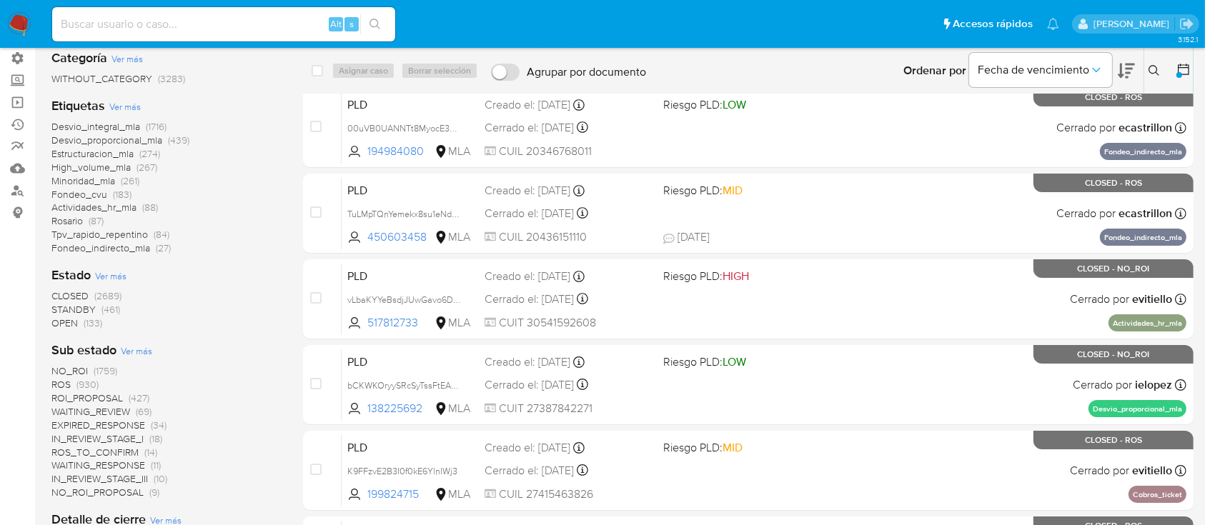
scroll to position [190, 0]
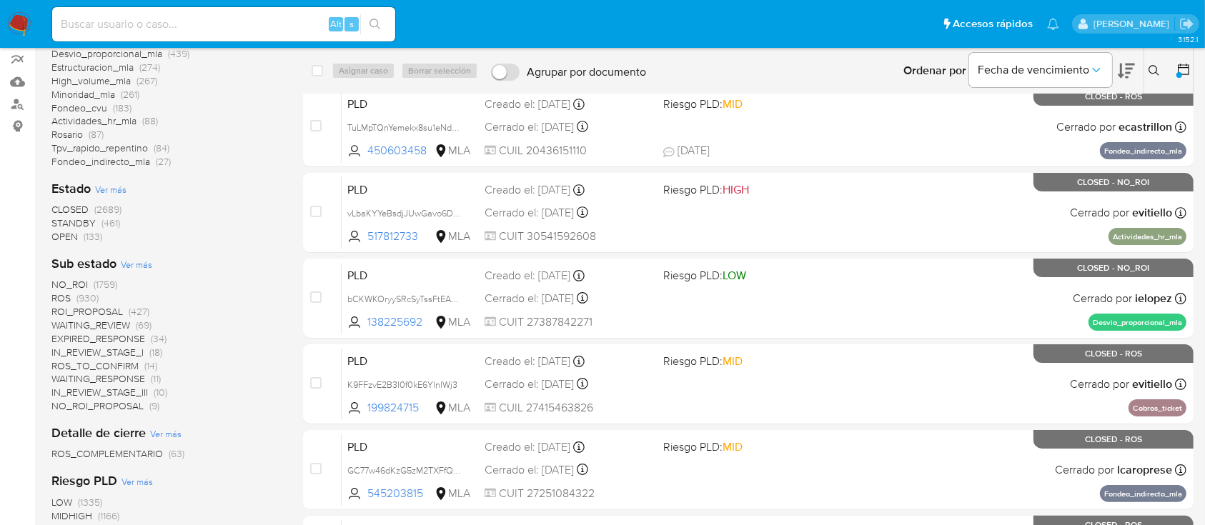
click at [89, 239] on span "(133)" at bounding box center [93, 236] width 19 height 14
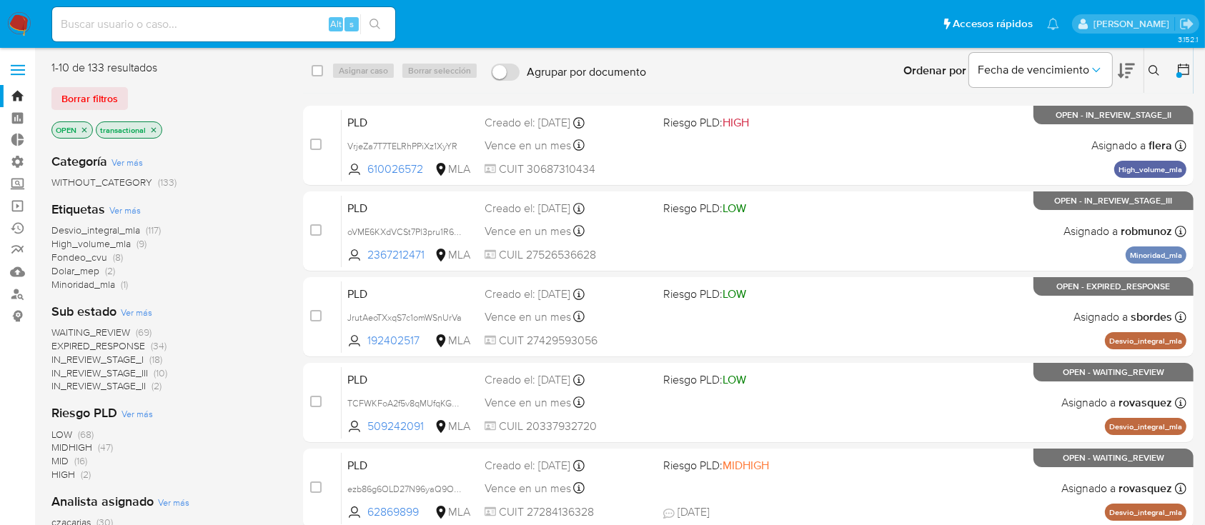
click at [84, 284] on span "Minoridad_mla" at bounding box center [83, 284] width 64 height 14
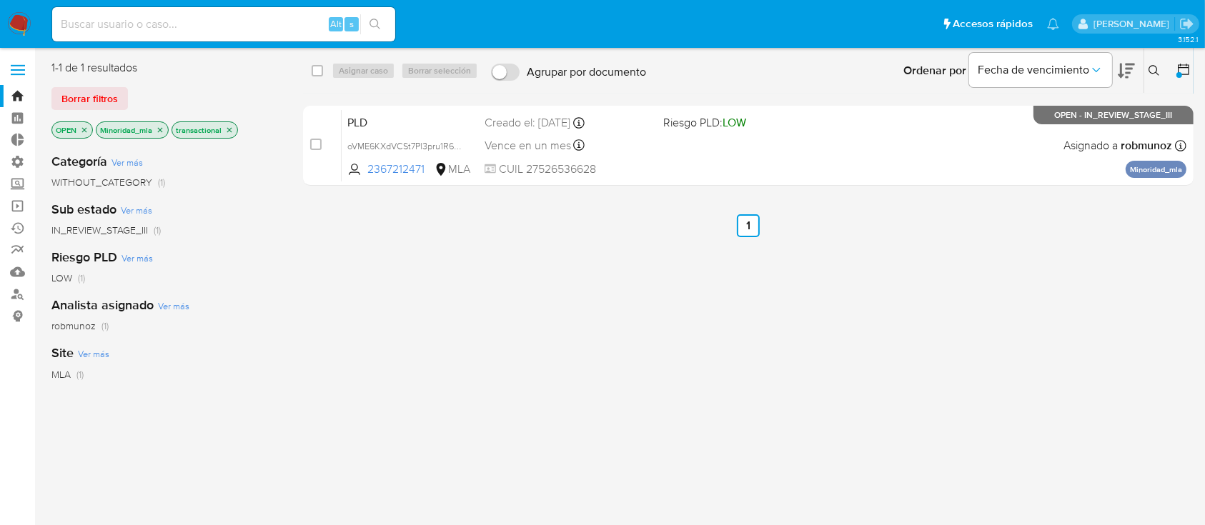
click at [225, 131] on icon "close-filter" at bounding box center [229, 130] width 9 height 9
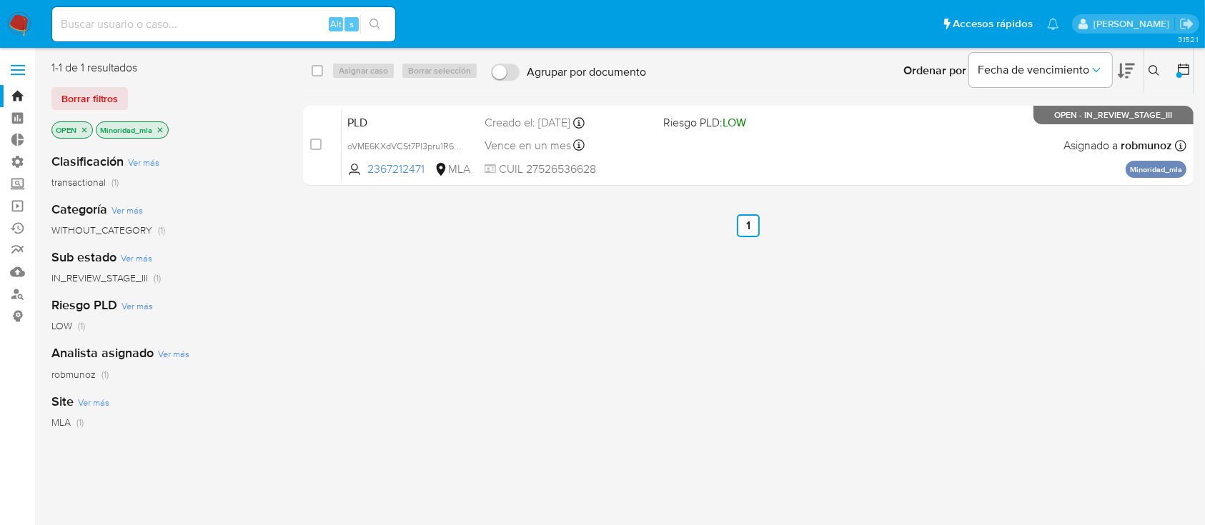
click at [159, 137] on div "Minoridad_mla" at bounding box center [132, 129] width 73 height 17
click at [159, 129] on icon "close-filter" at bounding box center [160, 130] width 9 height 9
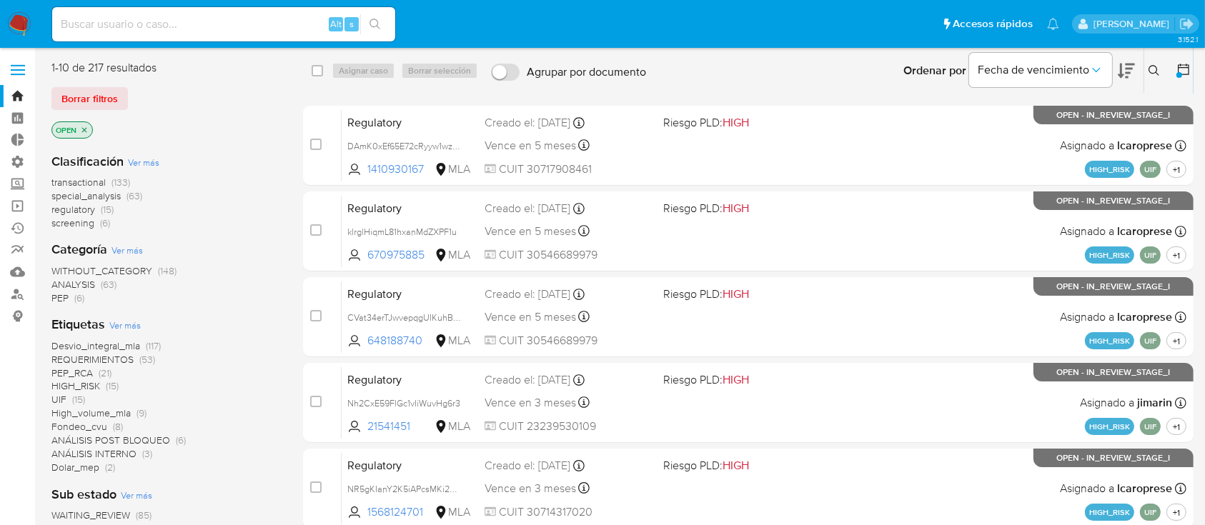
click at [106, 180] on span "transactional" at bounding box center [78, 182] width 54 height 14
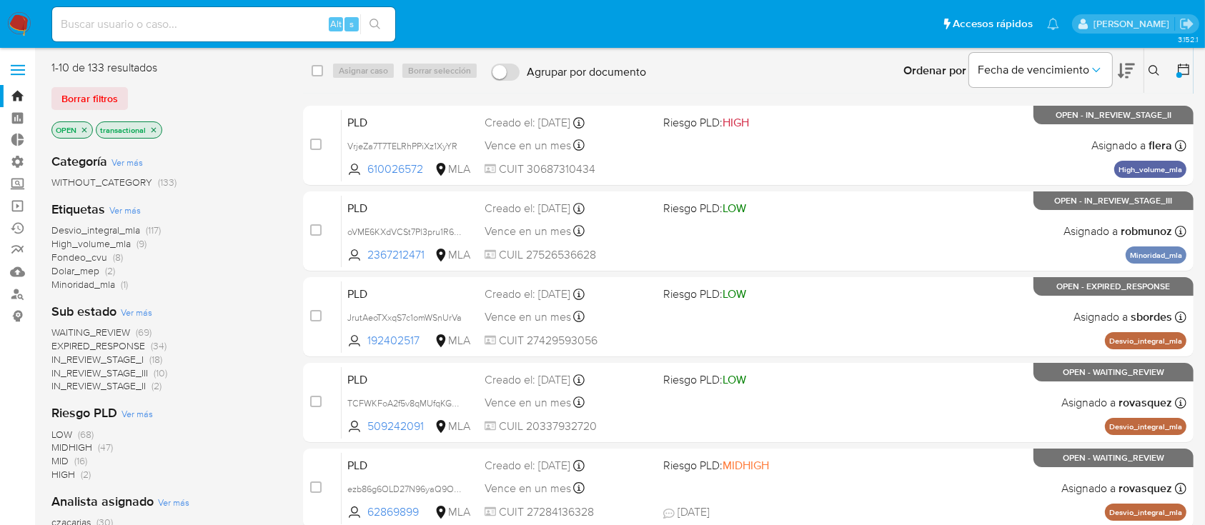
click at [71, 274] on span "Dolar_mep" at bounding box center [75, 271] width 48 height 14
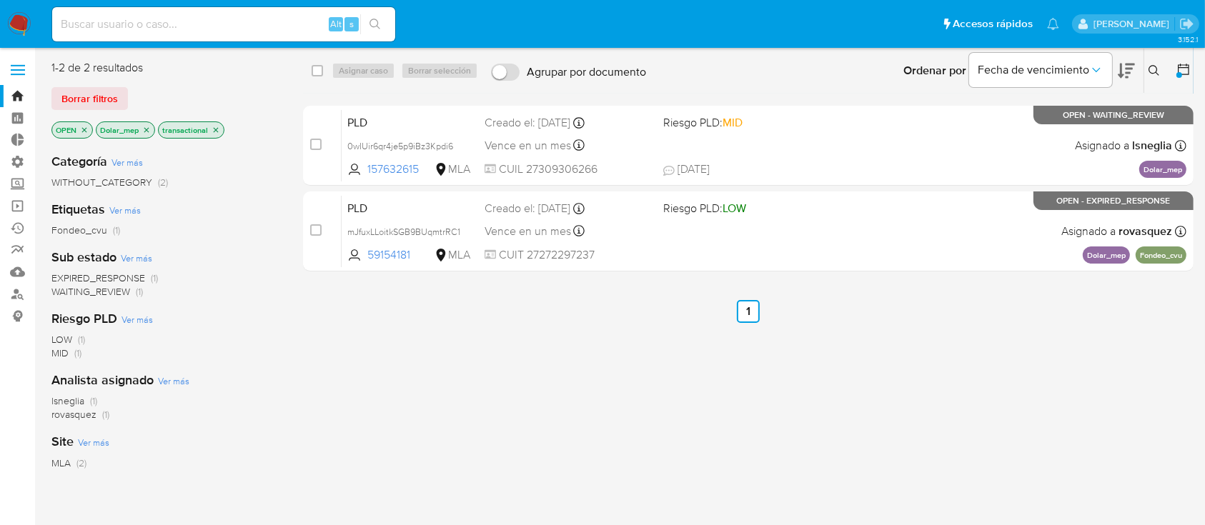
click at [145, 129] on icon "close-filter" at bounding box center [146, 129] width 5 height 5
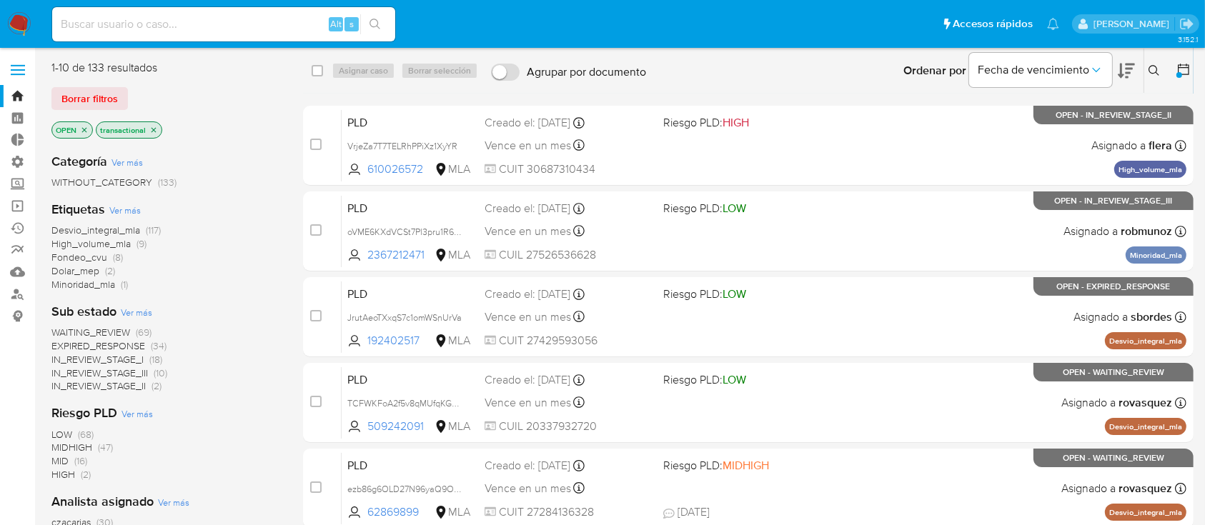
click at [84, 131] on icon "close-filter" at bounding box center [84, 130] width 9 height 9
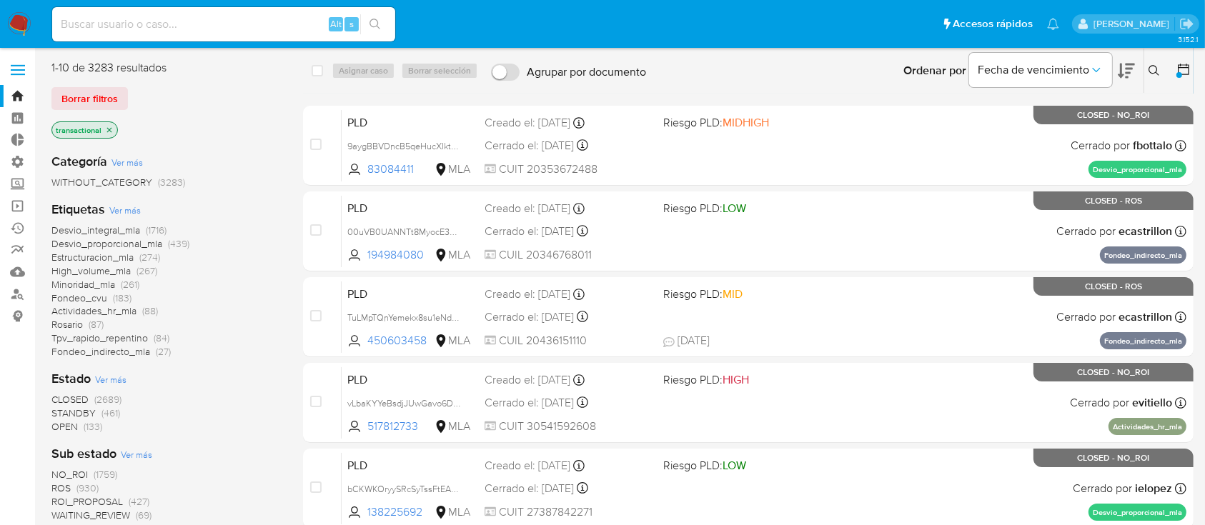
click at [74, 417] on span "STANDBY" at bounding box center [73, 413] width 44 height 14
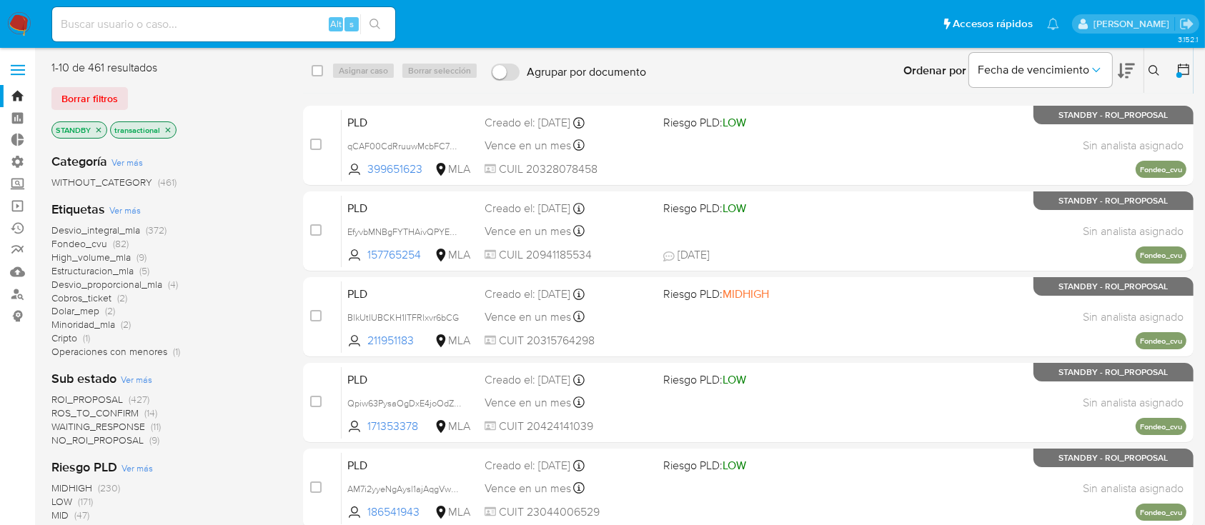
click at [134, 211] on span "Ver más" at bounding box center [124, 210] width 31 height 13
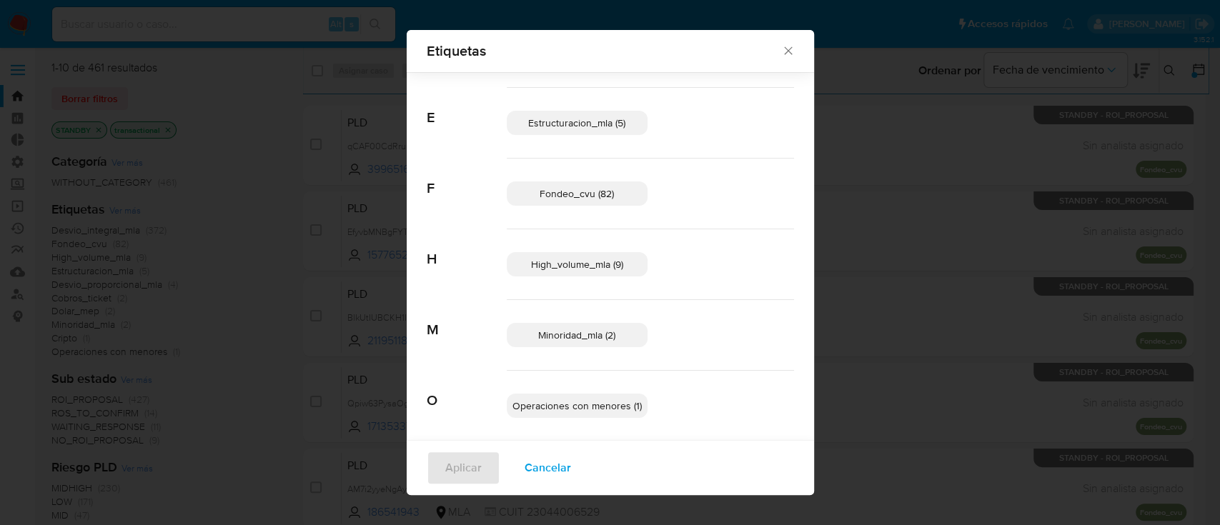
scroll to position [189, 0]
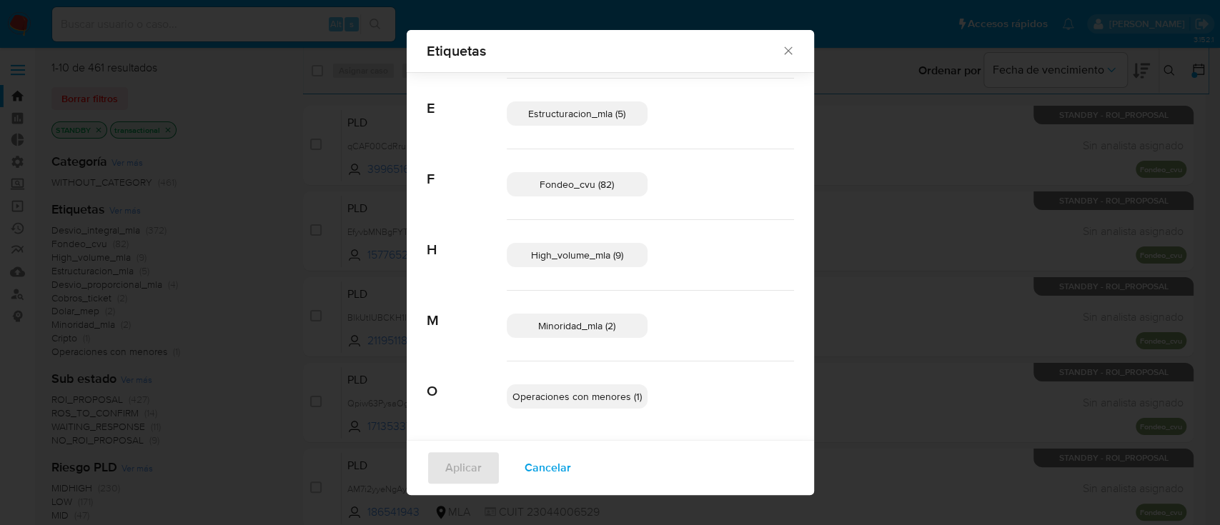
click at [560, 324] on span "Minoridad_mla (2)" at bounding box center [576, 326] width 77 height 14
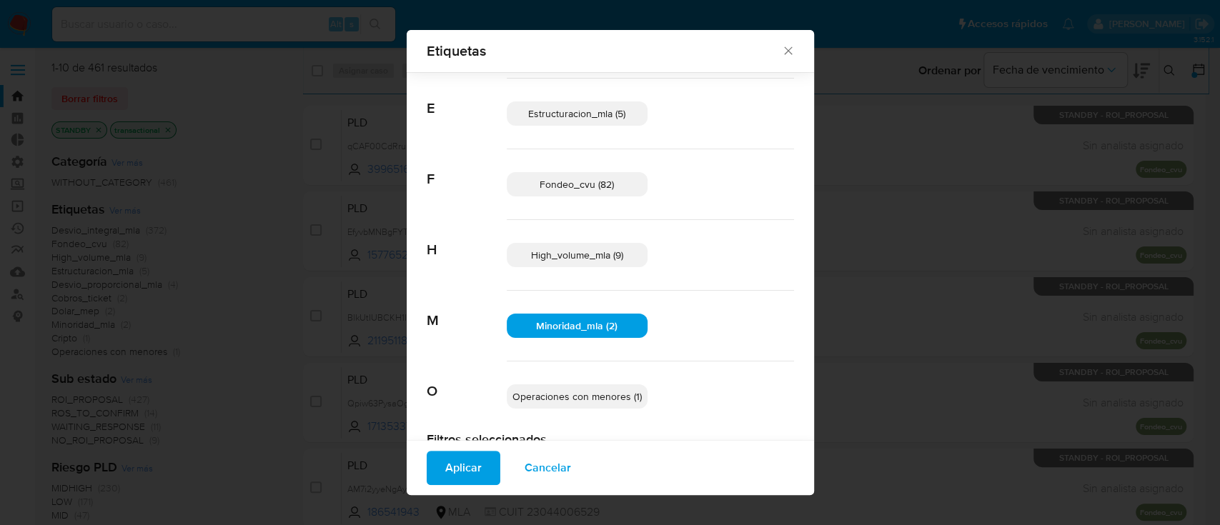
click at [562, 392] on span "Operaciones con menores (1)" at bounding box center [576, 397] width 129 height 14
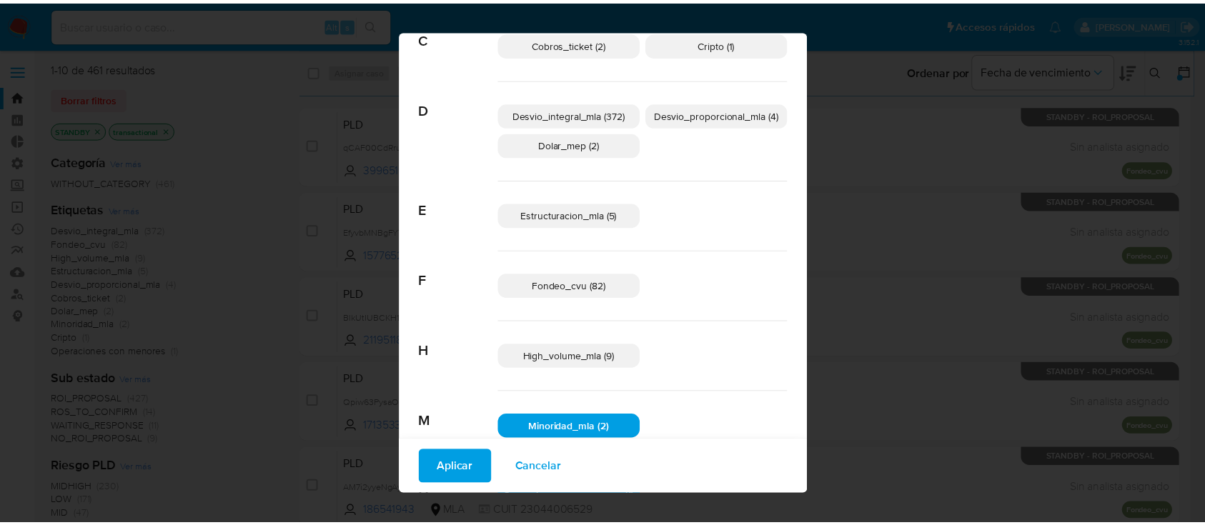
scroll to position [0, 0]
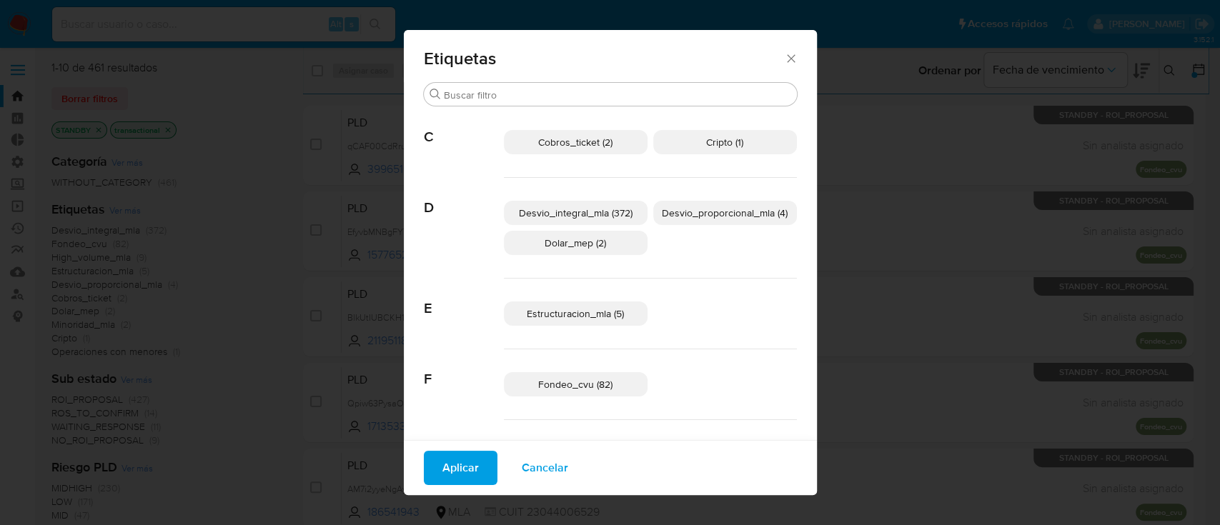
click at [601, 317] on span "Estructuracion_mla (5)" at bounding box center [575, 314] width 97 height 14
click at [485, 466] on button "Aplicar" at bounding box center [461, 468] width 74 height 34
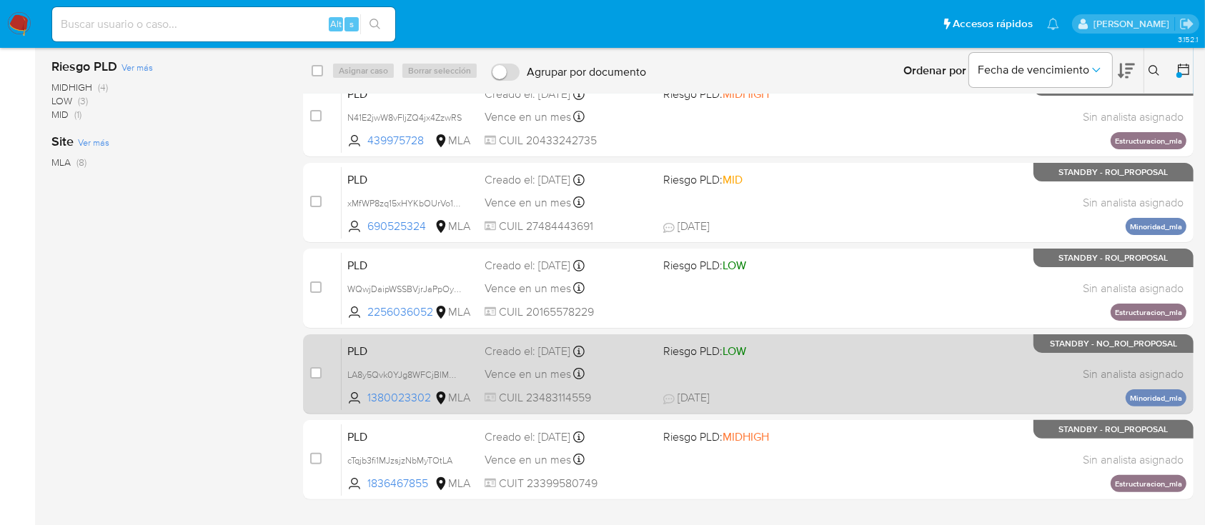
scroll to position [321, 0]
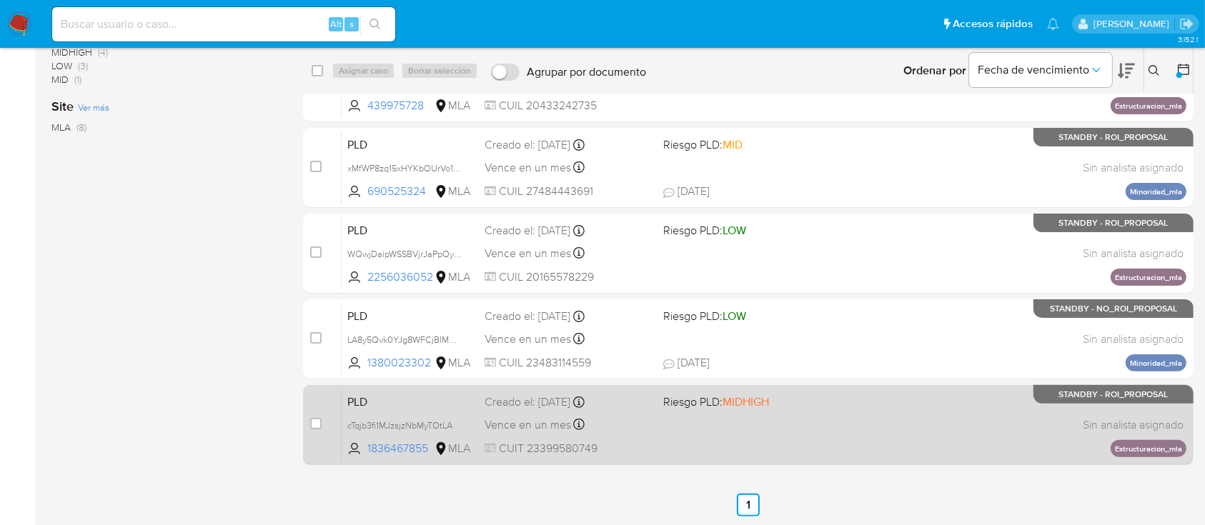
click at [790, 430] on div "PLD cTqjb3fi1MJzsjzNbMyTOtLA 1836467855 MLA Riesgo PLD: MIDHIGH Creado el: 12/0…" at bounding box center [764, 425] width 845 height 72
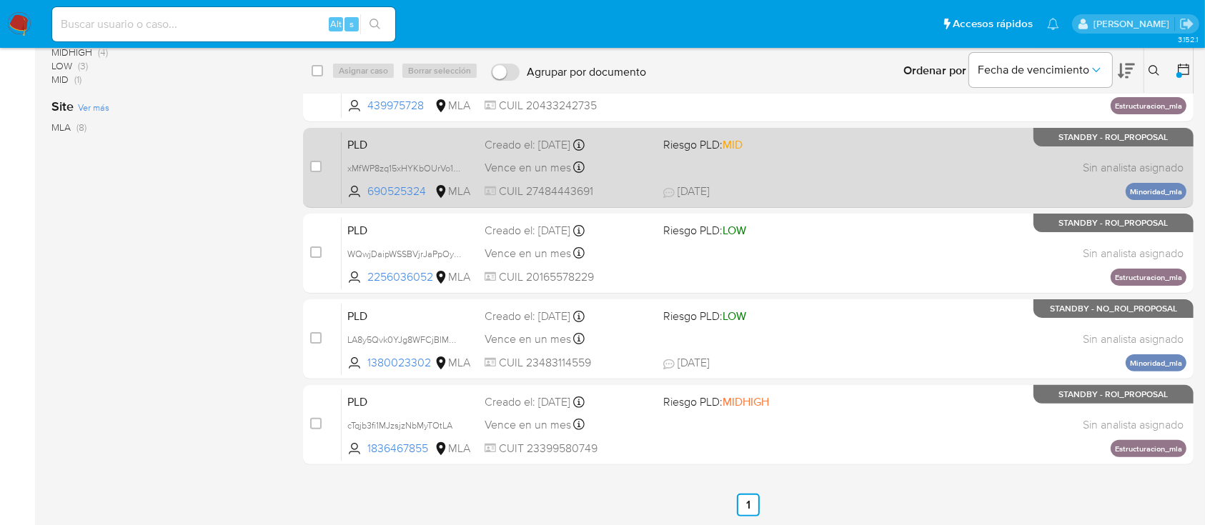
click at [739, 184] on span "02/07/2025 02/07/2025 16:16" at bounding box center [835, 192] width 345 height 16
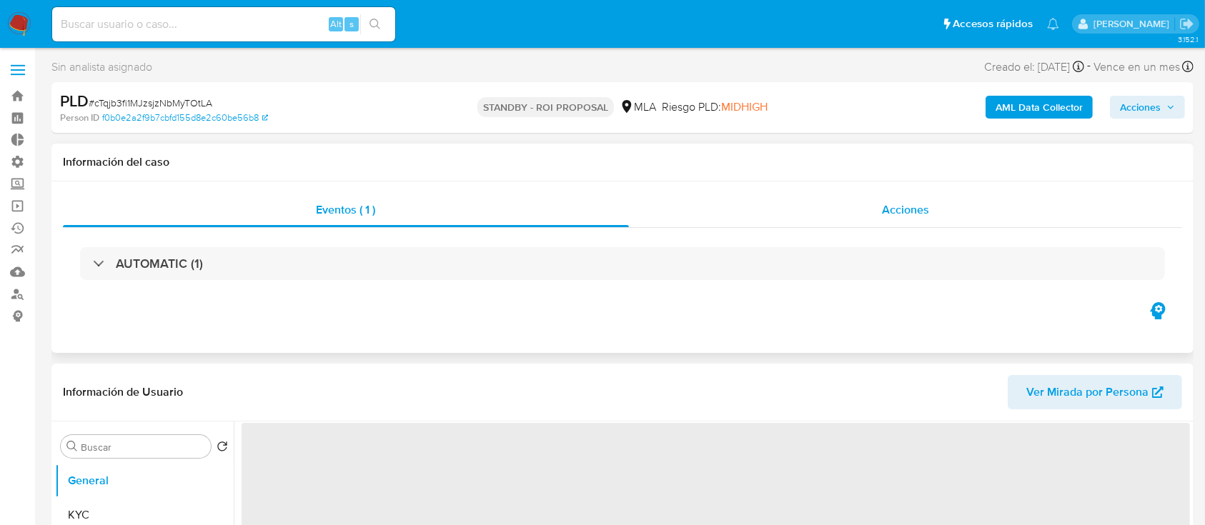
click at [798, 201] on div "Acciones" at bounding box center [906, 210] width 554 height 34
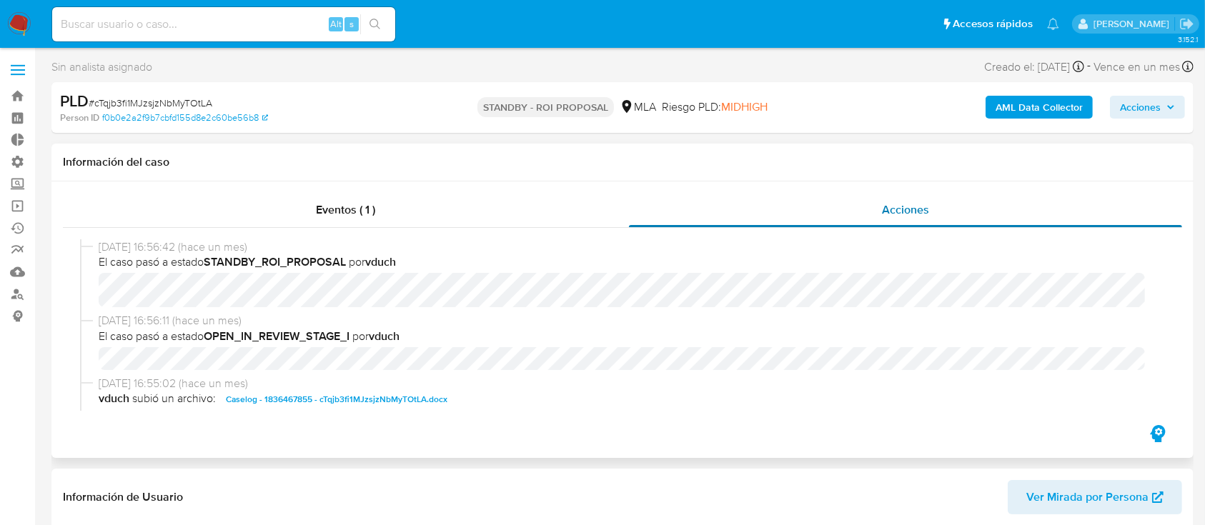
select select "10"
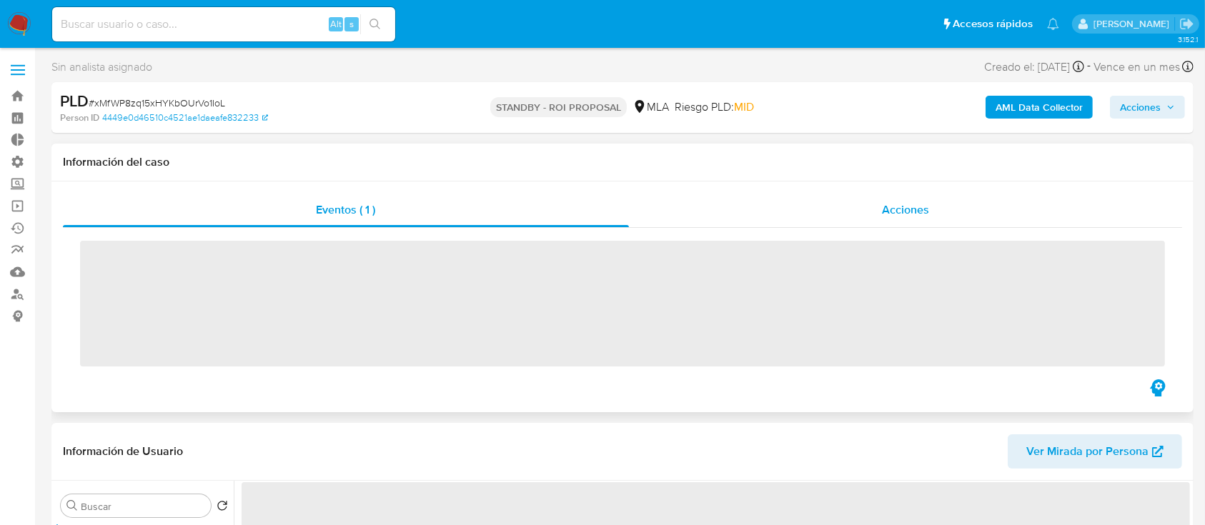
click at [871, 207] on div "Acciones" at bounding box center [906, 210] width 554 height 34
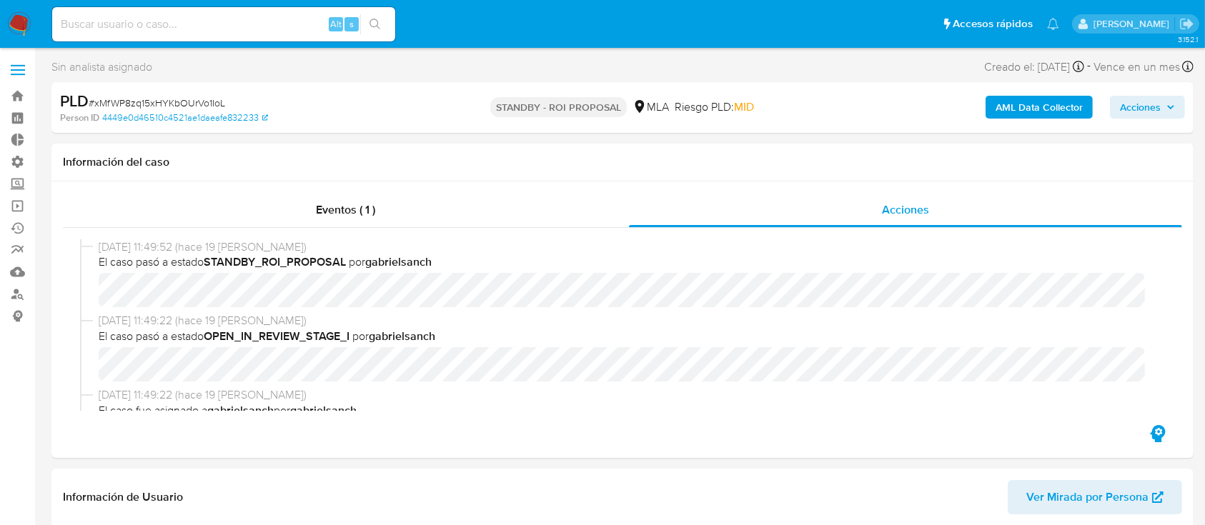
select select "10"
